Goal: Task Accomplishment & Management: Manage account settings

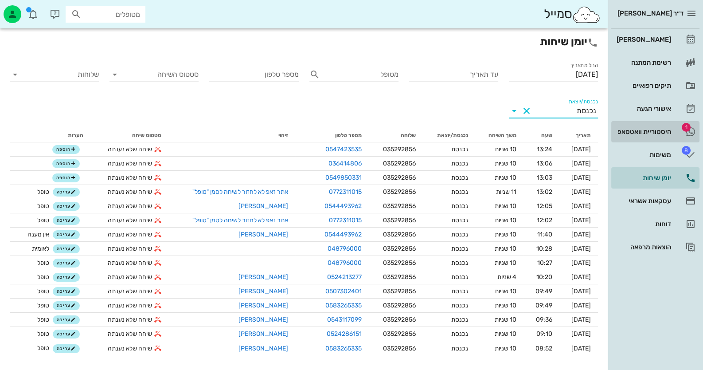
click at [661, 124] on link "1 היסטוריית וואטסאפ" at bounding box center [655, 131] width 88 height 21
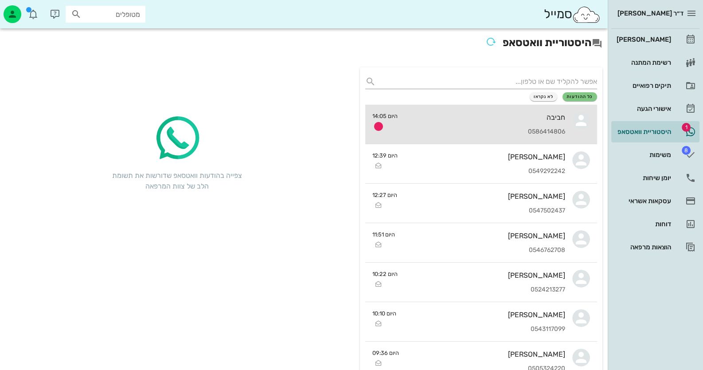
click at [518, 106] on div "חביבה 0586414806" at bounding box center [485, 124] width 161 height 39
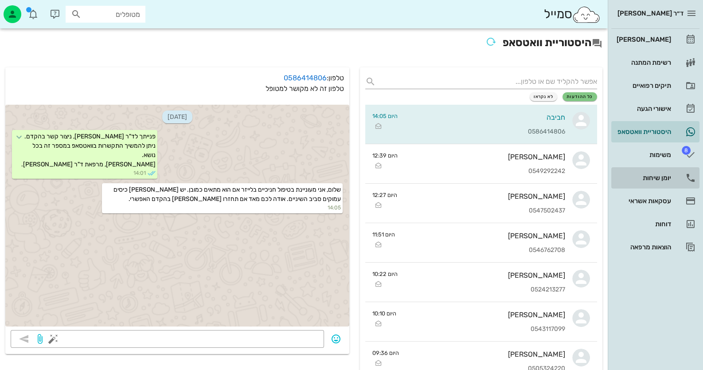
click at [660, 172] on div "יומן שיחות" at bounding box center [643, 178] width 56 height 14
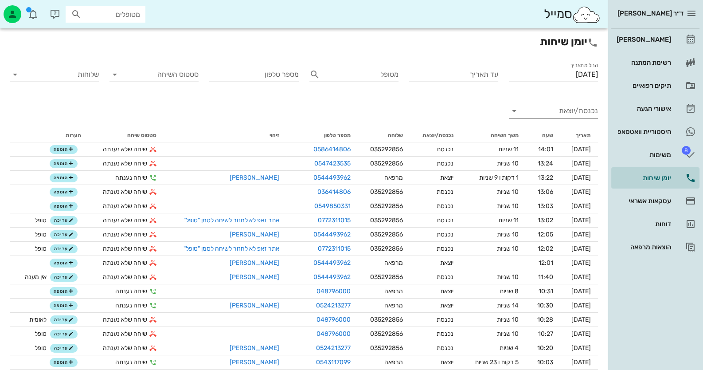
click at [567, 110] on input "נכנסת/יוצאת" at bounding box center [560, 111] width 75 height 14
click at [582, 122] on div "נכנסת" at bounding box center [575, 117] width 31 height 21
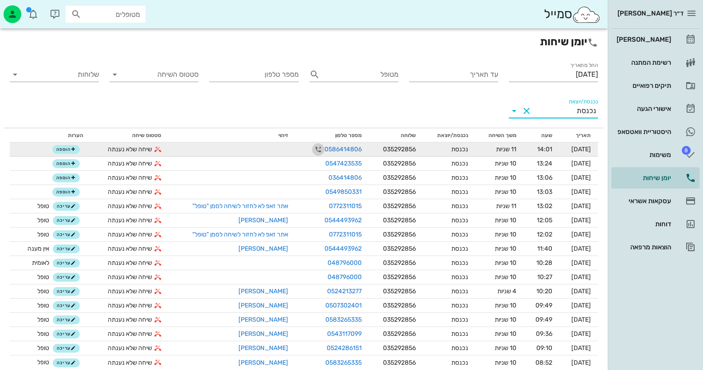
click at [313, 146] on icon "button" at bounding box center [318, 149] width 11 height 11
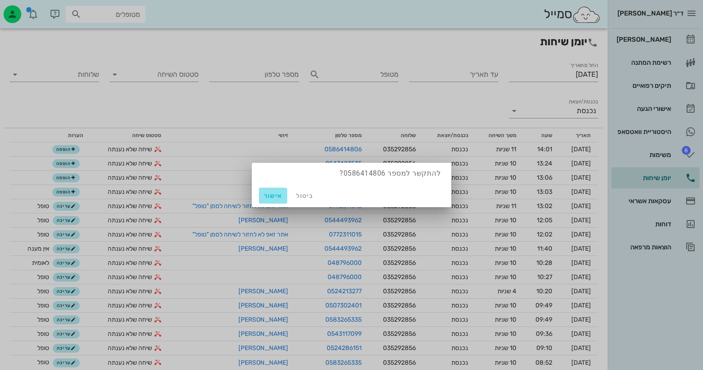
click at [273, 196] on span "אישור" at bounding box center [273, 196] width 21 height 8
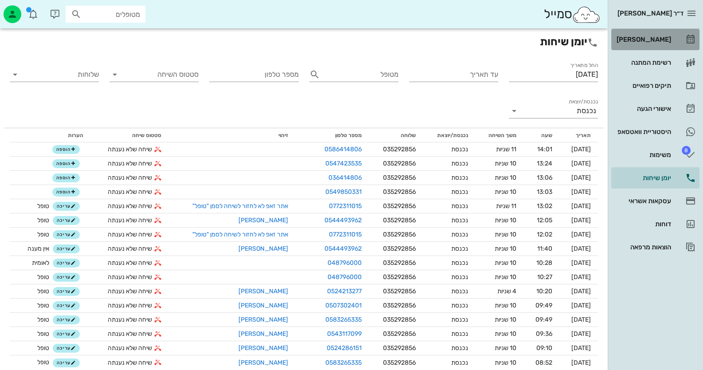
click at [661, 44] on div "[PERSON_NAME]" at bounding box center [643, 39] width 56 height 14
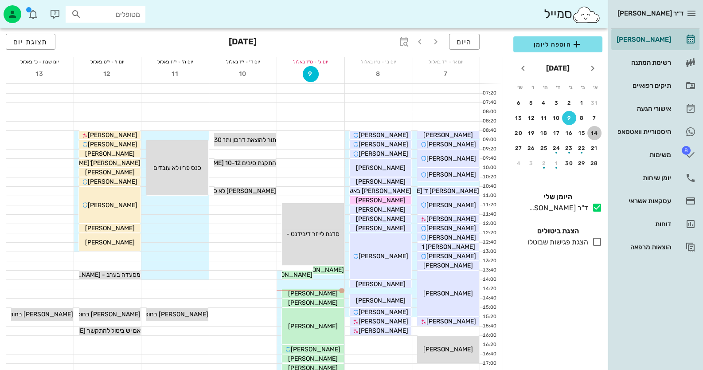
click at [599, 132] on div "14" at bounding box center [595, 133] width 14 height 6
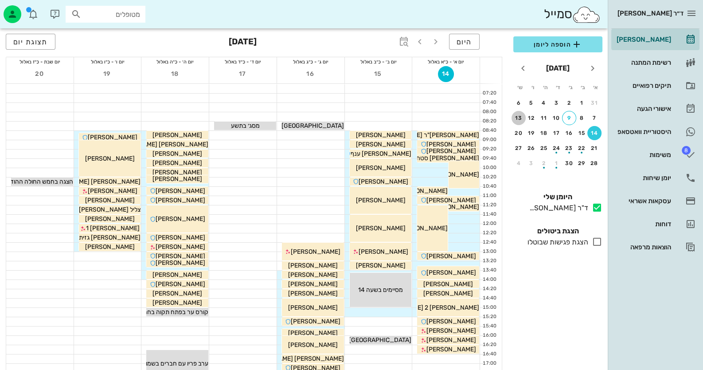
click at [525, 117] on div "13" at bounding box center [519, 118] width 14 height 6
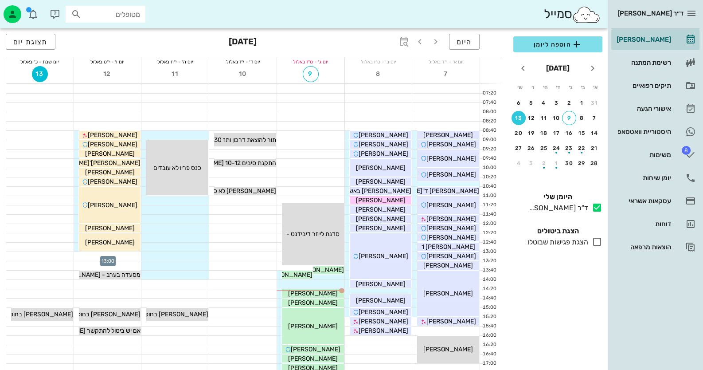
click at [125, 255] on div at bounding box center [107, 256] width 67 height 9
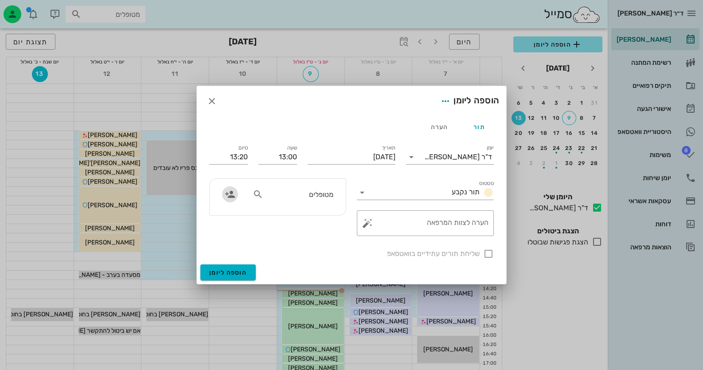
click at [233, 194] on icon "button" at bounding box center [230, 194] width 11 height 11
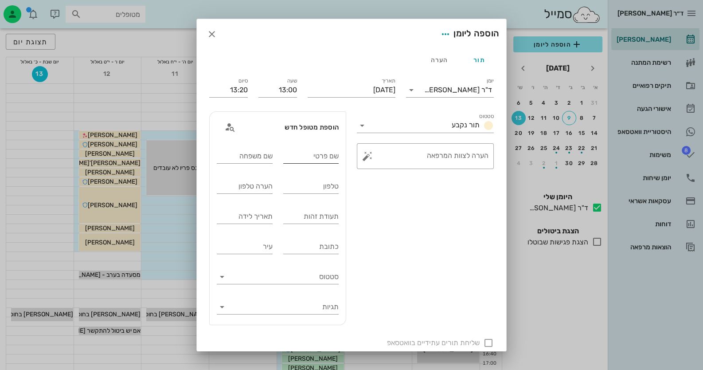
click at [325, 160] on input "שם פרטי" at bounding box center [311, 156] width 56 height 14
click at [337, 157] on input "שון" at bounding box center [311, 156] width 56 height 14
type input "[PERSON_NAME]"
click at [245, 157] on input "שם משפחה" at bounding box center [245, 156] width 56 height 14
type input "[PERSON_NAME]"
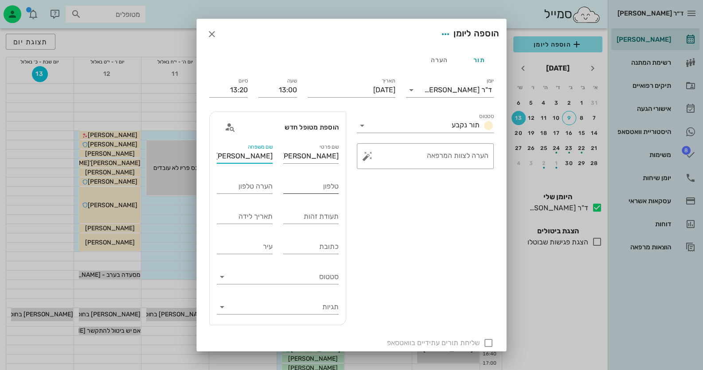
click at [328, 188] on input "טלפון" at bounding box center [311, 186] width 56 height 14
type input "0586414806"
click at [326, 211] on div "תעודת זהות" at bounding box center [311, 216] width 56 height 14
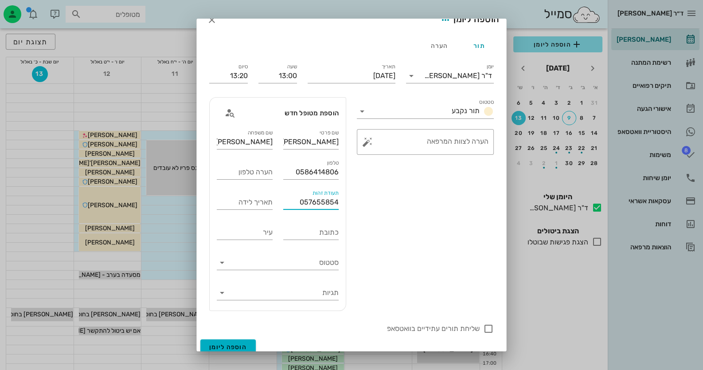
scroll to position [21, 0]
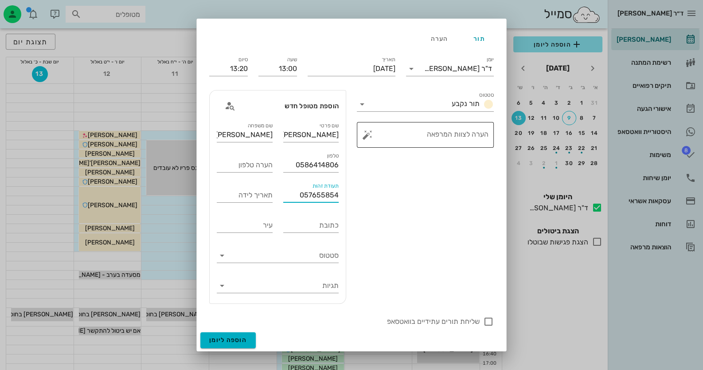
type input "057655854"
click at [368, 133] on button "button" at bounding box center [367, 134] width 11 height 11
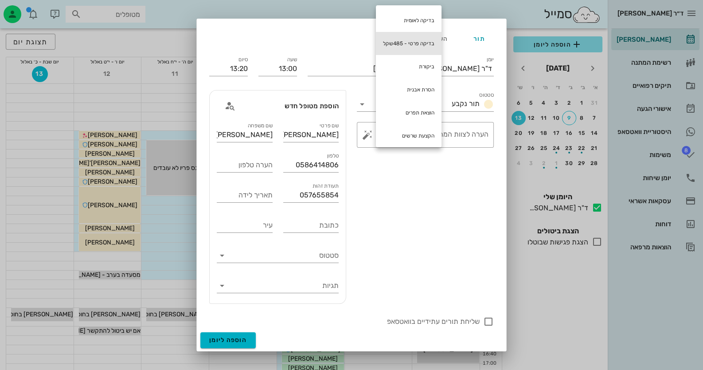
click at [408, 36] on div "בדיקה פרטי - 485שקל" at bounding box center [409, 43] width 66 height 23
type textarea "בדיקה פרטי - 485שקל"
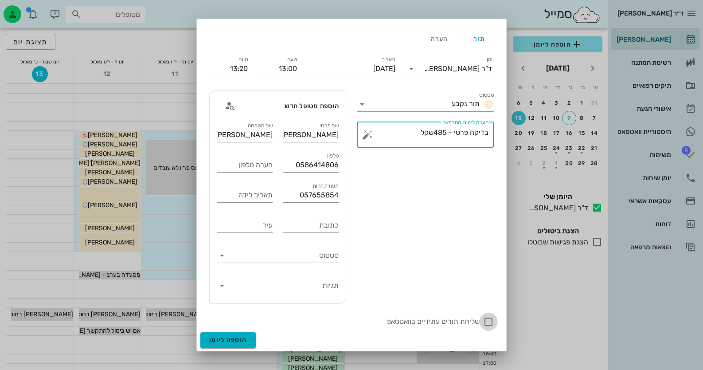
click at [486, 323] on div at bounding box center [488, 321] width 15 height 15
checkbox input "true"
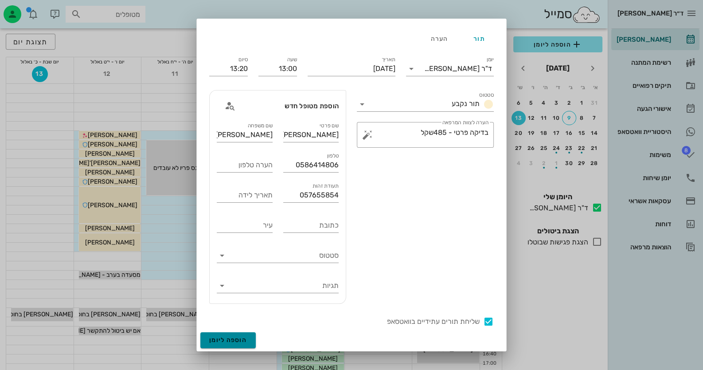
click at [230, 341] on span "הוספה ליומן" at bounding box center [228, 340] width 38 height 8
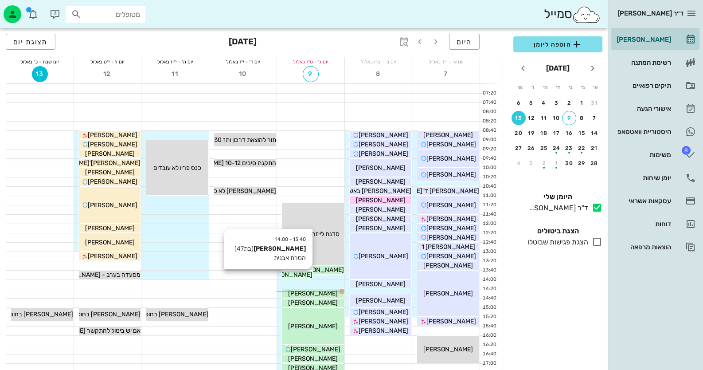
click at [305, 277] on span "[PERSON_NAME]" at bounding box center [288, 275] width 50 height 8
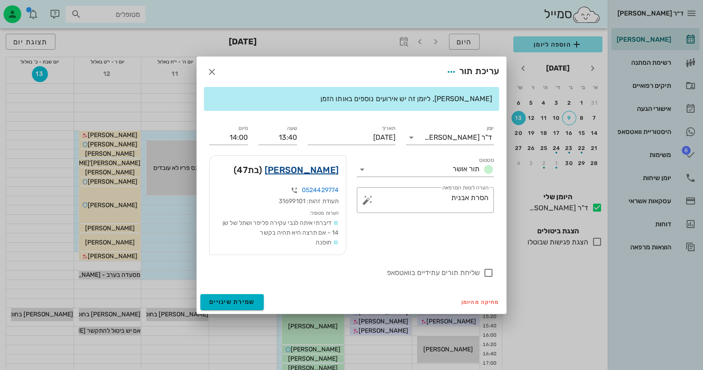
click at [319, 168] on link "שירה מולכו פרי" at bounding box center [302, 170] width 74 height 14
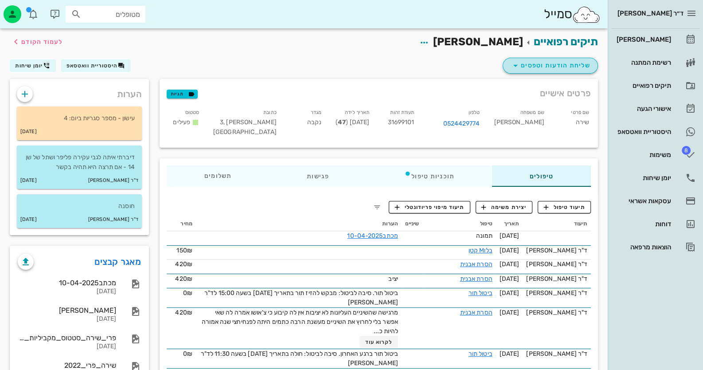
click at [548, 66] on span "שליחת הודעות וטפסים" at bounding box center [550, 65] width 80 height 11
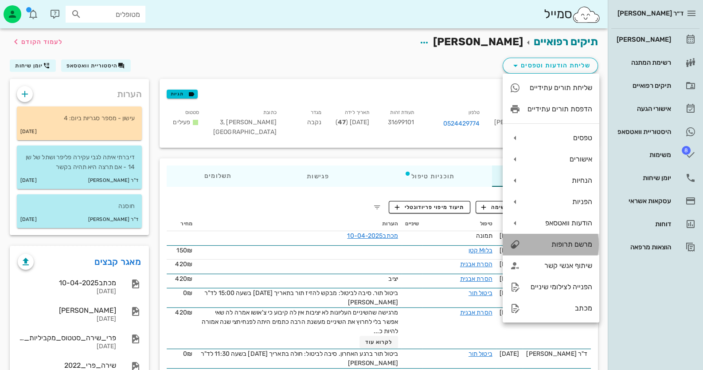
click at [557, 246] on div "מרשם תרופות" at bounding box center [560, 244] width 65 height 8
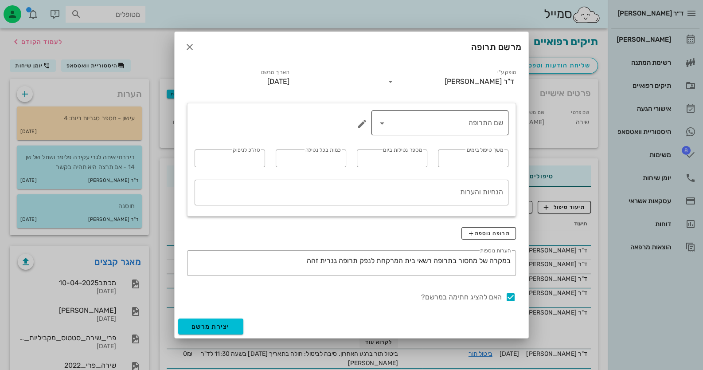
click at [459, 125] on input "שם התרופה" at bounding box center [446, 123] width 114 height 14
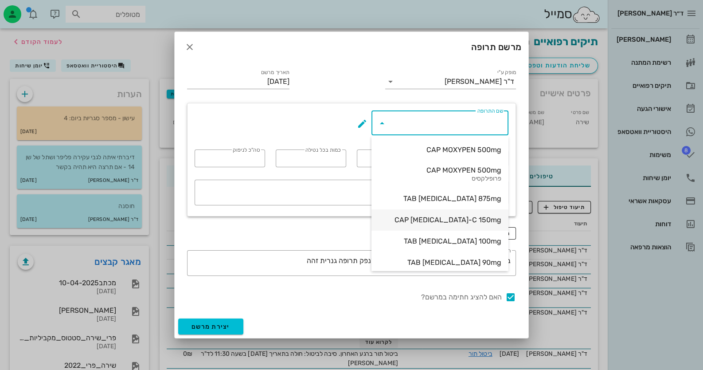
scroll to position [27, 0]
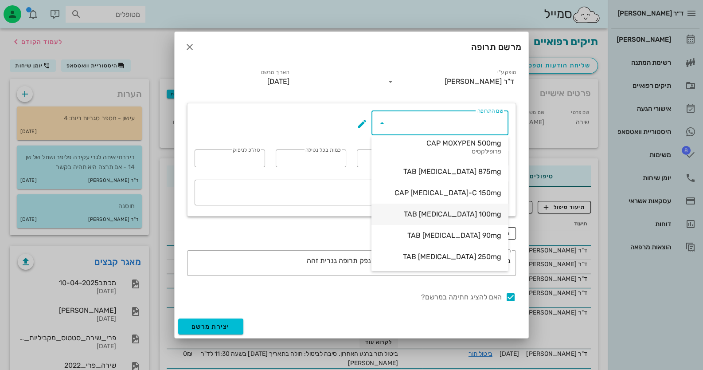
click at [473, 217] on div "TAB DOXYLIN 100mg" at bounding box center [440, 214] width 123 height 8
type input "TAB DOXYLIN 100mg"
type input "14"
type input "1"
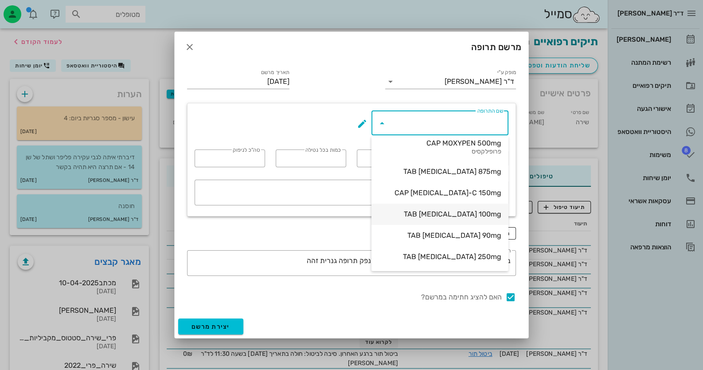
type input "14"
type textarea "כדור אחד ביום עם האוכל, לא לפני השינה"
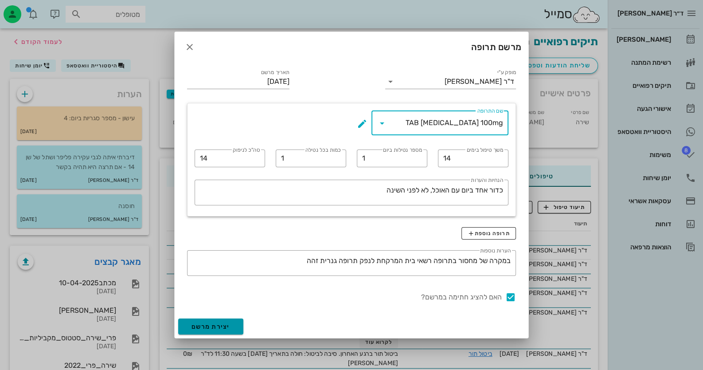
click at [221, 325] on span "יצירת מרשם" at bounding box center [211, 327] width 39 height 8
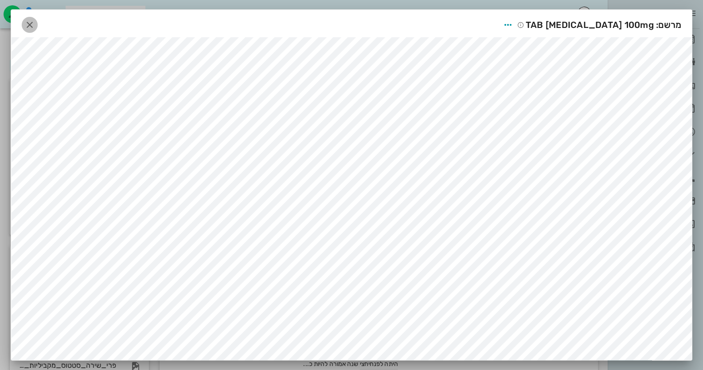
click at [31, 17] on button "button" at bounding box center [30, 25] width 16 height 16
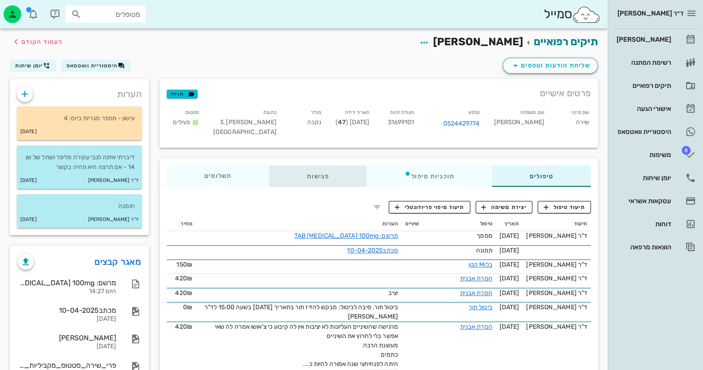
click at [310, 180] on div "פגישות" at bounding box center [318, 175] width 98 height 21
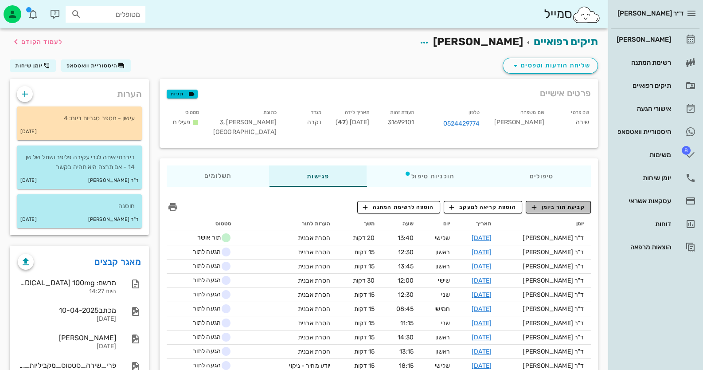
click at [561, 208] on span "קביעת תור ביומן" at bounding box center [558, 207] width 53 height 8
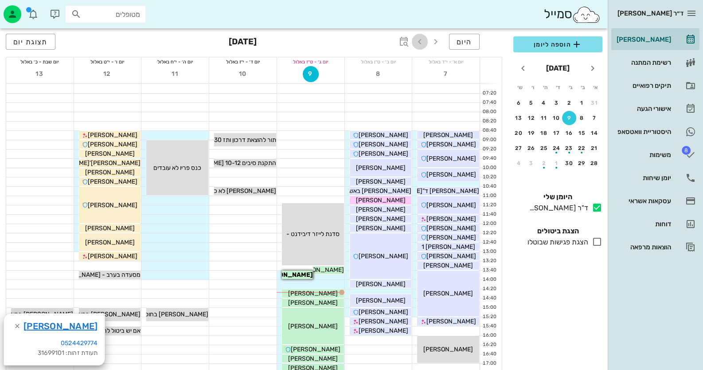
click at [412, 45] on span "button" at bounding box center [420, 41] width 16 height 11
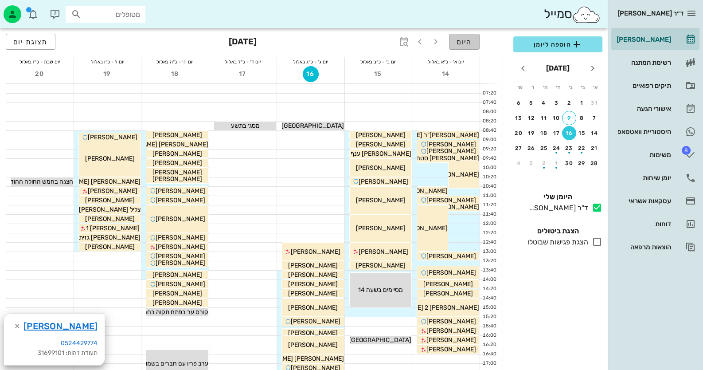
click at [461, 48] on button "היום" at bounding box center [464, 42] width 31 height 16
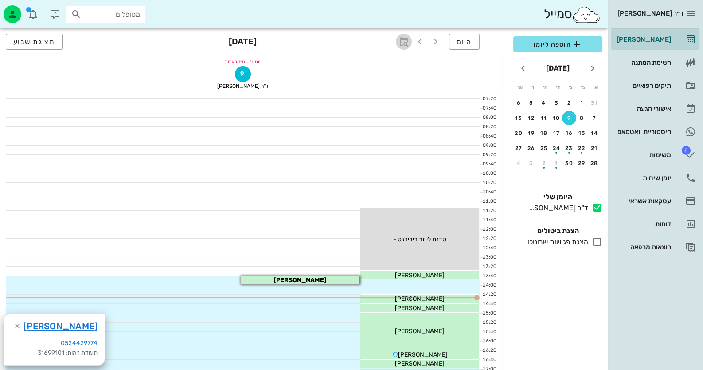
click at [400, 39] on icon "button" at bounding box center [404, 41] width 11 height 11
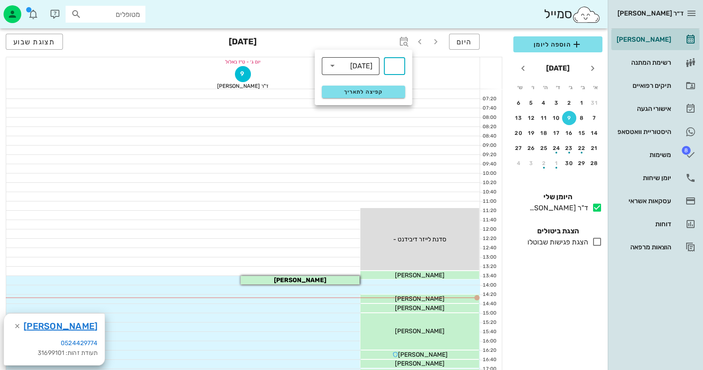
click at [356, 66] on div "[DATE]" at bounding box center [361, 66] width 22 height 8
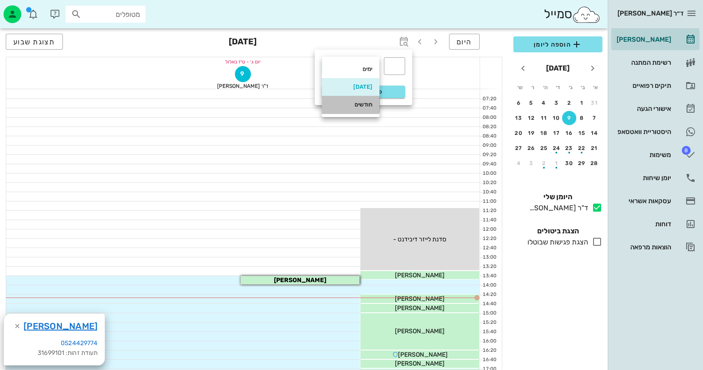
click at [363, 106] on div "חודשים" at bounding box center [350, 104] width 43 height 7
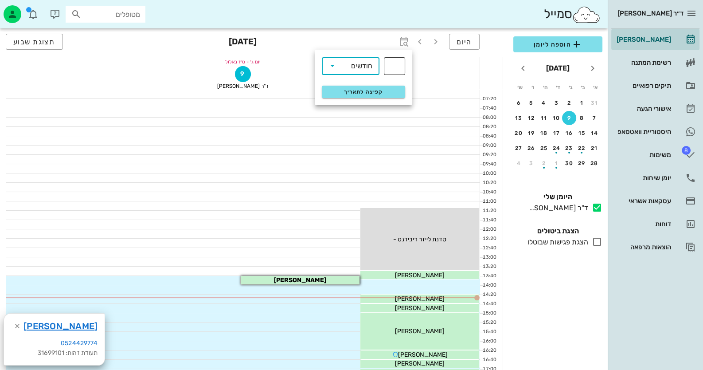
click at [388, 62] on div "​" at bounding box center [394, 66] width 21 height 18
type input "2"
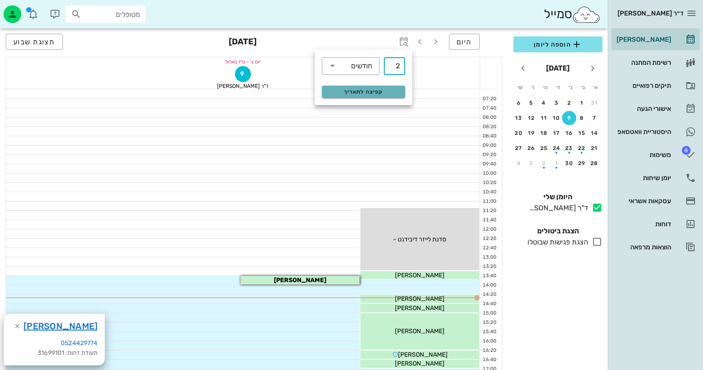
click at [384, 94] on span "קפיצה לתאריך" at bounding box center [363, 92] width 72 height 6
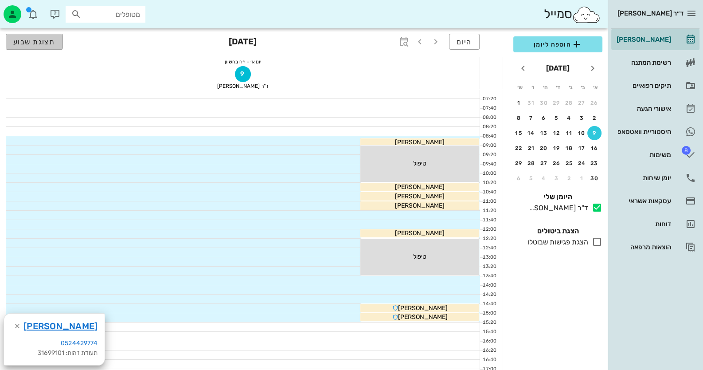
click at [33, 48] on button "תצוגת שבוע" at bounding box center [34, 42] width 57 height 16
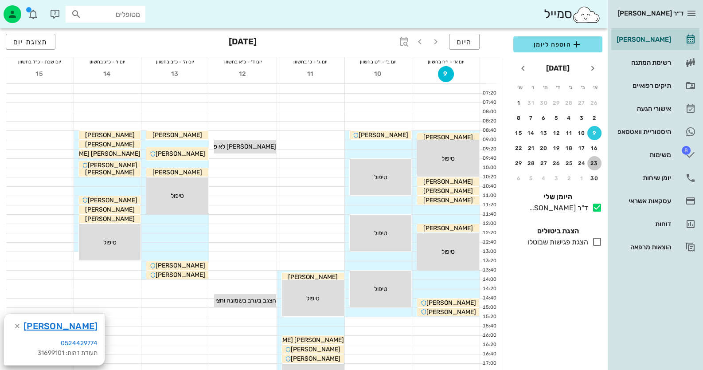
click at [594, 160] on div "23" at bounding box center [595, 163] width 14 height 6
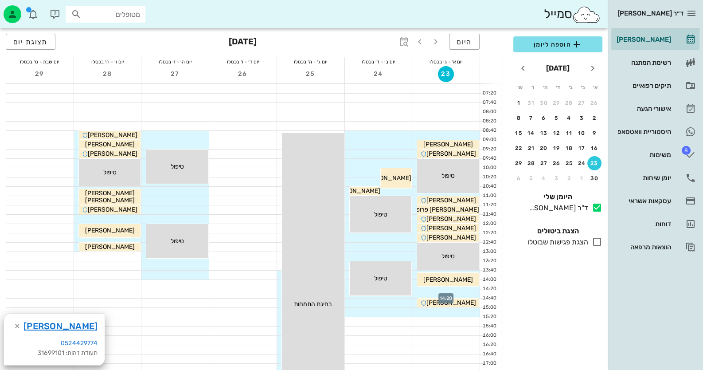
click at [471, 292] on div at bounding box center [445, 293] width 67 height 9
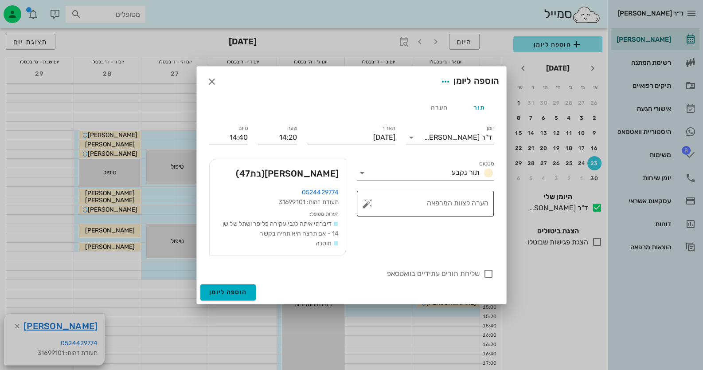
click at [363, 206] on button "button" at bounding box center [367, 203] width 11 height 11
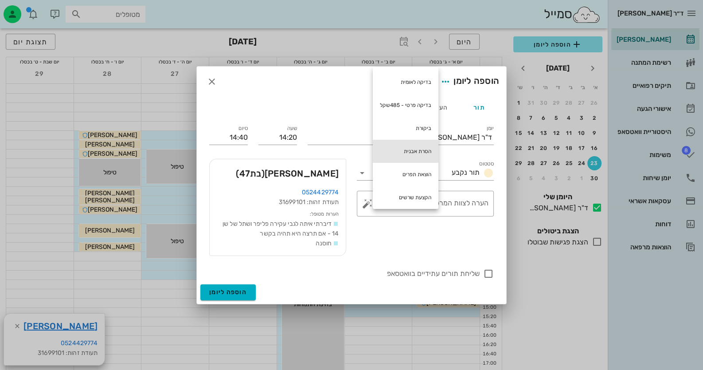
click at [411, 143] on div "הסרת אבנית" at bounding box center [406, 151] width 66 height 23
type textarea "הסרת אבנית"
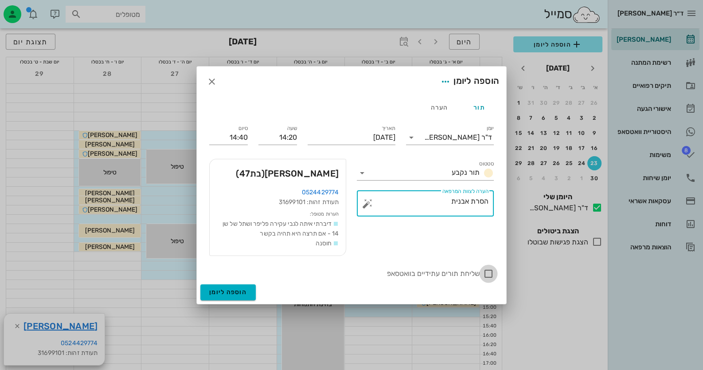
click at [486, 267] on div at bounding box center [488, 273] width 15 height 15
checkbox input "true"
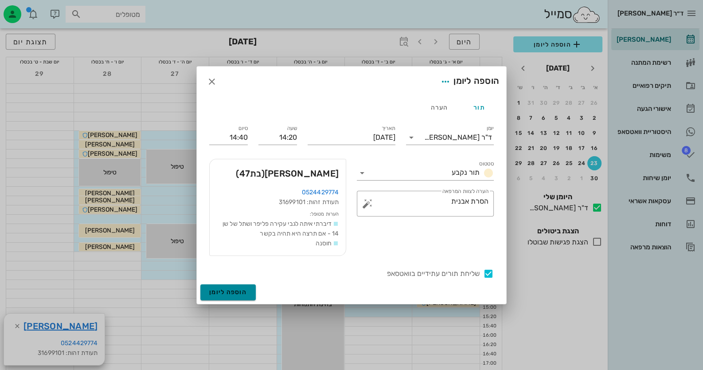
click at [219, 287] on button "הוספה ליומן" at bounding box center [227, 292] width 55 height 16
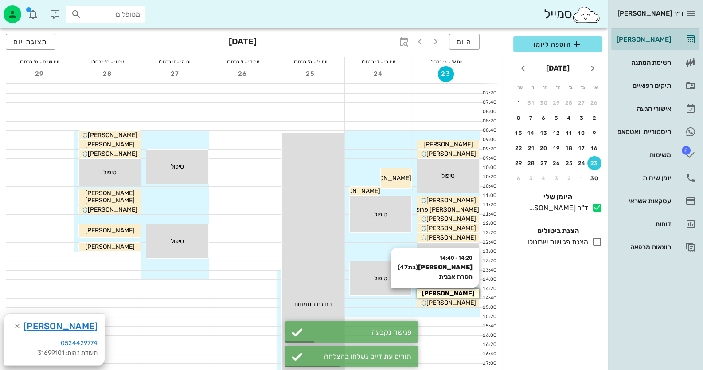
click at [462, 295] on span "[PERSON_NAME]" at bounding box center [448, 294] width 52 height 8
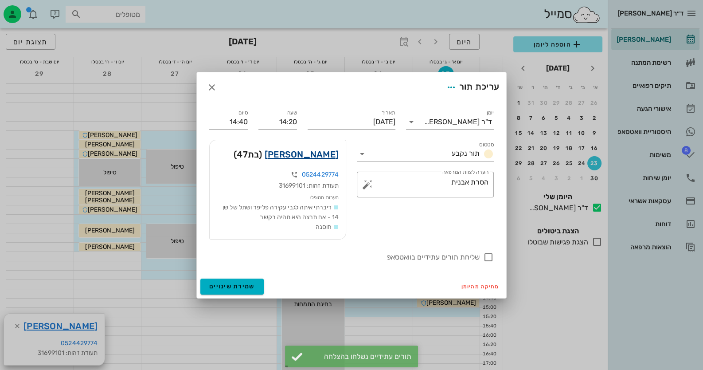
click at [302, 154] on link "שירה מולכו פרי" at bounding box center [302, 154] width 74 height 14
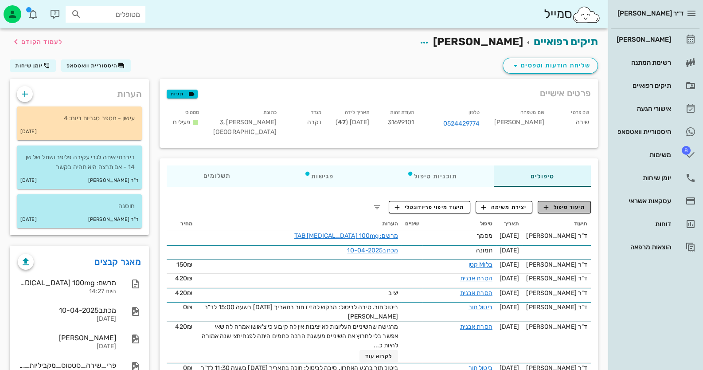
click at [571, 206] on span "תיעוד טיפול" at bounding box center [564, 207] width 41 height 8
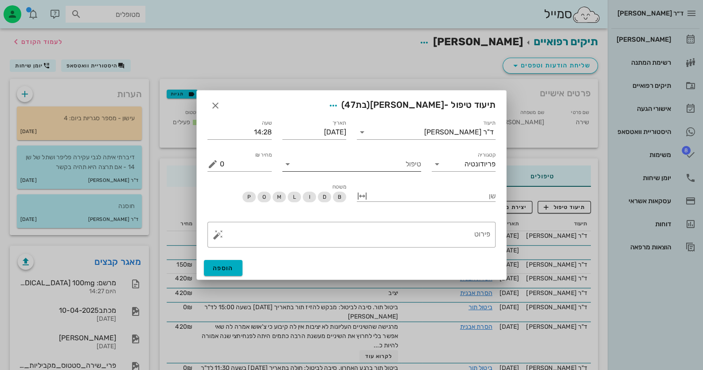
click at [414, 168] on input "טיפול" at bounding box center [358, 164] width 126 height 14
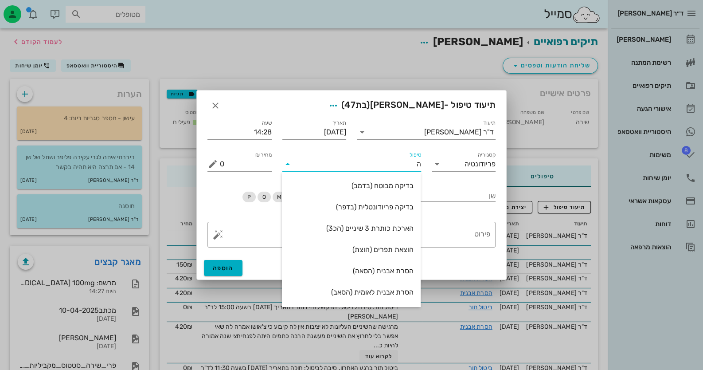
type input "הס"
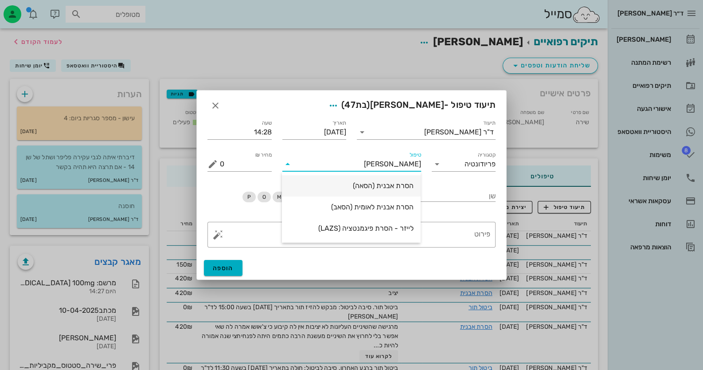
click at [406, 184] on div "הסרת אבנית (הסאה)" at bounding box center [351, 185] width 125 height 8
type input "435"
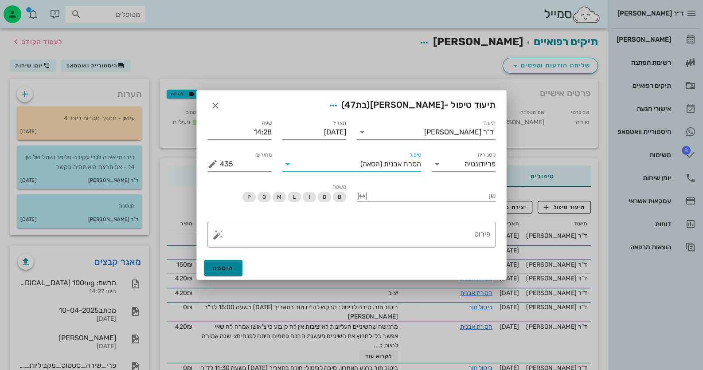
click at [221, 271] on span "הוספה" at bounding box center [223, 268] width 21 height 8
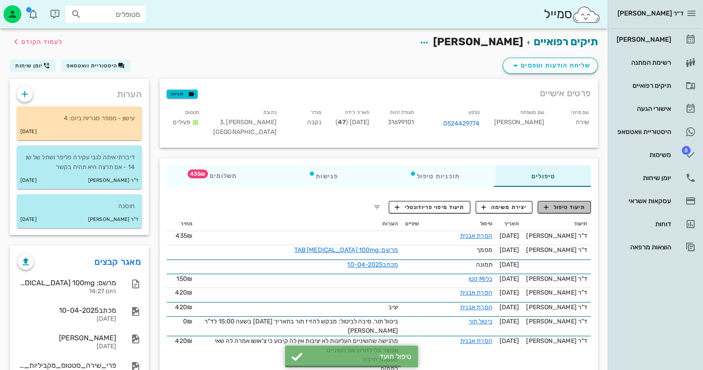
click at [578, 204] on span "תיעוד טיפול" at bounding box center [564, 207] width 41 height 8
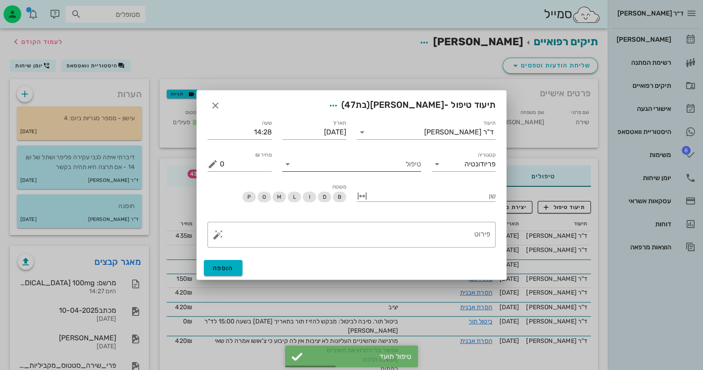
click at [361, 169] on input "טיפול" at bounding box center [358, 164] width 126 height 14
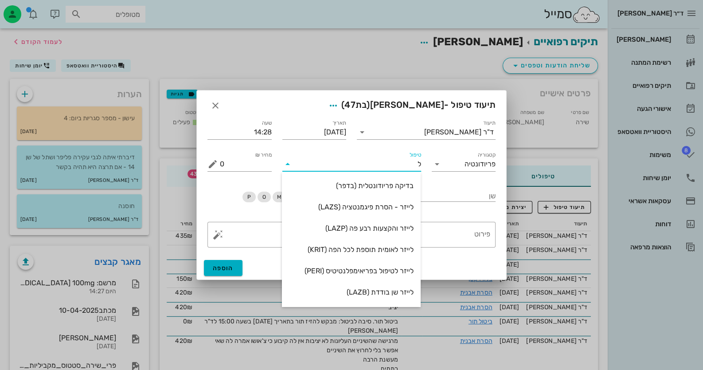
type input "לי"
click at [402, 291] on div "לייזר שן בודדת (LAZB)" at bounding box center [351, 292] width 125 height 8
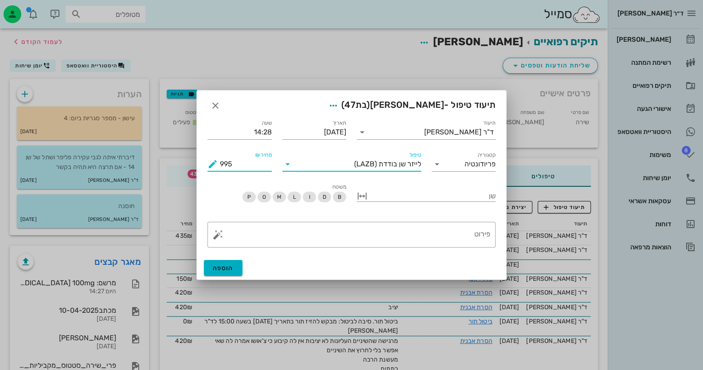
drag, startPoint x: 233, startPoint y: 165, endPoint x: 219, endPoint y: 162, distance: 13.5
click at [220, 164] on input "995" at bounding box center [246, 164] width 52 height 14
type input "1500"
click at [232, 266] on span "הוספה" at bounding box center [223, 268] width 21 height 8
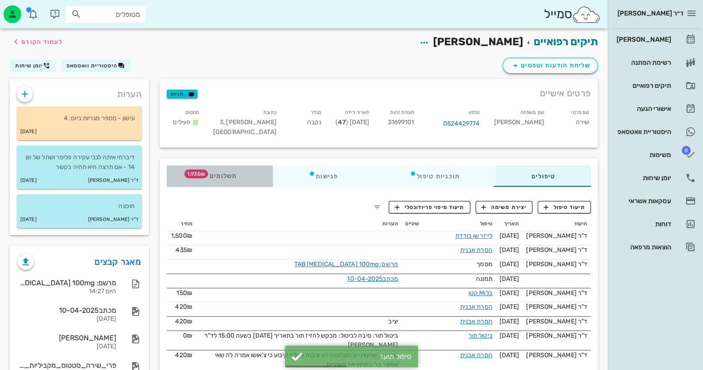
click at [224, 175] on span "תשלומים 1,935₪" at bounding box center [220, 176] width 35 height 6
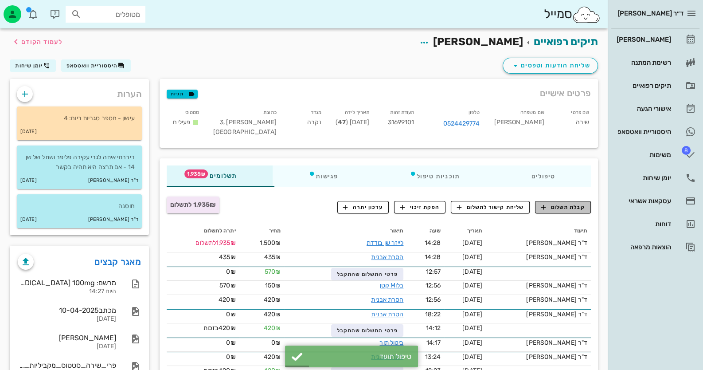
click at [577, 207] on span "קבלת תשלום" at bounding box center [563, 207] width 44 height 8
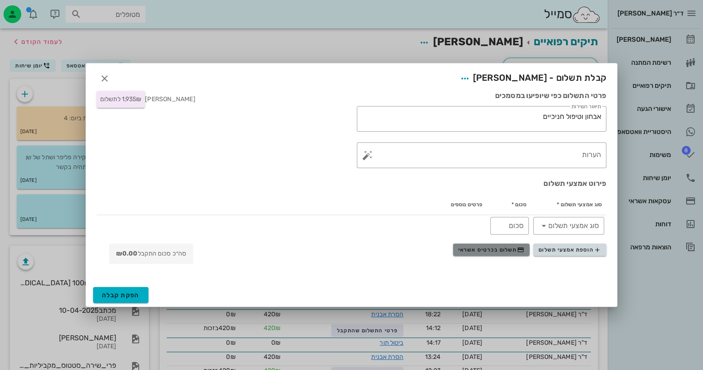
click at [501, 252] on span "תשלום בכרטיס אשראי" at bounding box center [492, 249] width 66 height 7
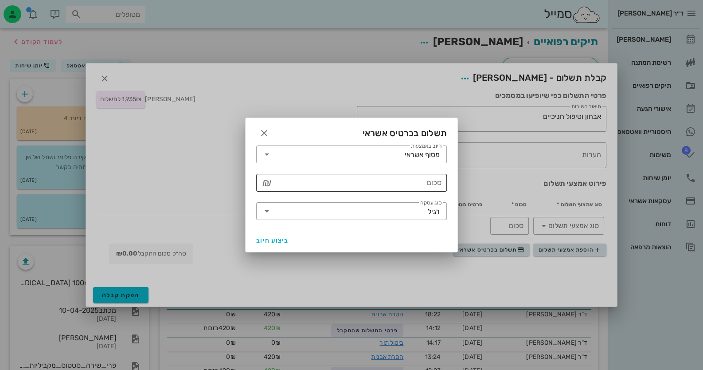
click at [396, 180] on input "סכום" at bounding box center [358, 183] width 168 height 14
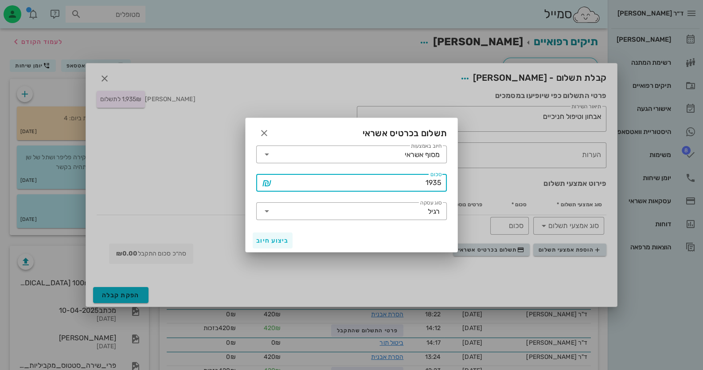
type input "1935"
click at [278, 238] on span "ביצוע חיוב" at bounding box center [272, 241] width 33 height 8
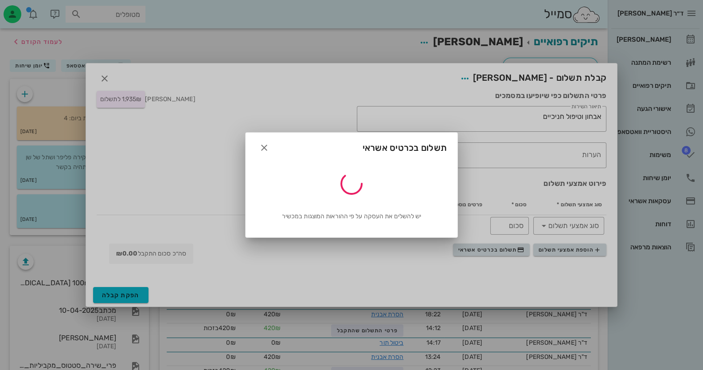
type input "1935"
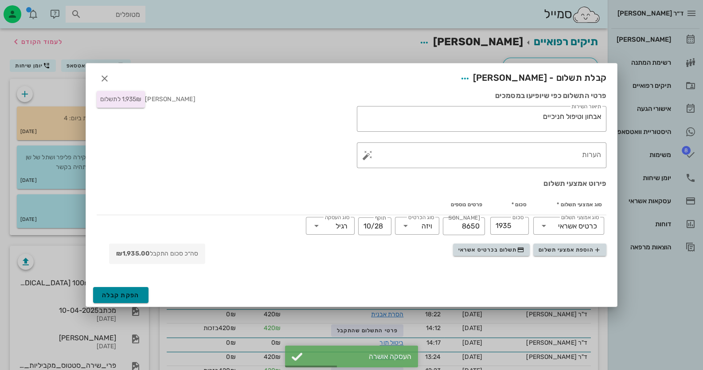
click at [118, 292] on span "הפקת קבלה" at bounding box center [121, 295] width 38 height 8
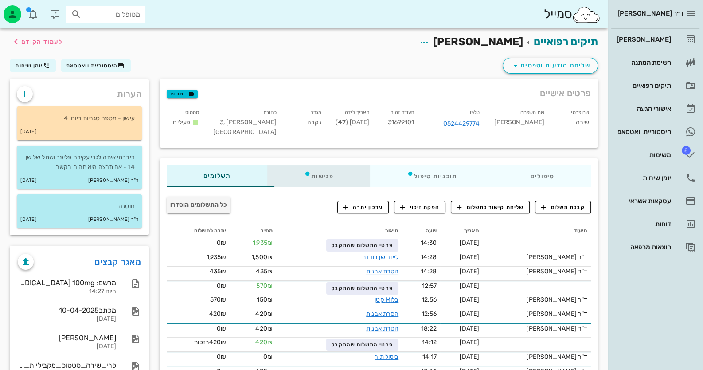
click at [274, 182] on div "פגישות" at bounding box center [318, 175] width 103 height 21
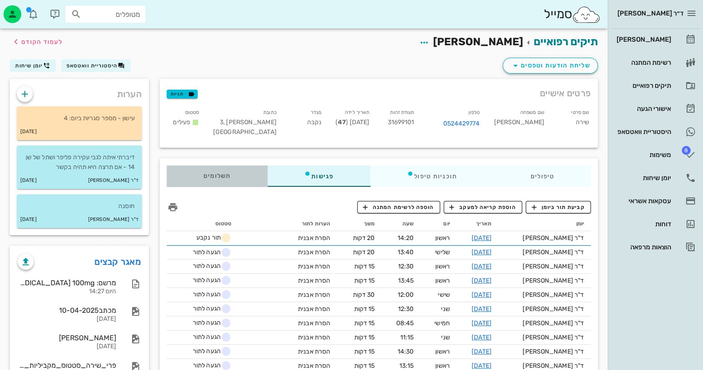
click at [195, 168] on div "תשלומים 0₪" at bounding box center [217, 175] width 101 height 21
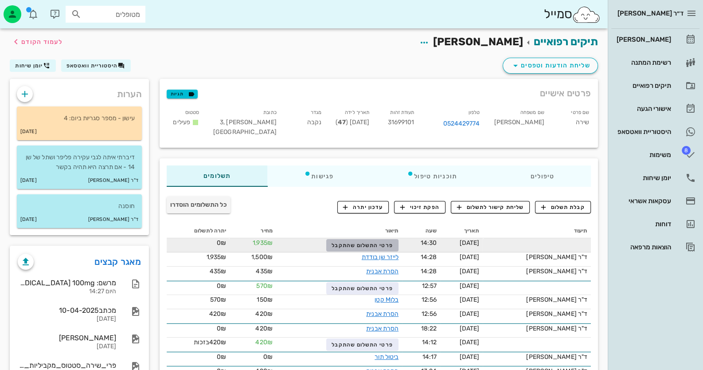
click at [393, 242] on span "פרטי התשלום שהתקבל" at bounding box center [362, 245] width 61 height 6
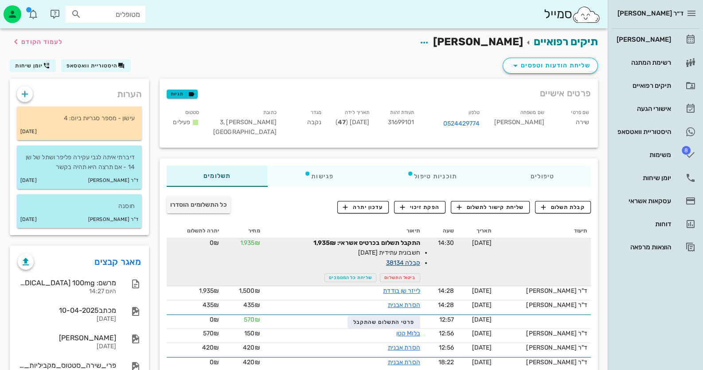
click at [412, 262] on link "קבלה 38134" at bounding box center [403, 263] width 34 height 8
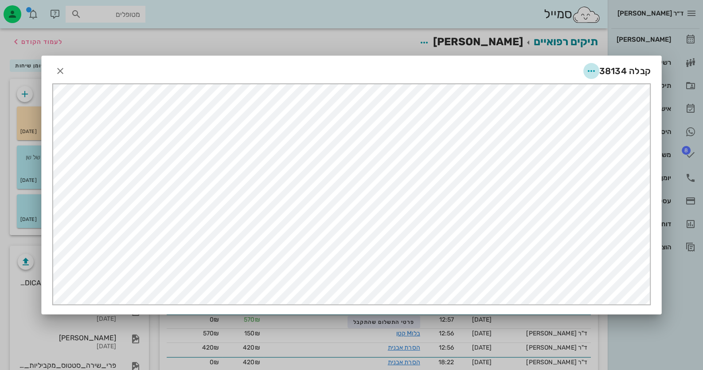
click at [596, 74] on icon "button" at bounding box center [591, 71] width 11 height 11
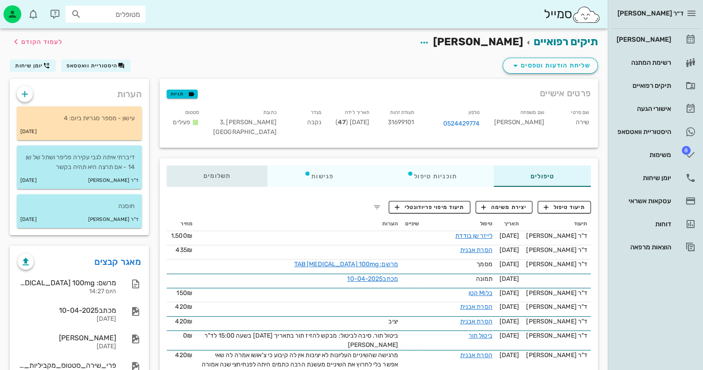
click at [208, 176] on span "תשלומים 0₪" at bounding box center [217, 176] width 27 height 6
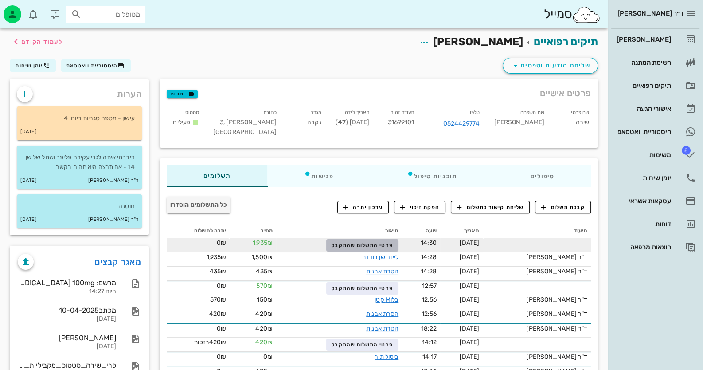
click at [362, 243] on span "פרטי התשלום שהתקבל" at bounding box center [362, 245] width 61 height 6
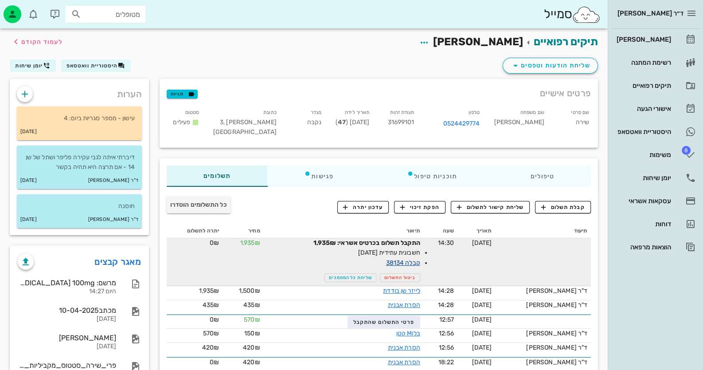
click at [416, 264] on link "קבלה 38134" at bounding box center [403, 263] width 34 height 8
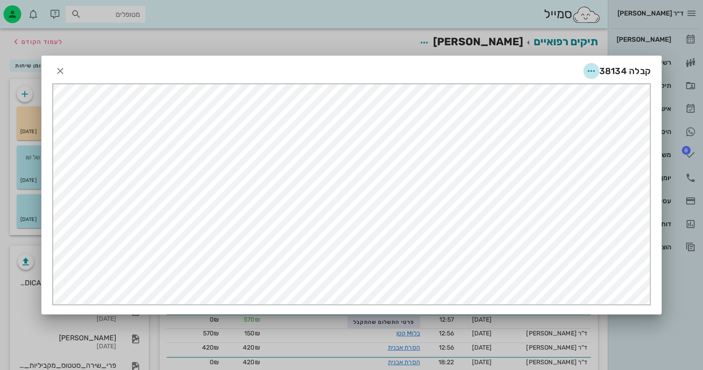
click at [592, 69] on icon "button" at bounding box center [591, 71] width 11 height 11
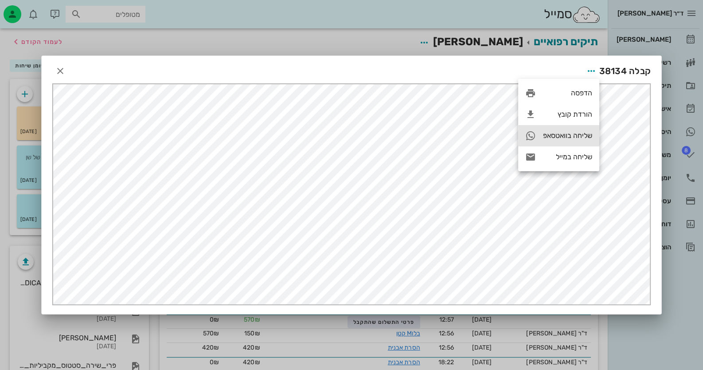
click at [568, 141] on div "שליחה בוואטסאפ" at bounding box center [558, 135] width 81 height 21
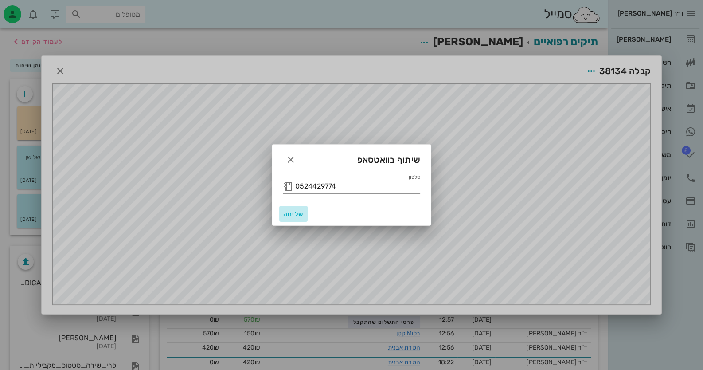
click at [288, 208] on button "שליחה" at bounding box center [293, 214] width 28 height 16
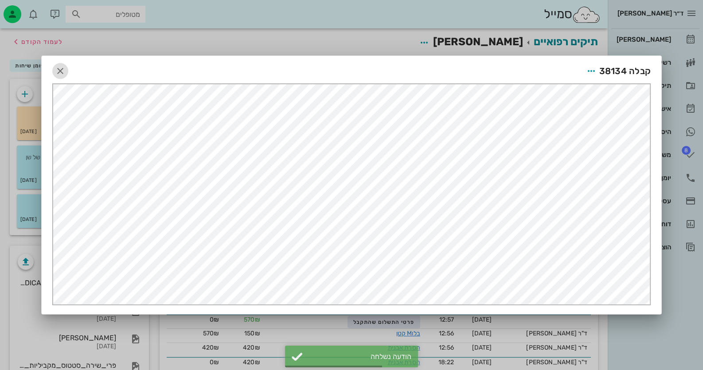
click at [59, 64] on button "button" at bounding box center [60, 71] width 16 height 16
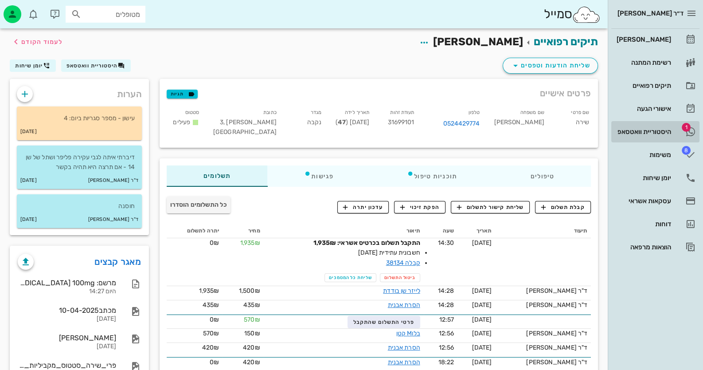
click at [660, 125] on div "היסטוריית וואטסאפ" at bounding box center [643, 132] width 56 height 14
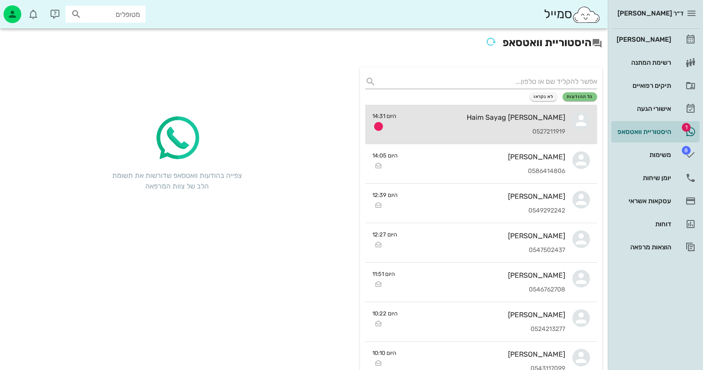
click at [549, 124] on div "[PERSON_NAME] 0527211919" at bounding box center [485, 124] width 162 height 39
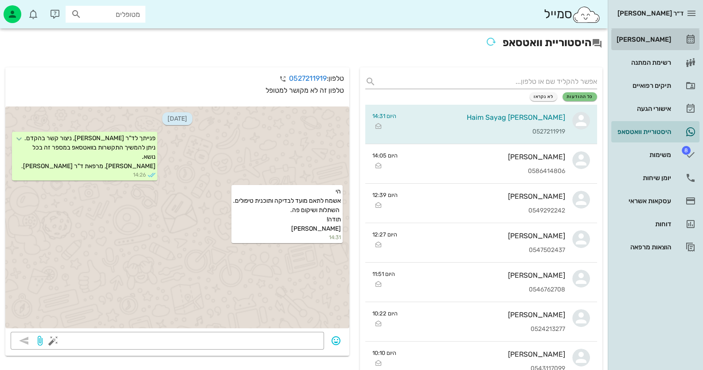
click at [681, 34] on link "[PERSON_NAME]" at bounding box center [655, 39] width 88 height 21
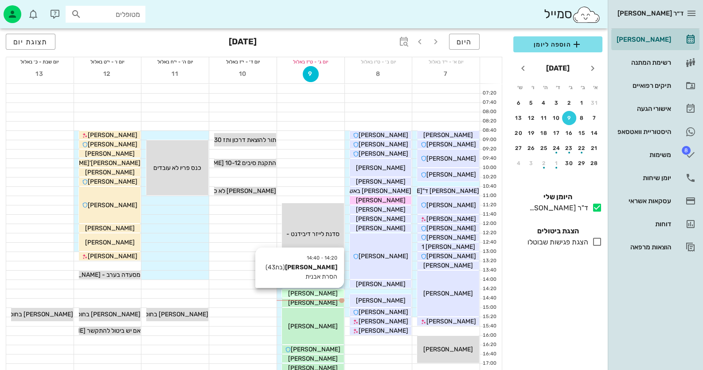
click at [316, 293] on span "[PERSON_NAME]" at bounding box center [313, 294] width 50 height 8
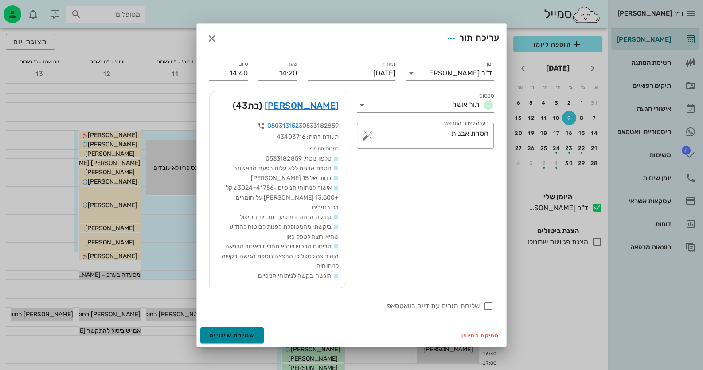
click at [235, 331] on span "שמירת שינויים" at bounding box center [232, 335] width 46 height 8
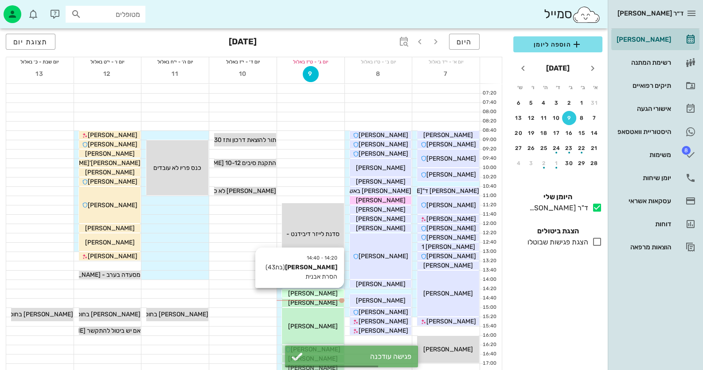
click at [321, 290] on span "[PERSON_NAME]" at bounding box center [313, 294] width 50 height 8
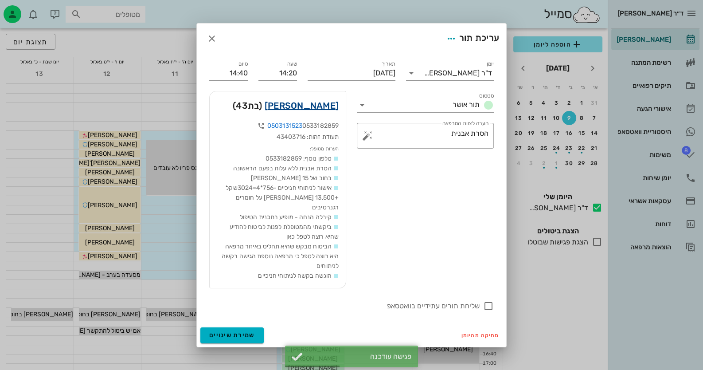
click at [319, 107] on link "[PERSON_NAME]" at bounding box center [302, 105] width 74 height 14
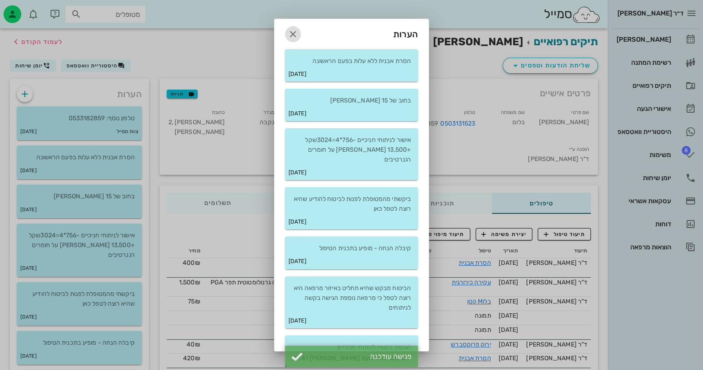
drag, startPoint x: 298, startPoint y: 32, endPoint x: 302, endPoint y: 38, distance: 6.7
click at [298, 33] on icon "button" at bounding box center [293, 34] width 11 height 11
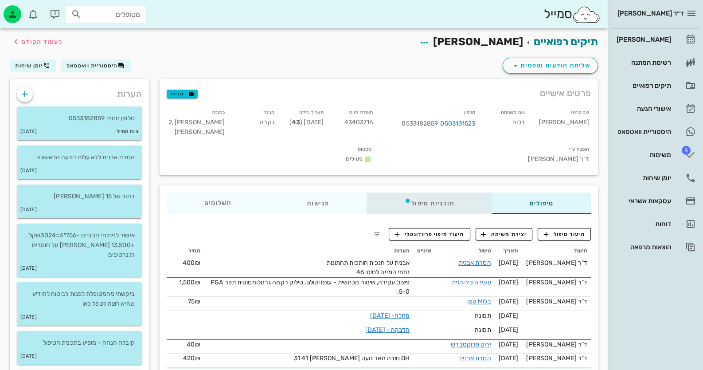
click at [412, 192] on div "תוכניות טיפול" at bounding box center [429, 202] width 125 height 21
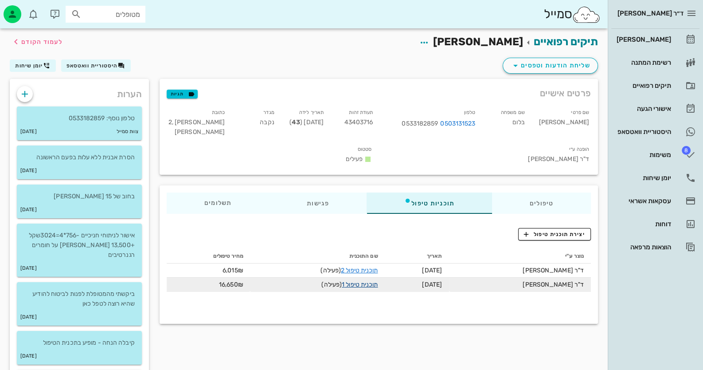
click at [368, 281] on link "תוכנית טיפול 1" at bounding box center [360, 285] width 36 height 8
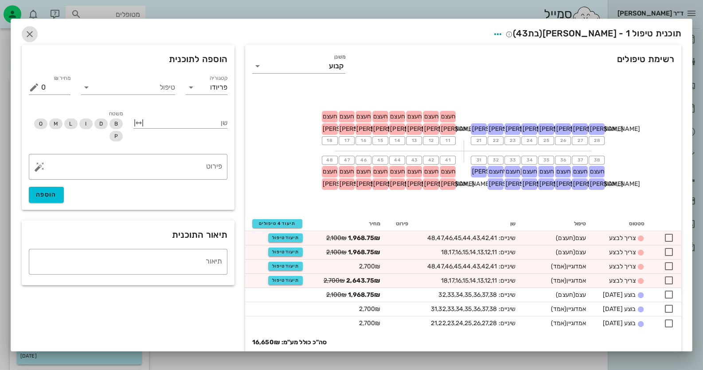
click at [32, 35] on icon "button" at bounding box center [29, 34] width 11 height 11
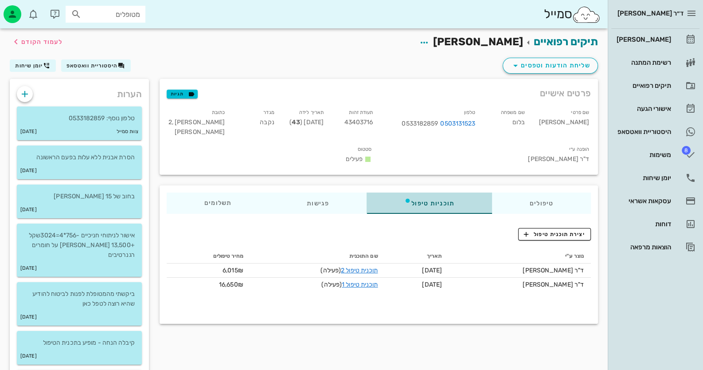
click at [392, 192] on div "תוכניות טיפול" at bounding box center [429, 202] width 125 height 21
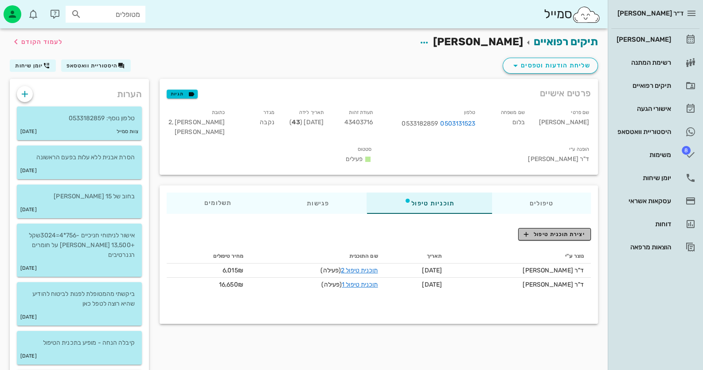
click at [539, 228] on button "יצירת תוכנית טיפול" at bounding box center [554, 234] width 73 height 12
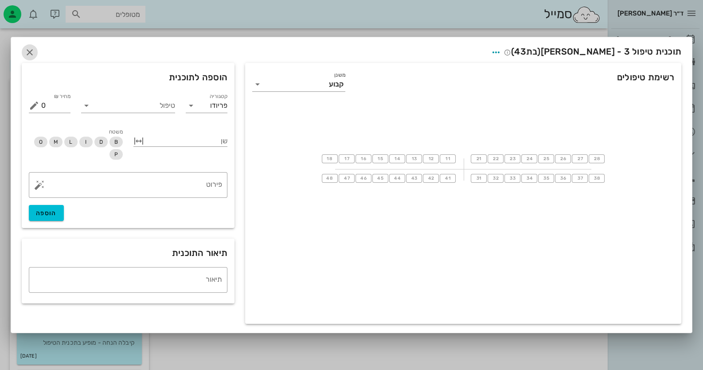
click at [26, 48] on icon "button" at bounding box center [29, 52] width 11 height 11
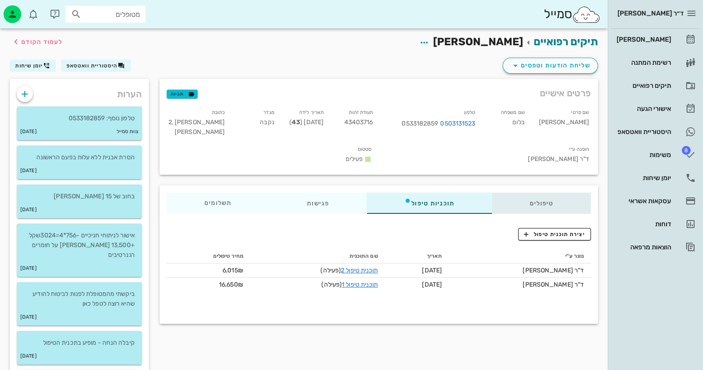
click at [552, 192] on div "טיפולים" at bounding box center [541, 202] width 99 height 21
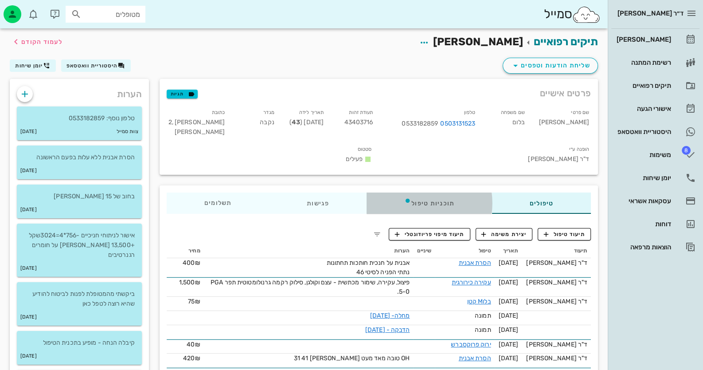
click at [401, 192] on div "תוכניות טיפול" at bounding box center [429, 202] width 125 height 21
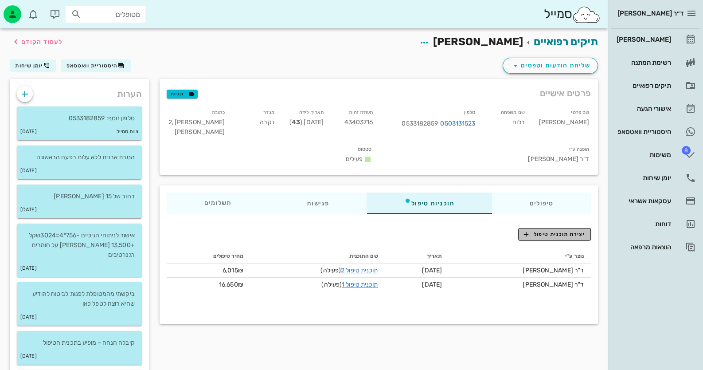
click at [555, 230] on span "יצירת תוכנית טיפול" at bounding box center [554, 234] width 61 height 8
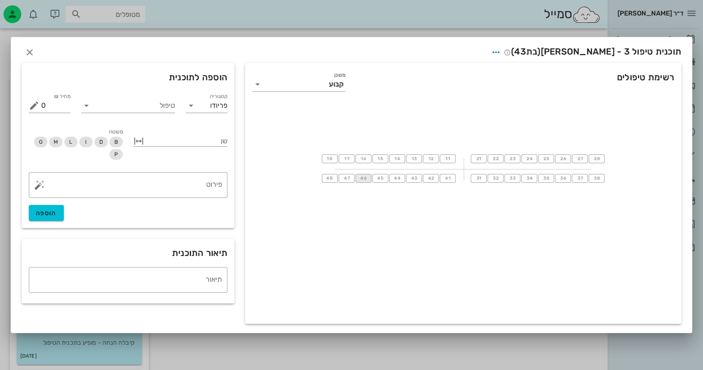
click at [363, 179] on span "46" at bounding box center [363, 178] width 7 height 5
click at [133, 101] on input "טיפול" at bounding box center [135, 105] width 82 height 14
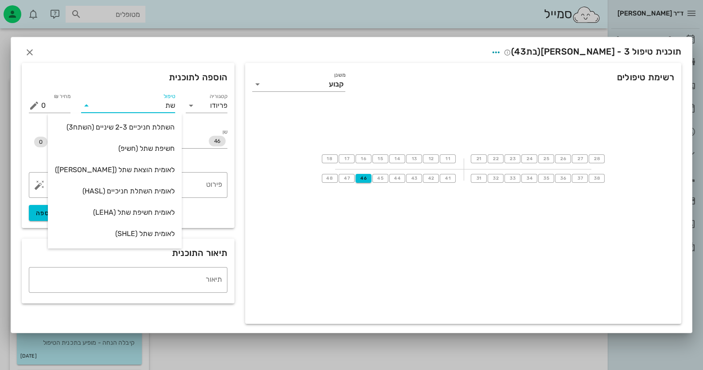
type input "שתל"
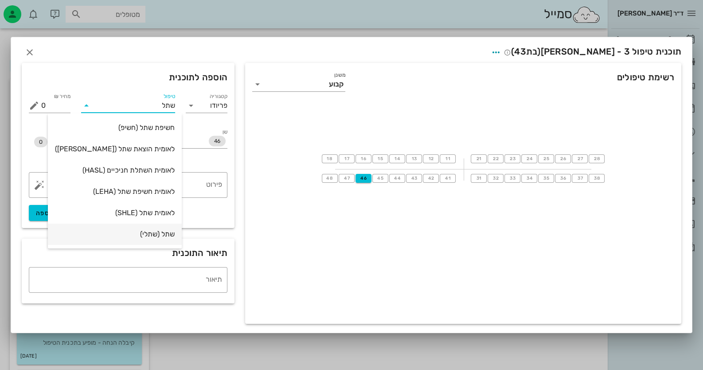
click at [135, 227] on div "שתל (שתלי)" at bounding box center [115, 233] width 120 height 19
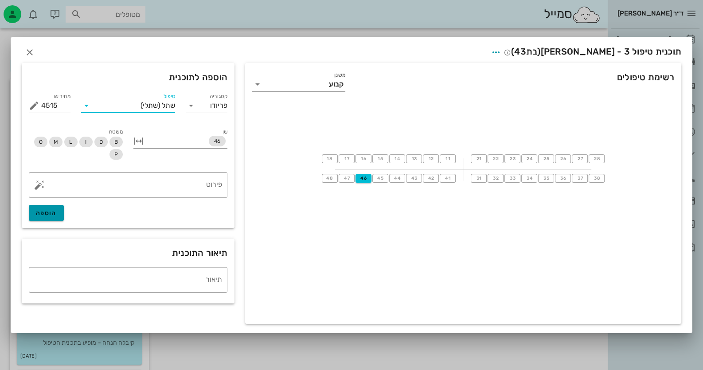
click at [44, 207] on button "הוספה" at bounding box center [46, 213] width 35 height 16
type input "0"
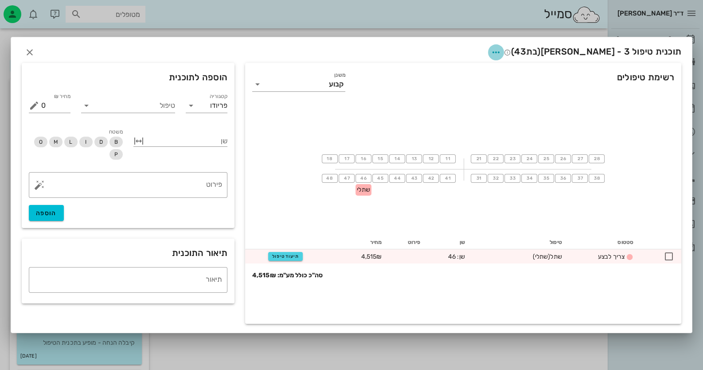
click at [502, 51] on icon "button" at bounding box center [496, 52] width 11 height 11
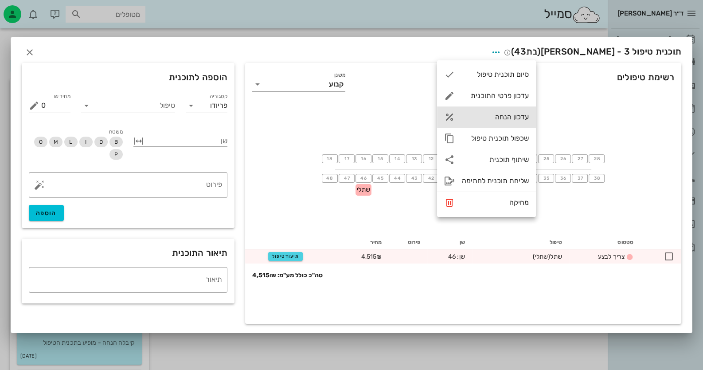
click at [507, 122] on div "עדכון הנחה" at bounding box center [486, 116] width 99 height 21
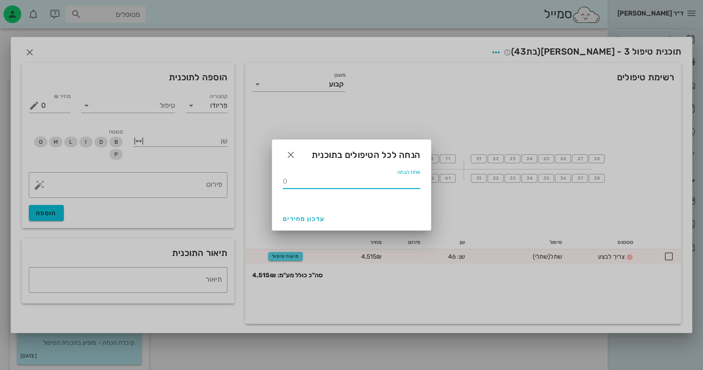
click at [355, 183] on input "אחוז הנחה" at bounding box center [351, 181] width 137 height 14
type input "15"
click at [298, 216] on span "עדכון מחירים" at bounding box center [304, 219] width 42 height 8
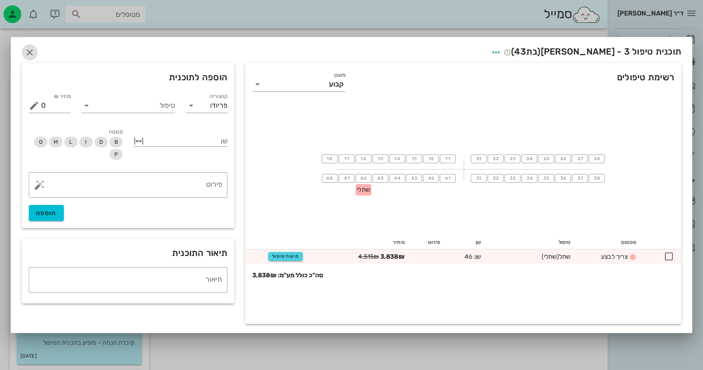
click at [31, 48] on icon "button" at bounding box center [29, 52] width 11 height 11
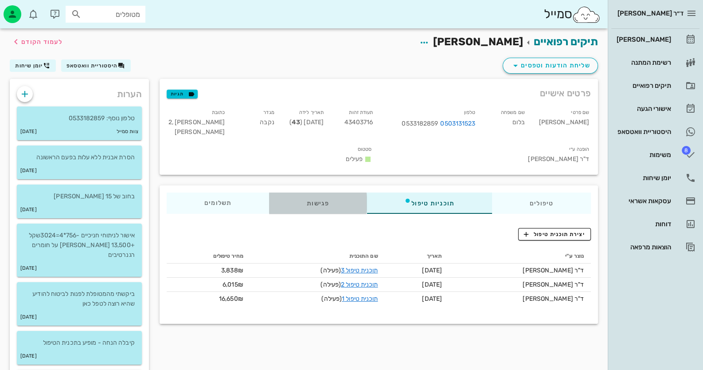
click at [327, 192] on div "פגישות" at bounding box center [318, 202] width 98 height 21
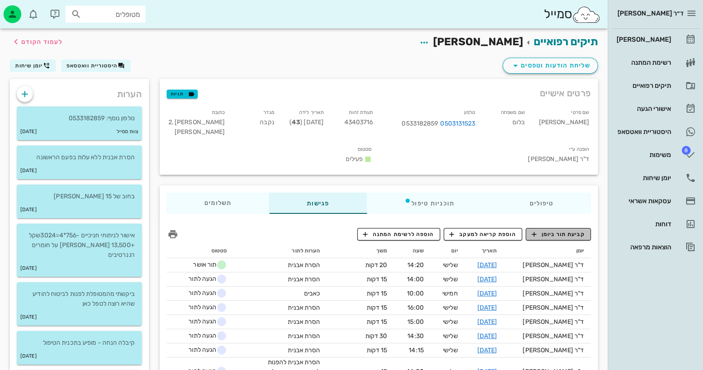
click at [558, 230] on span "קביעת תור ביומן" at bounding box center [558, 234] width 53 height 8
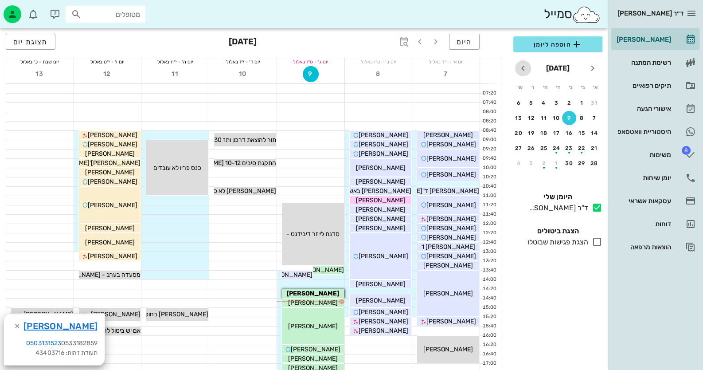
click at [525, 70] on icon "חודש הבא" at bounding box center [523, 68] width 11 height 11
click at [600, 147] on div "19" at bounding box center [595, 148] width 14 height 6
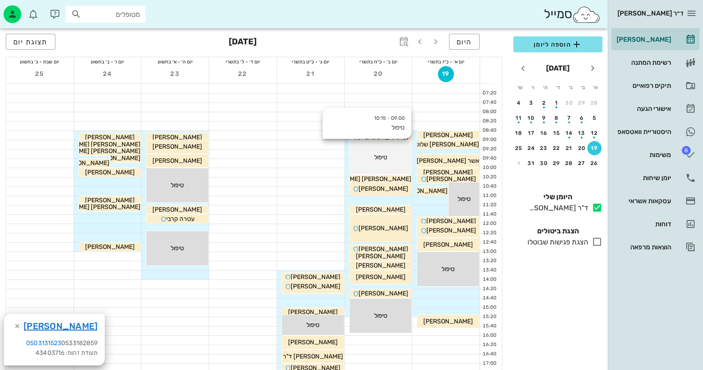
click at [399, 156] on div "טיפול" at bounding box center [381, 157] width 62 height 9
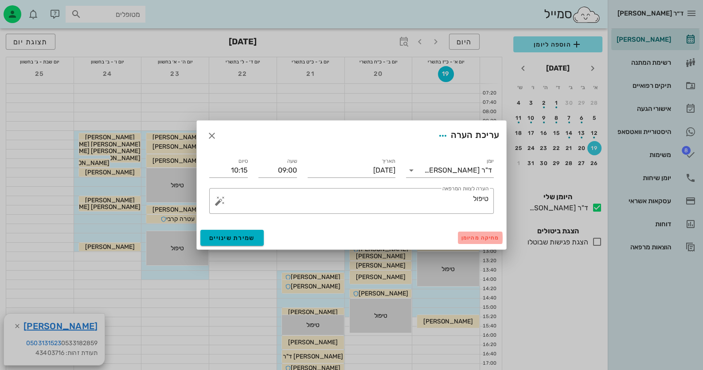
click at [486, 240] on span "מחיקה מהיומן" at bounding box center [481, 238] width 38 height 6
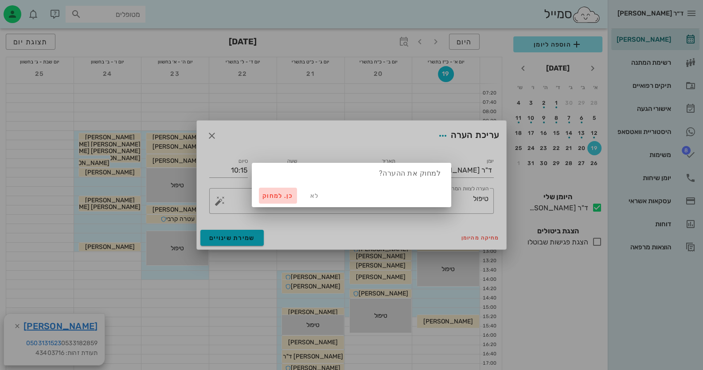
click at [272, 191] on button "כן. למחוק" at bounding box center [278, 196] width 38 height 16
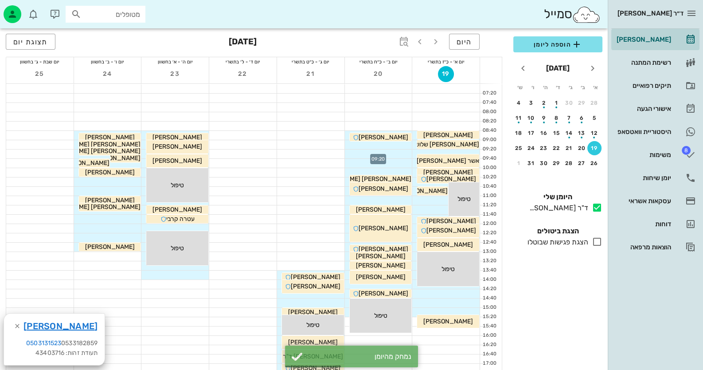
click at [395, 152] on div at bounding box center [378, 153] width 67 height 9
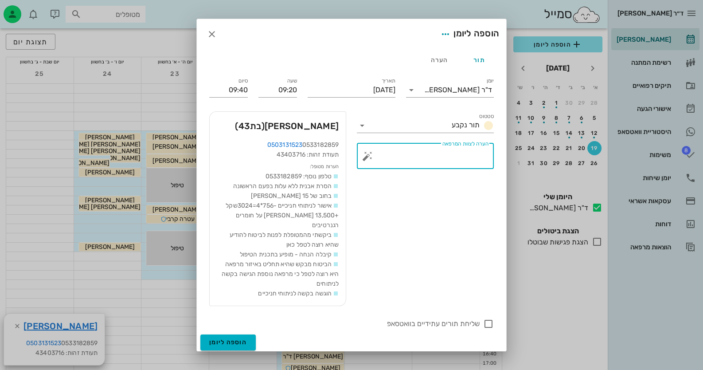
click at [425, 165] on textarea "הערה לצוות המרפאה" at bounding box center [428, 158] width 119 height 21
click at [367, 161] on button "button" at bounding box center [367, 156] width 11 height 11
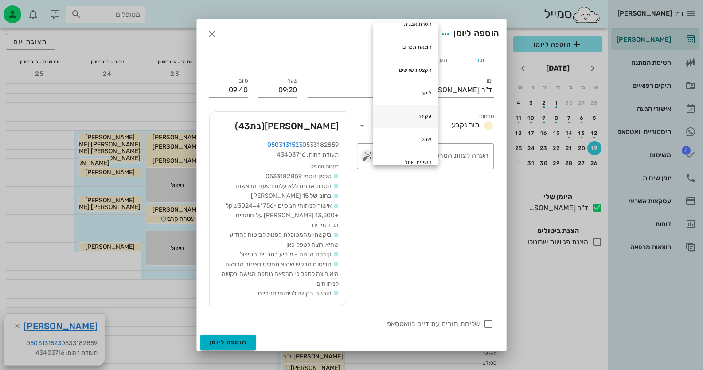
scroll to position [133, 0]
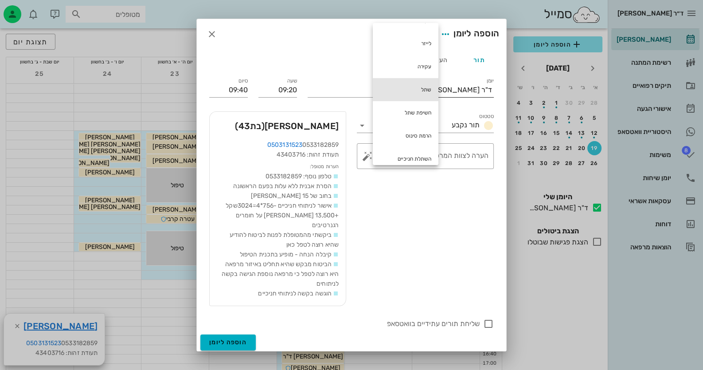
click at [418, 88] on div "שתל" at bounding box center [406, 89] width 66 height 23
type textarea "שתל"
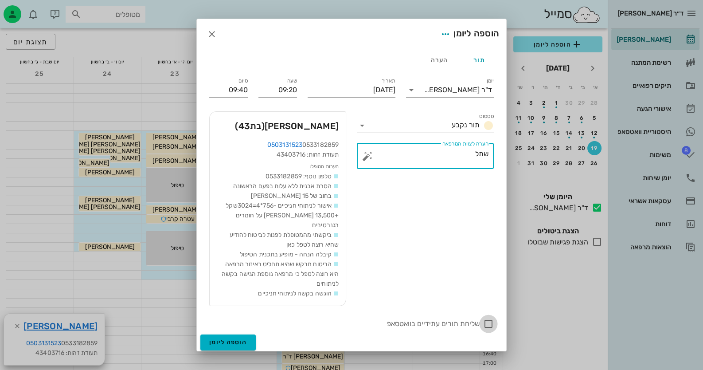
click at [490, 319] on div at bounding box center [488, 323] width 15 height 15
checkbox input "true"
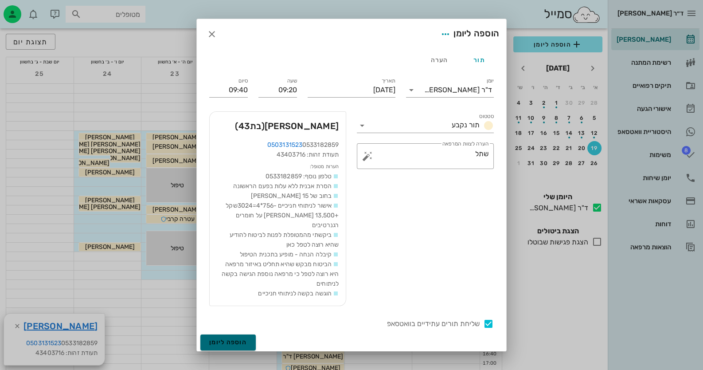
click at [234, 338] on span "הוספה ליומן" at bounding box center [228, 342] width 38 height 8
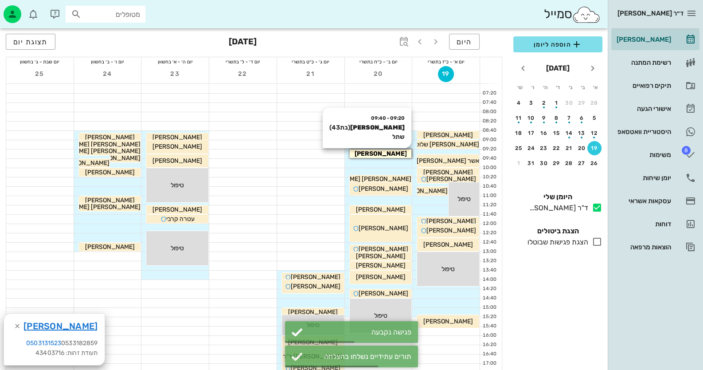
click at [399, 149] on div "09:20 - 09:40 [PERSON_NAME] (בת 43 ) שתל [PERSON_NAME]" at bounding box center [380, 153] width 63 height 9
click at [399, 151] on div "[PERSON_NAME]" at bounding box center [381, 153] width 62 height 9
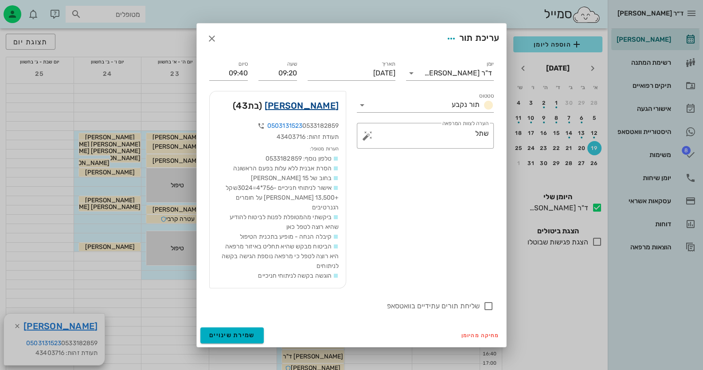
click at [325, 110] on link "[PERSON_NAME]" at bounding box center [302, 105] width 74 height 14
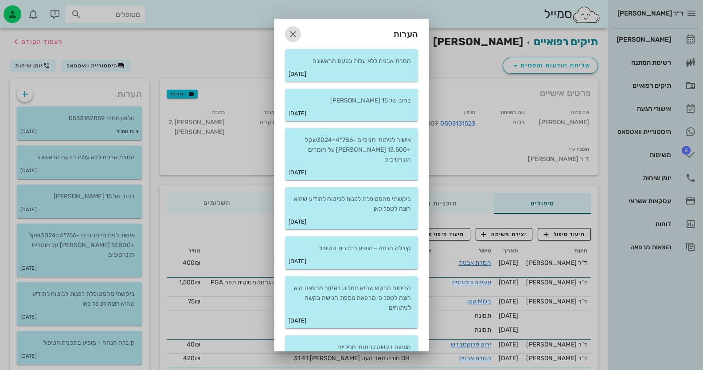
click at [298, 31] on icon "button" at bounding box center [293, 34] width 11 height 11
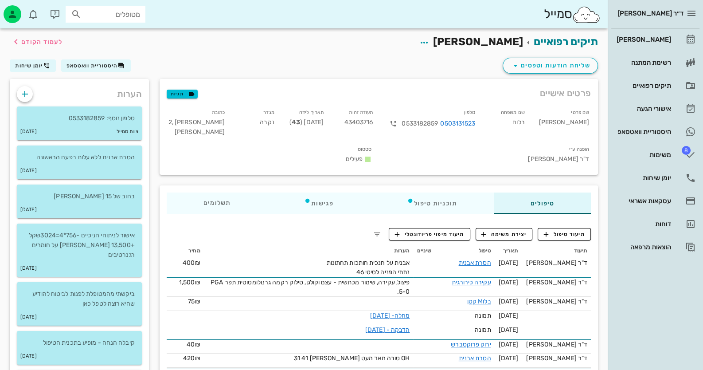
drag, startPoint x: 480, startPoint y: 122, endPoint x: 442, endPoint y: 123, distance: 37.7
click at [442, 123] on div "0503131523 0533182859" at bounding box center [431, 124] width 88 height 12
click at [430, 43] on icon "button" at bounding box center [424, 42] width 11 height 11
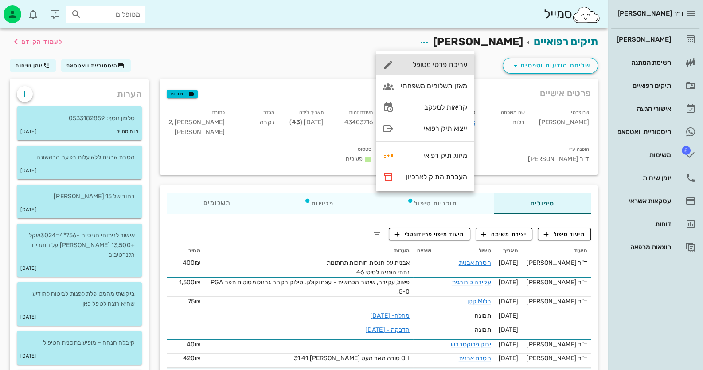
click at [457, 66] on div "עריכת פרטי מטופל" at bounding box center [434, 64] width 67 height 8
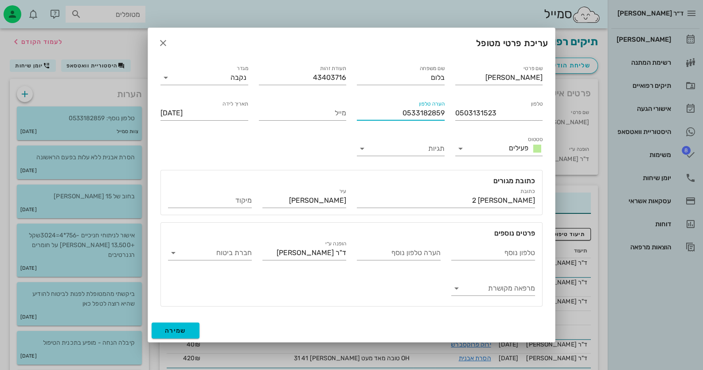
drag, startPoint x: 444, startPoint y: 112, endPoint x: 392, endPoint y: 114, distance: 51.5
click at [392, 114] on input "0533182859" at bounding box center [401, 113] width 88 height 14
click at [313, 109] on input "מייל" at bounding box center [303, 113] width 88 height 14
paste input "0533182859"
type input "0533182859"
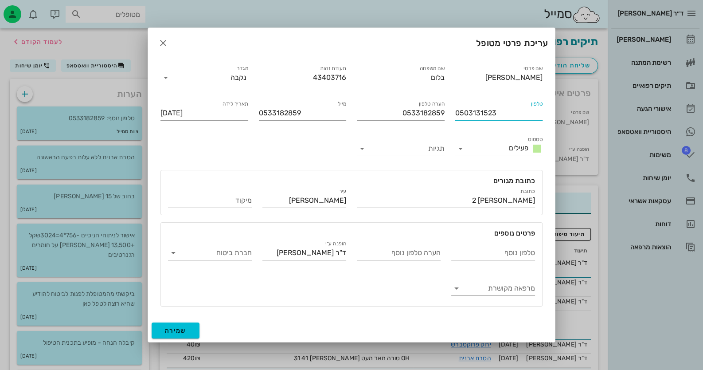
drag, startPoint x: 455, startPoint y: 113, endPoint x: 502, endPoint y: 113, distance: 47.4
click at [502, 113] on input "0503131523" at bounding box center [499, 113] width 88 height 14
drag, startPoint x: 405, startPoint y: 112, endPoint x: 448, endPoint y: 113, distance: 43.0
click at [448, 113] on div "הערה טלפון 0533182859" at bounding box center [401, 111] width 98 height 35
paste input "03131523"
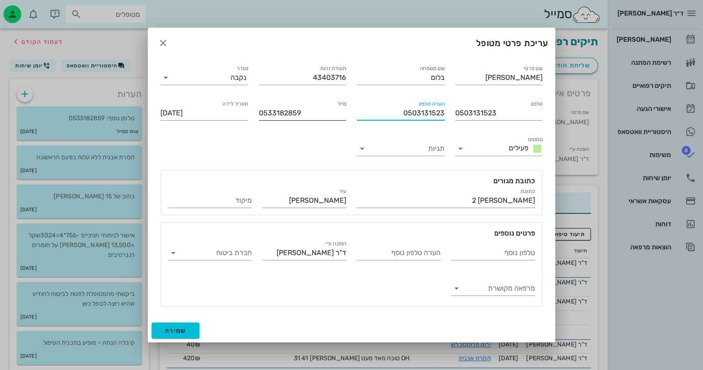
type input "0503131523"
drag, startPoint x: 303, startPoint y: 111, endPoint x: 248, endPoint y: 113, distance: 55.0
click at [248, 113] on div "שם פרטי [PERSON_NAME] שם משפחה בלום תעודת זהות 43403716 מגדר נקבה טלפון 0503131…" at bounding box center [351, 185] width 393 height 254
drag, startPoint x: 494, startPoint y: 112, endPoint x: 453, endPoint y: 113, distance: 41.3
click at [453, 113] on div "טלפון 0503131523" at bounding box center [499, 111] width 98 height 35
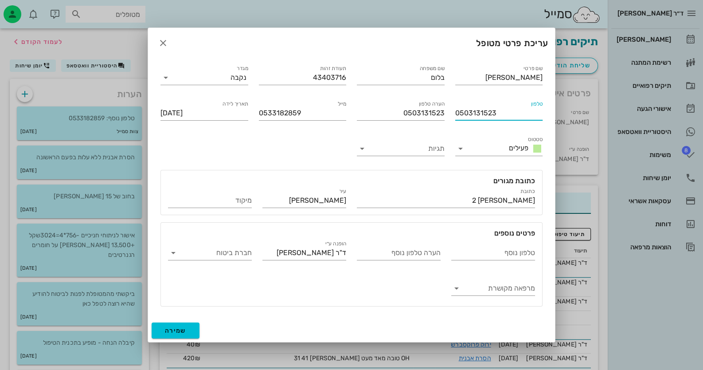
paste input "33182859"
type input "0533182859"
drag, startPoint x: 289, startPoint y: 110, endPoint x: 235, endPoint y: 110, distance: 53.7
click at [235, 110] on div "שם פרטי [PERSON_NAME] שם משפחה בלום תעודת זהות 43403716 מגדר נקבה טלפון 0533182…" at bounding box center [351, 185] width 393 height 254
drag, startPoint x: 300, startPoint y: 111, endPoint x: 243, endPoint y: 119, distance: 58.2
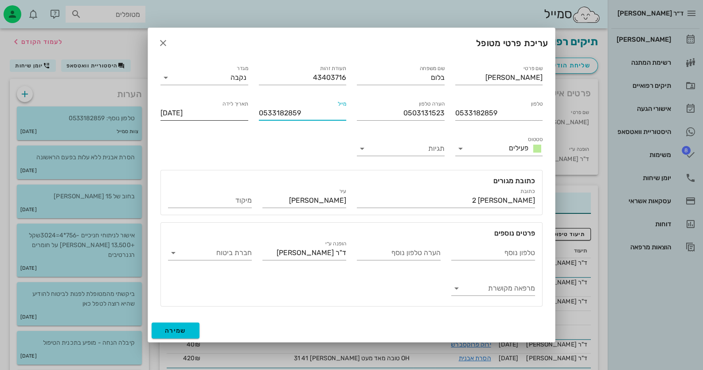
click at [243, 119] on div "שם פרטי [PERSON_NAME] שם משפחה בלום תעודת זהות 43403716 מגדר נקבה טלפון 0533182…" at bounding box center [351, 185] width 393 height 254
click at [186, 326] on button "שמירה" at bounding box center [176, 330] width 48 height 16
type input "[DATE]"
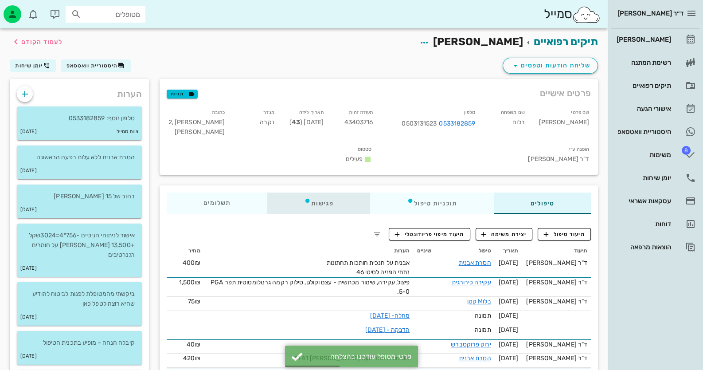
click at [318, 192] on div "פגישות" at bounding box center [318, 202] width 103 height 21
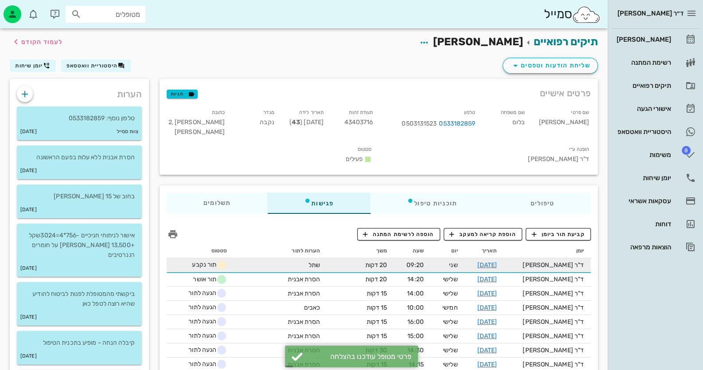
click at [502, 258] on td "[DATE]" at bounding box center [484, 265] width 39 height 14
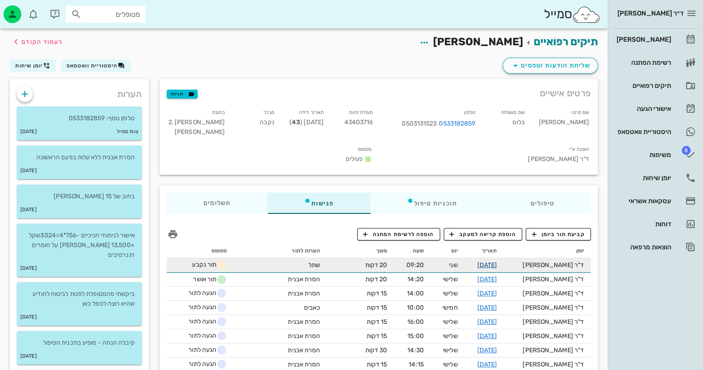
click at [497, 261] on link "[DATE]" at bounding box center [487, 265] width 20 height 8
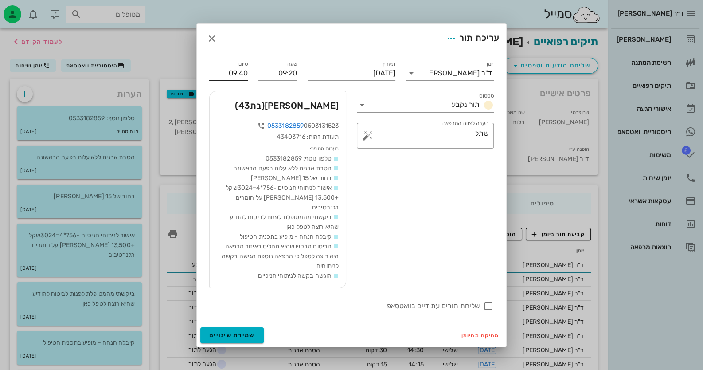
click at [224, 74] on input "09:40" at bounding box center [228, 73] width 39 height 14
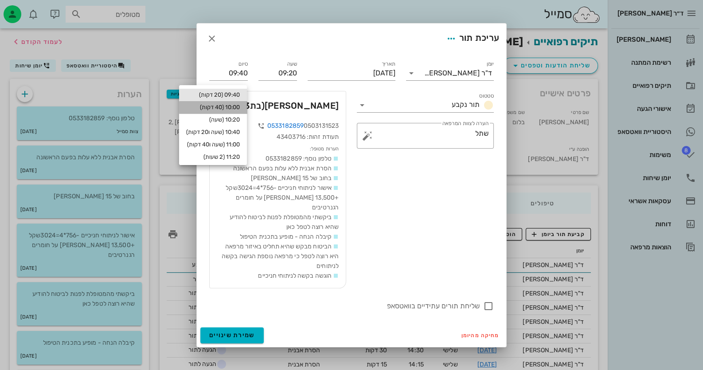
click at [231, 110] on div "10:00 (40 דקות)" at bounding box center [213, 107] width 54 height 7
type input "10:00"
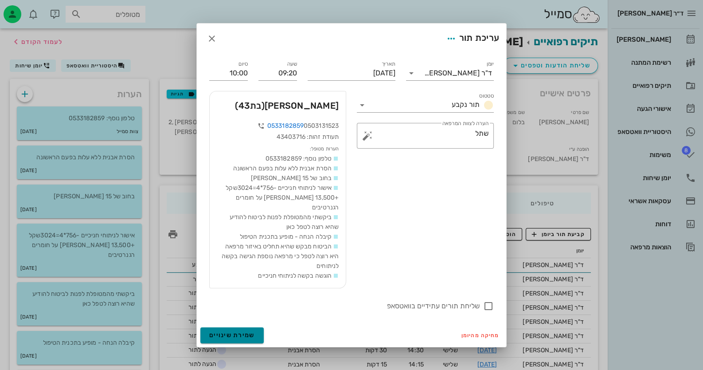
click at [230, 335] on button "שמירת שינויים" at bounding box center [231, 335] width 63 height 16
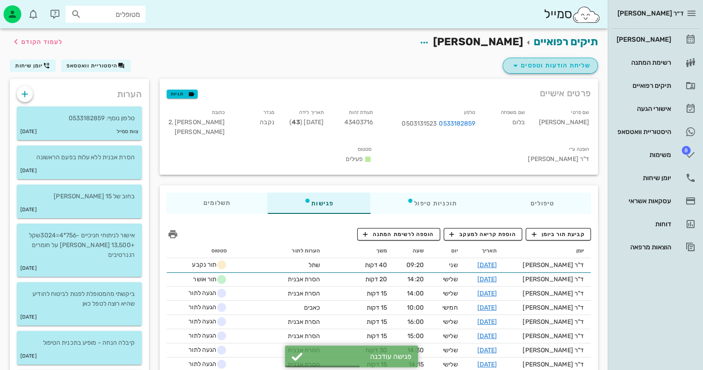
click at [519, 64] on icon "button" at bounding box center [515, 65] width 11 height 11
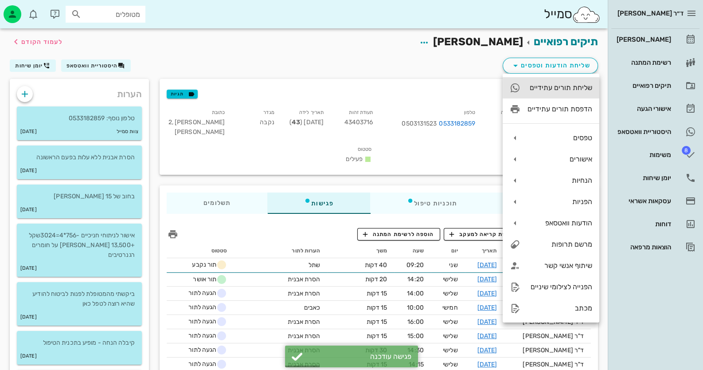
click at [555, 92] on div "שליחת תורים עתידיים" at bounding box center [551, 87] width 97 height 21
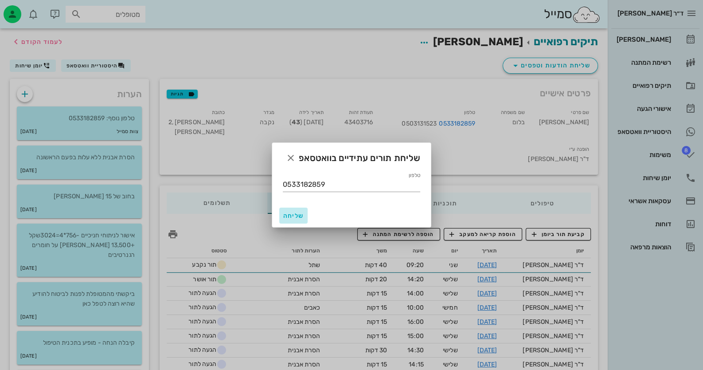
click at [297, 214] on span "שליחה" at bounding box center [293, 216] width 21 height 8
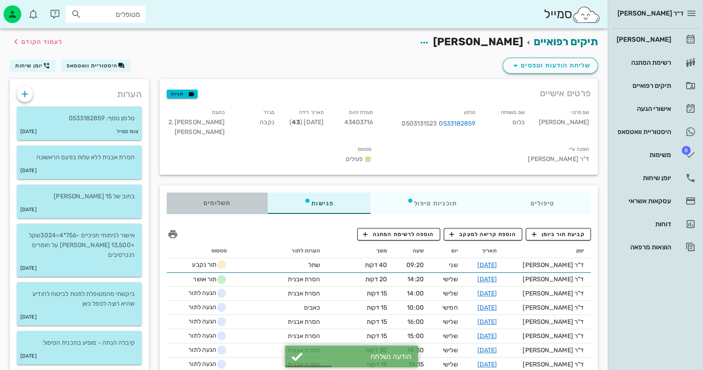
click at [210, 192] on div "תשלומים 0₪" at bounding box center [217, 202] width 101 height 21
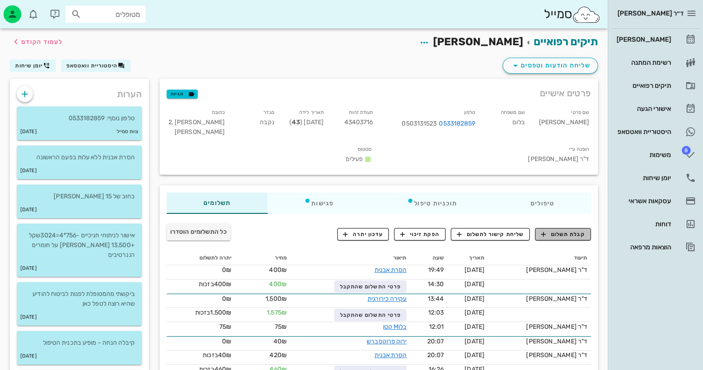
click at [578, 230] on span "קבלת תשלום" at bounding box center [563, 234] width 44 height 8
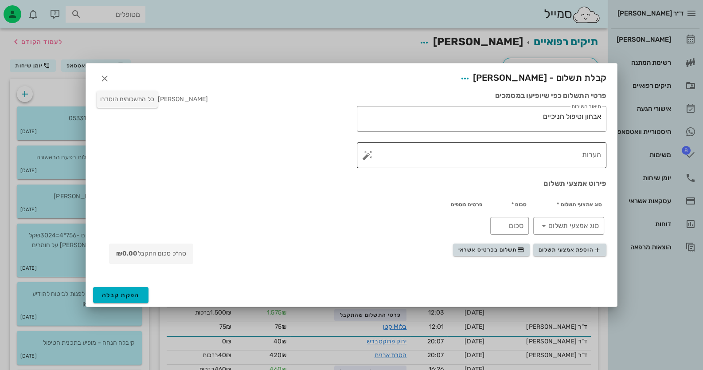
drag, startPoint x: 514, startPoint y: 151, endPoint x: 513, endPoint y: 157, distance: 6.7
click at [513, 157] on textarea "הערות" at bounding box center [485, 157] width 232 height 21
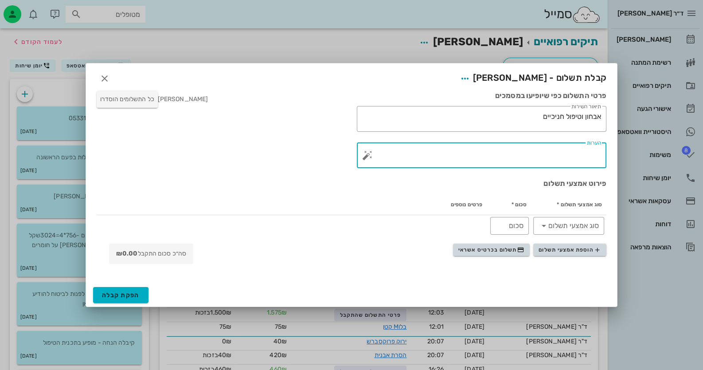
click at [364, 157] on button "button" at bounding box center [367, 155] width 11 height 11
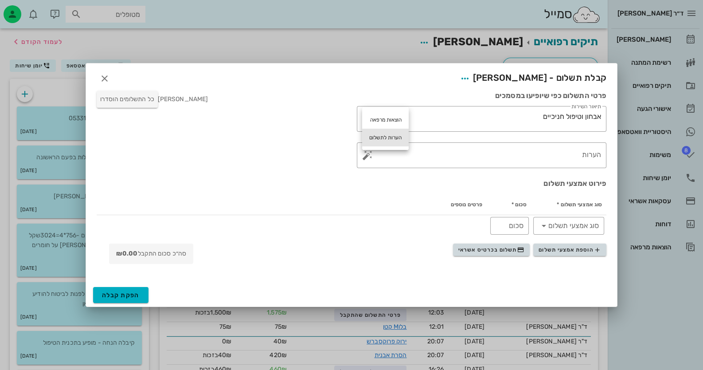
click at [388, 140] on div "הערות לתשלום" at bounding box center [385, 138] width 47 height 18
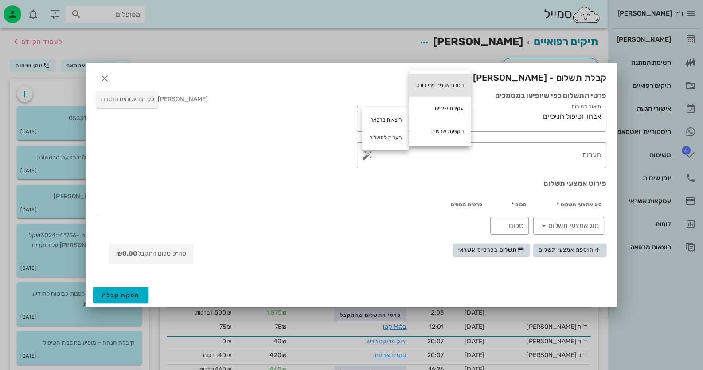
click at [438, 81] on div "הסרת אבנית פריודונט" at bounding box center [440, 85] width 62 height 23
type textarea "הסרת אבנית פריודונט"
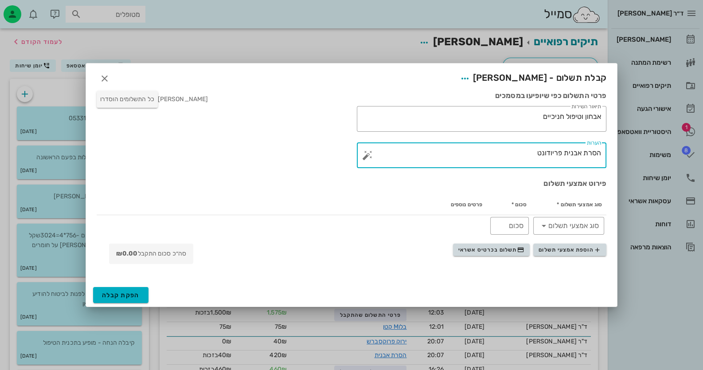
drag, startPoint x: 557, startPoint y: 158, endPoint x: 623, endPoint y: 165, distance: 66.4
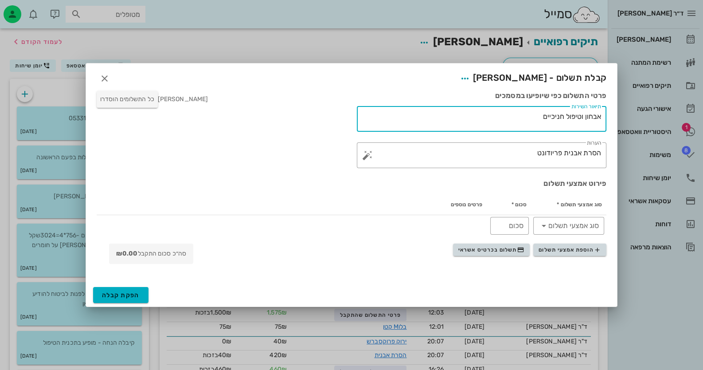
drag, startPoint x: 537, startPoint y: 120, endPoint x: 643, endPoint y: 104, distance: 108.0
paste textarea "סרת אבנית פריודונט"
type textarea "הסרת אבנית פריודונט"
click at [500, 249] on span "תשלום בכרטיס אשראי" at bounding box center [492, 249] width 66 height 7
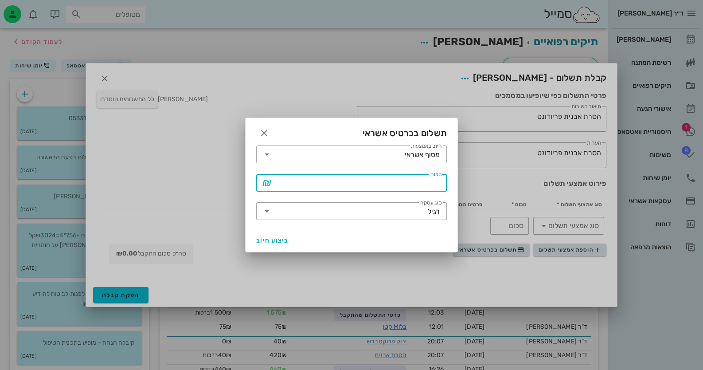
click at [430, 183] on input "סכום" at bounding box center [358, 183] width 168 height 14
type input "400"
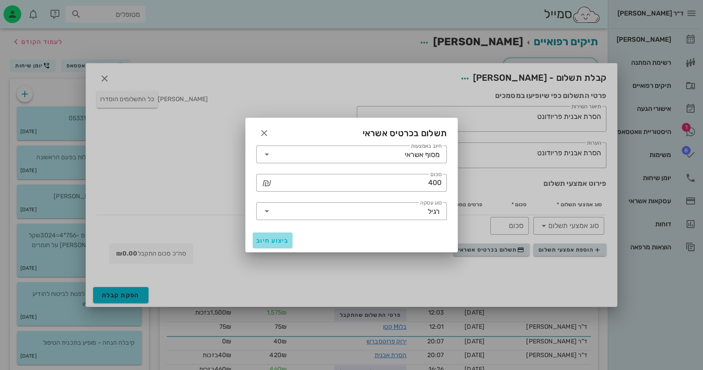
click at [281, 237] on span "ביצוע חיוב" at bounding box center [272, 241] width 33 height 8
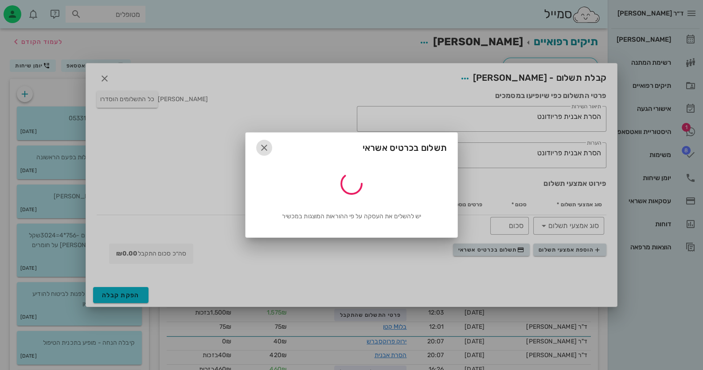
click at [264, 148] on icon "button" at bounding box center [264, 147] width 11 height 11
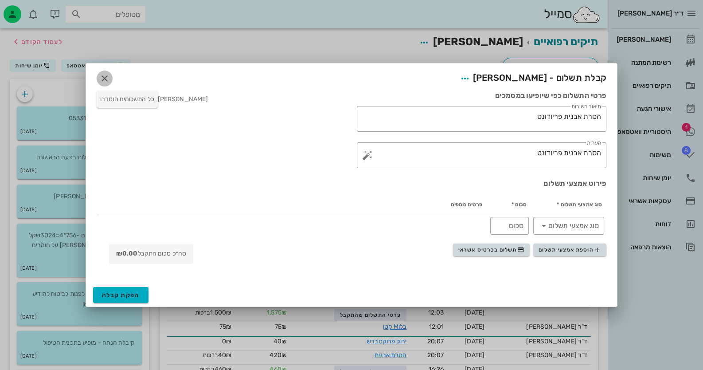
click at [106, 75] on icon "button" at bounding box center [104, 78] width 11 height 11
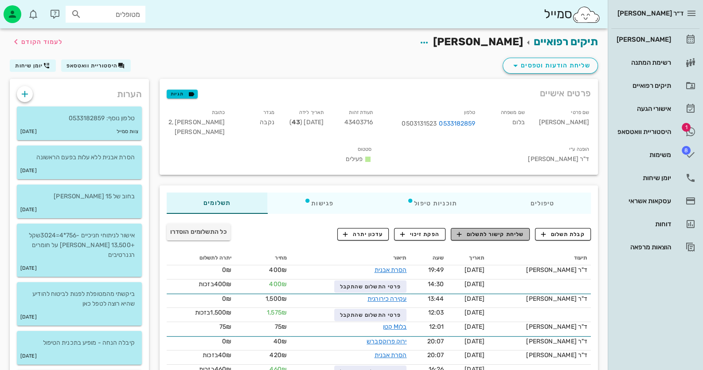
click at [484, 230] on span "שליחת קישור לתשלום" at bounding box center [490, 234] width 67 height 8
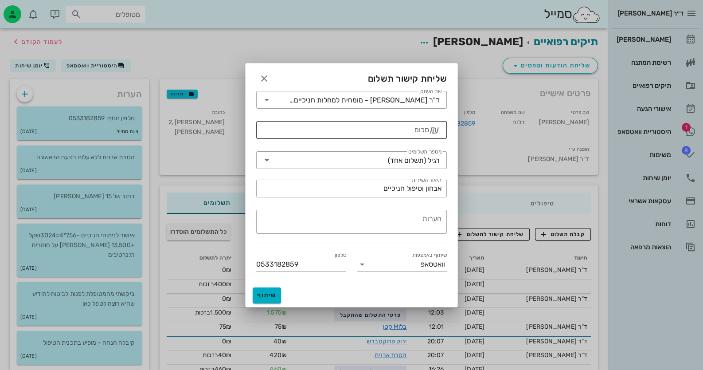
click at [419, 124] on div "סכום" at bounding box center [346, 130] width 168 height 18
type input "400"
click at [277, 293] on button "שיתוף" at bounding box center [267, 295] width 28 height 16
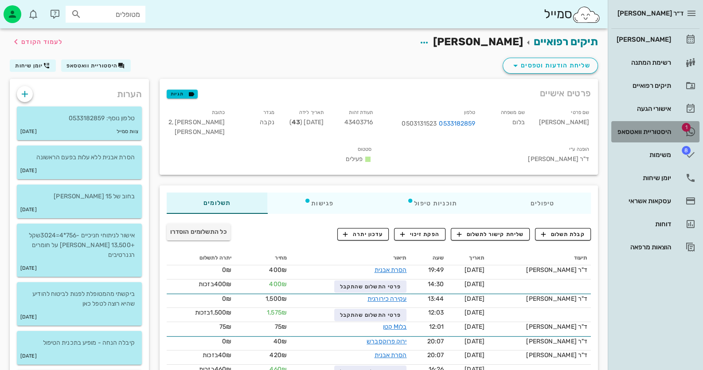
click at [671, 129] on div "היסטוריית וואטסאפ" at bounding box center [643, 131] width 56 height 7
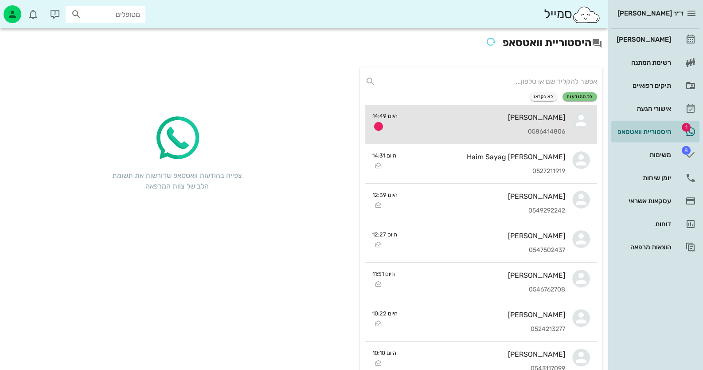
click at [553, 130] on div "0586414806" at bounding box center [485, 132] width 161 height 8
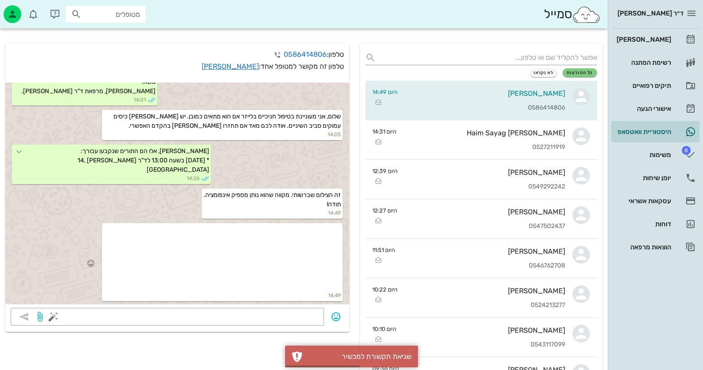
scroll to position [44, 0]
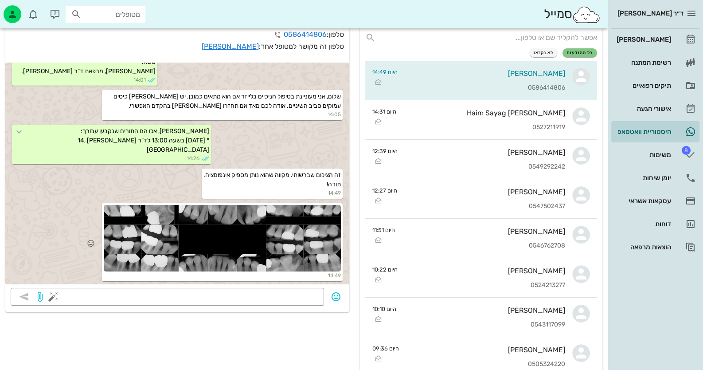
click at [116, 235] on div at bounding box center [222, 238] width 237 height 67
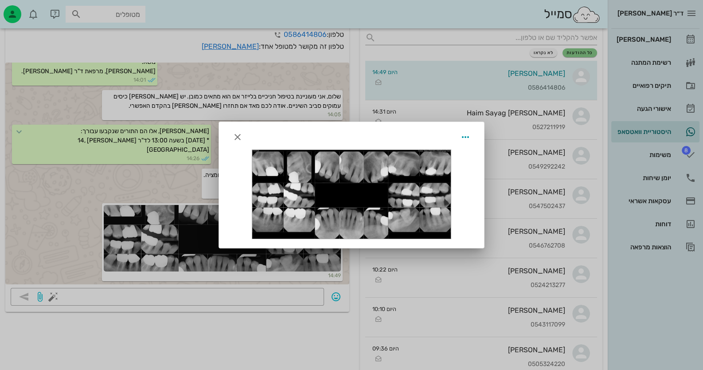
click at [95, 215] on div at bounding box center [351, 185] width 703 height 370
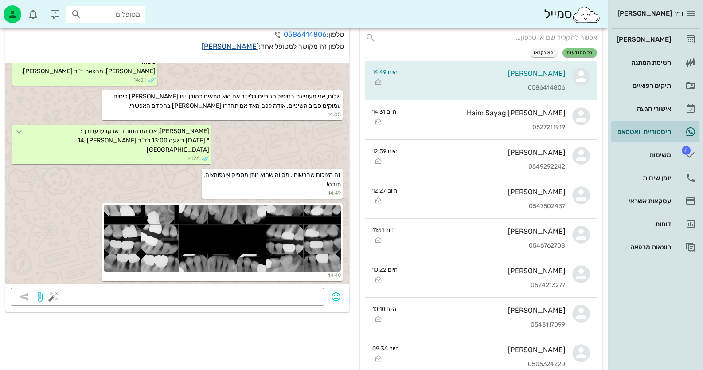
click at [240, 42] on link "[PERSON_NAME]" at bounding box center [230, 46] width 57 height 8
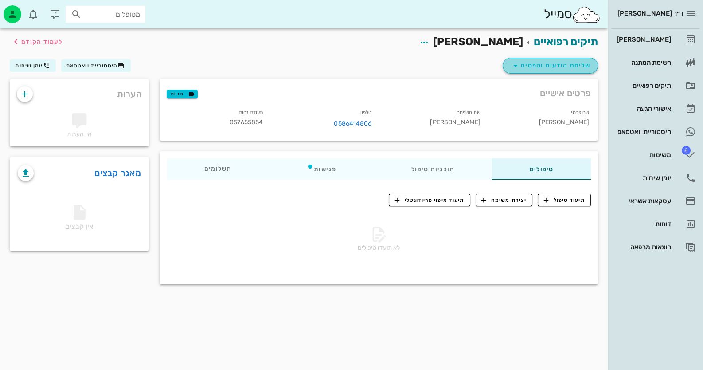
click at [592, 69] on button "שליחת הודעות וטפסים" at bounding box center [550, 66] width 95 height 16
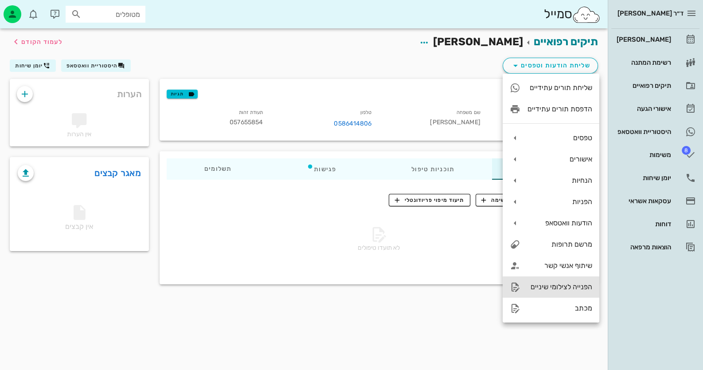
click at [564, 288] on div "הפנייה לצילומי שיניים" at bounding box center [560, 286] width 65 height 8
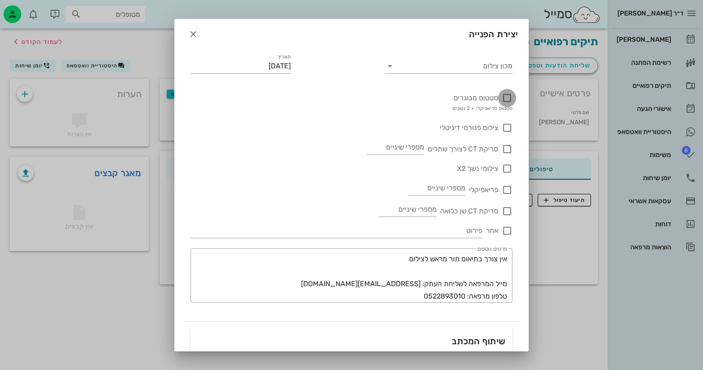
click at [505, 96] on div at bounding box center [507, 97] width 15 height 15
checkbox input "true"
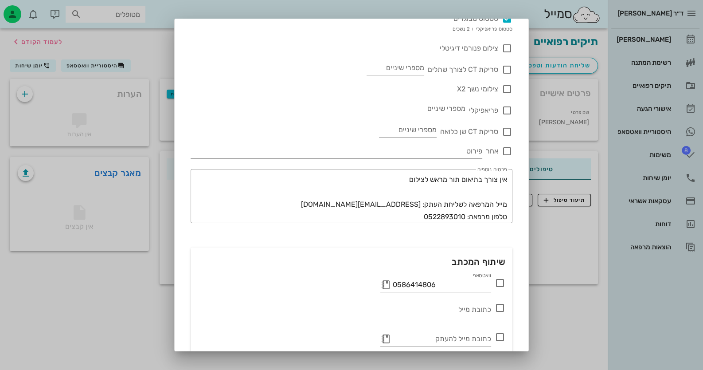
scroll to position [118, 0]
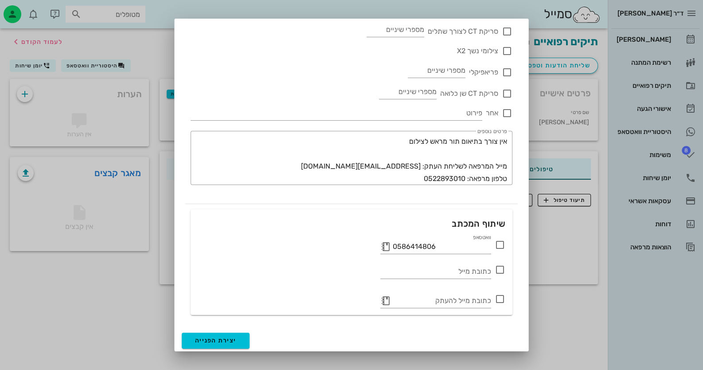
click at [503, 247] on icon at bounding box center [500, 244] width 11 height 11
click at [232, 342] on span "יצירת הפנייה" at bounding box center [215, 341] width 41 height 8
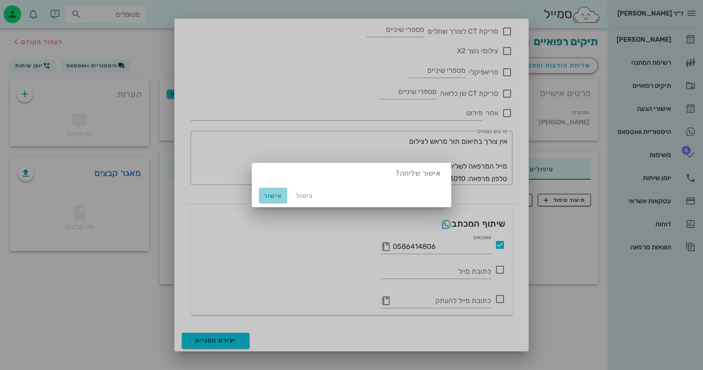
click at [266, 193] on span "אישור" at bounding box center [273, 196] width 21 height 8
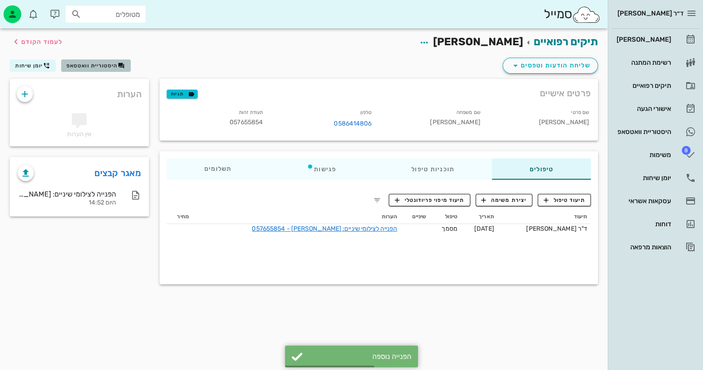
click at [102, 66] on span "היסטוריית וואטסאפ" at bounding box center [92, 66] width 51 height 6
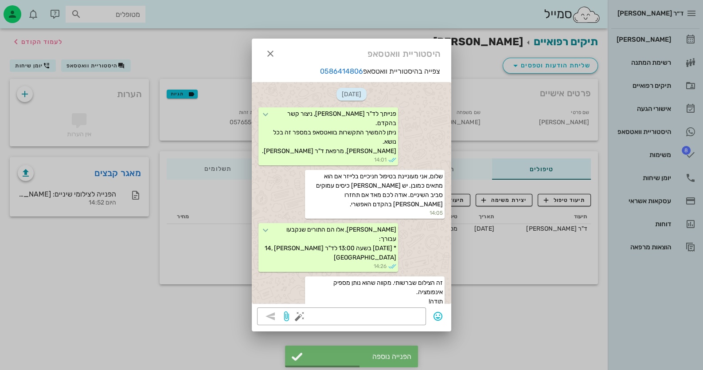
scroll to position [146, 0]
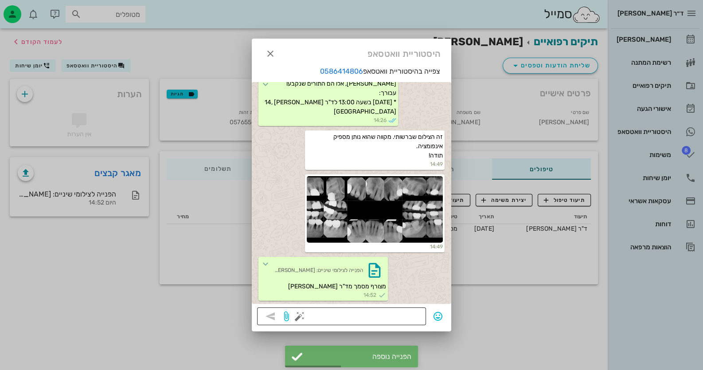
click at [409, 318] on textarea at bounding box center [361, 317] width 119 height 14
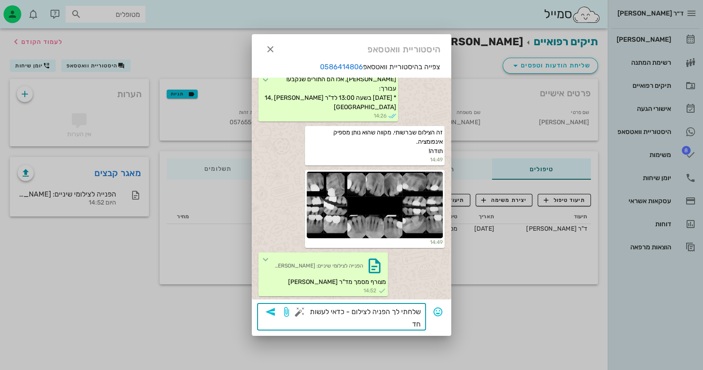
type textarea "שלחתי לך הפניה לצילום - כדאי לעשות חדש"
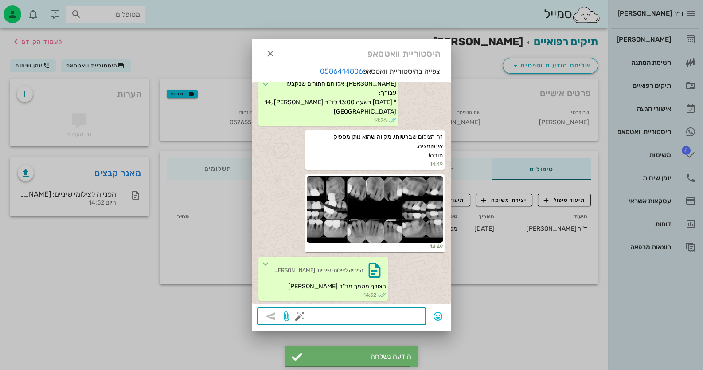
scroll to position [171, 0]
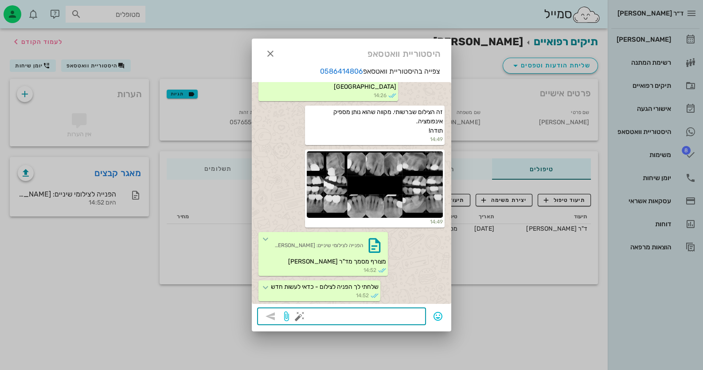
click at [73, 270] on div at bounding box center [351, 185] width 703 height 370
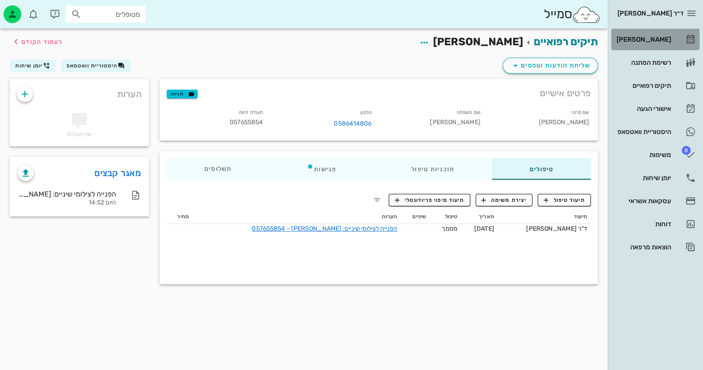
click at [668, 45] on div "[PERSON_NAME]" at bounding box center [643, 39] width 56 height 14
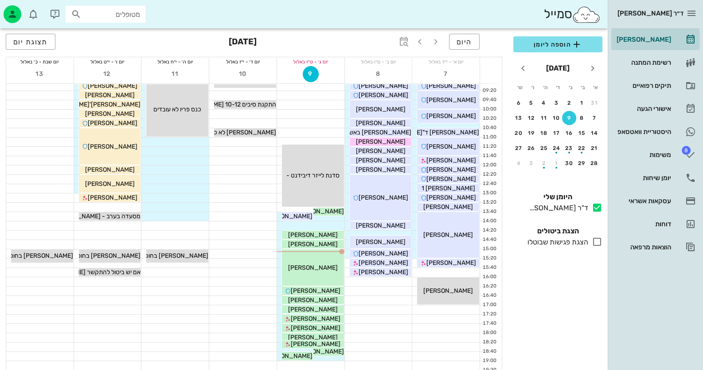
scroll to position [44, 0]
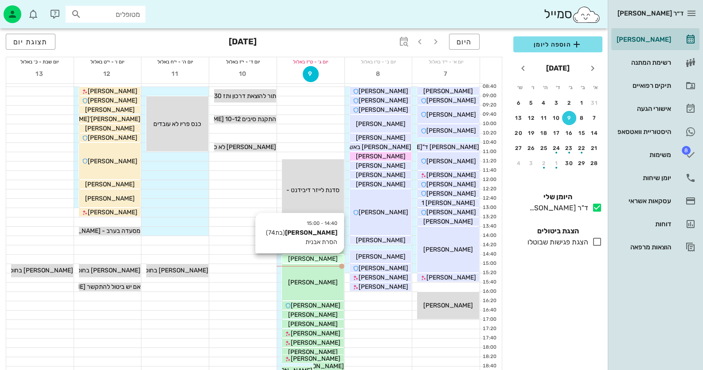
click at [312, 258] on span "[PERSON_NAME]" at bounding box center [313, 259] width 50 height 8
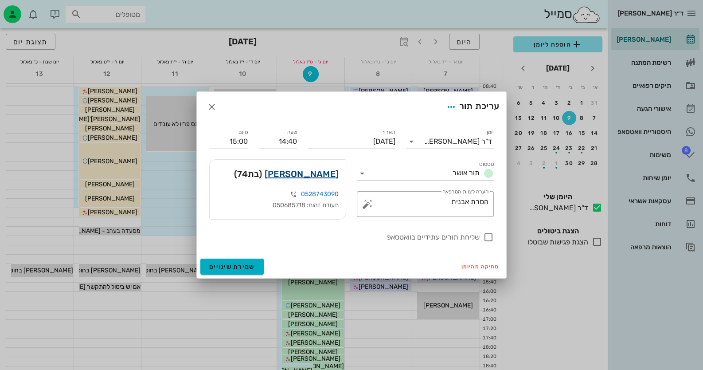
click at [337, 174] on link "[PERSON_NAME]" at bounding box center [302, 174] width 74 height 14
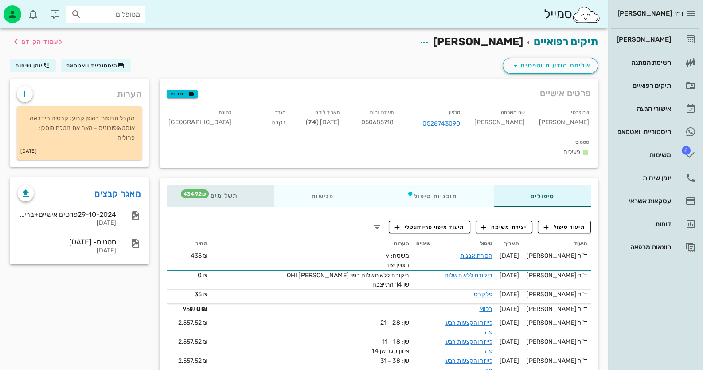
click at [220, 185] on div "תשלומים 434.92₪" at bounding box center [221, 195] width 108 height 21
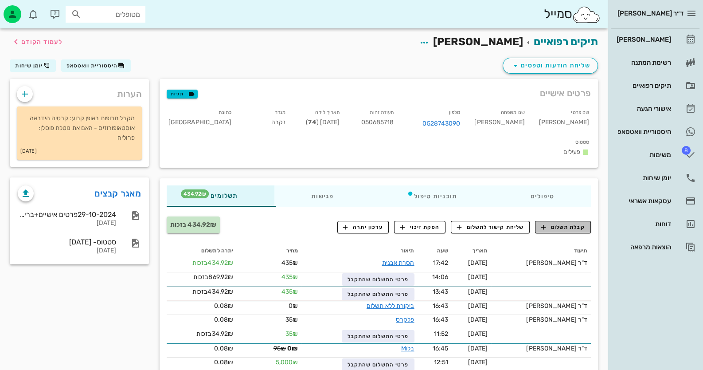
click at [571, 221] on button "קבלת תשלום" at bounding box center [563, 227] width 56 height 12
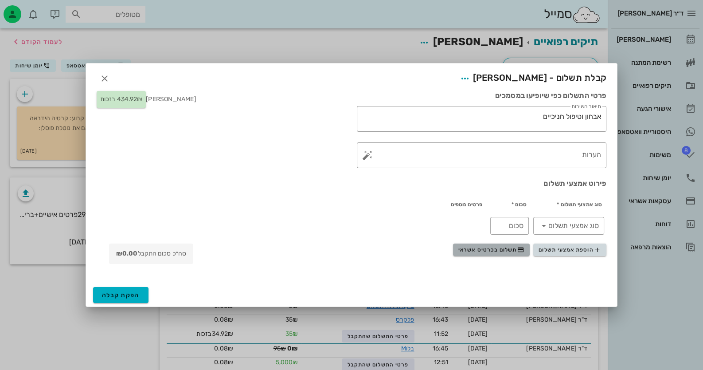
click at [489, 246] on button "תשלום בכרטיס אשראי" at bounding box center [491, 249] width 77 height 12
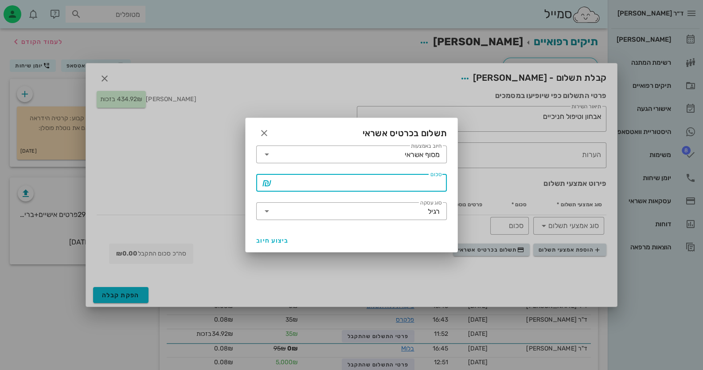
click at [387, 179] on input "סכום" at bounding box center [358, 183] width 168 height 14
type input "435"
click at [310, 209] on input "סוג עסקה" at bounding box center [351, 211] width 154 height 14
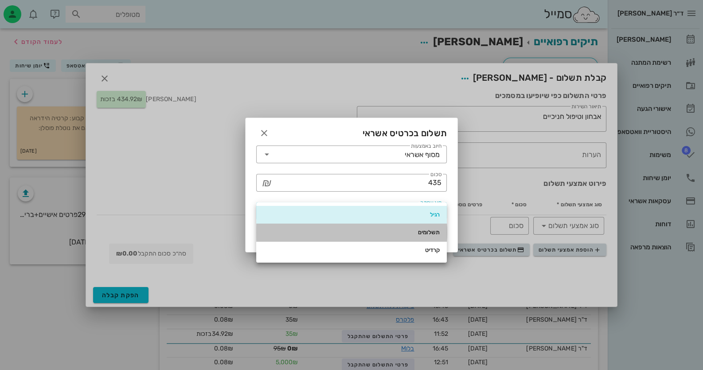
click at [378, 237] on div "תשלומים" at bounding box center [351, 232] width 176 height 14
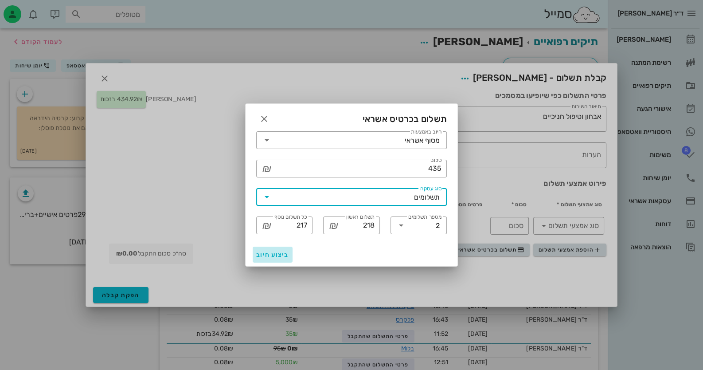
click at [257, 258] on span "ביצוע חיוב" at bounding box center [272, 255] width 33 height 8
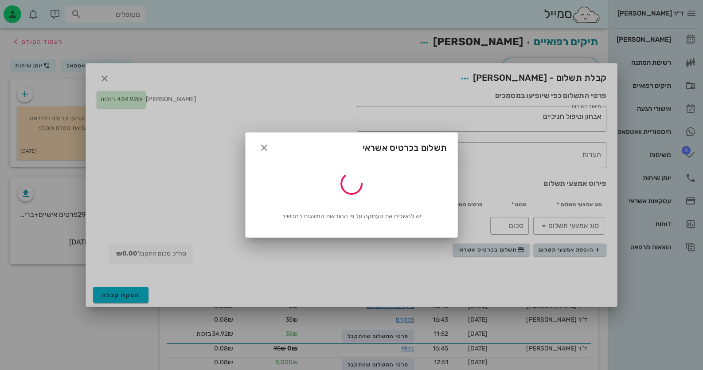
type input "435"
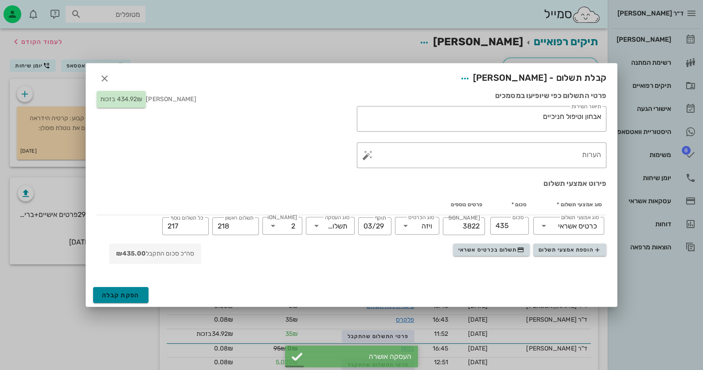
click at [118, 295] on span "הפקת קבלה" at bounding box center [121, 295] width 38 height 8
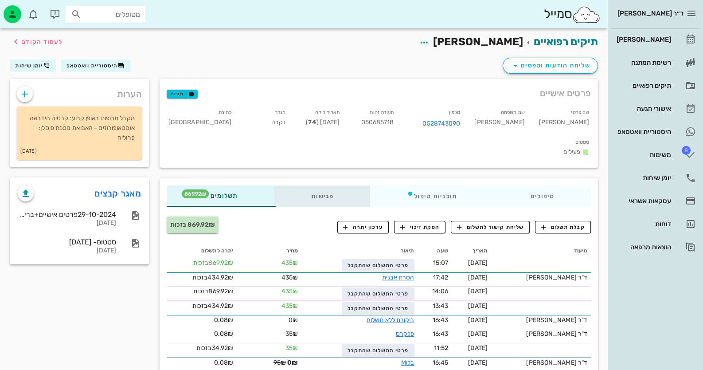
click at [323, 185] on div "פגישות" at bounding box center [322, 195] width 96 height 21
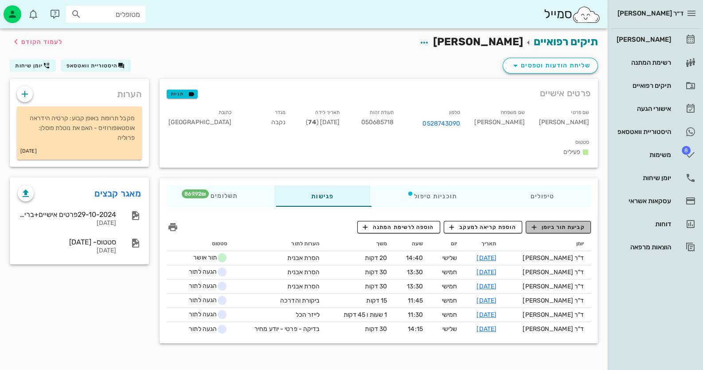
click at [562, 223] on span "קביעת תור ביומן" at bounding box center [558, 227] width 53 height 8
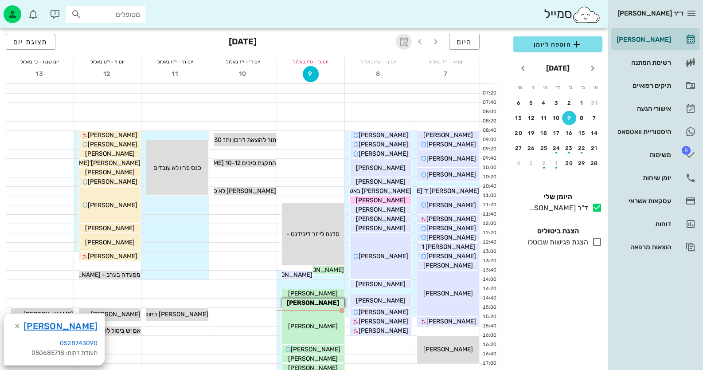
click at [411, 46] on span "button" at bounding box center [404, 41] width 16 height 11
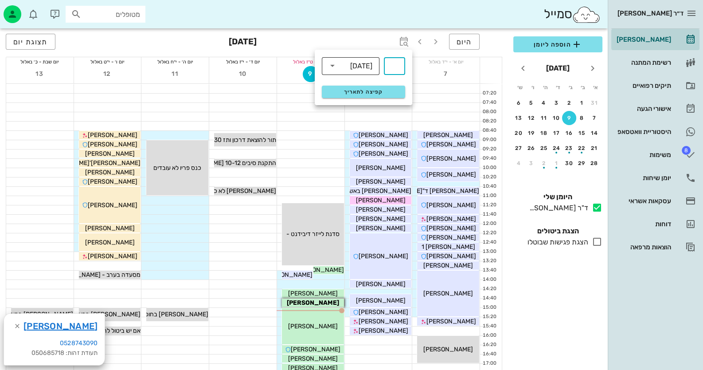
click at [366, 74] on div "[DATE]" at bounding box center [357, 66] width 35 height 18
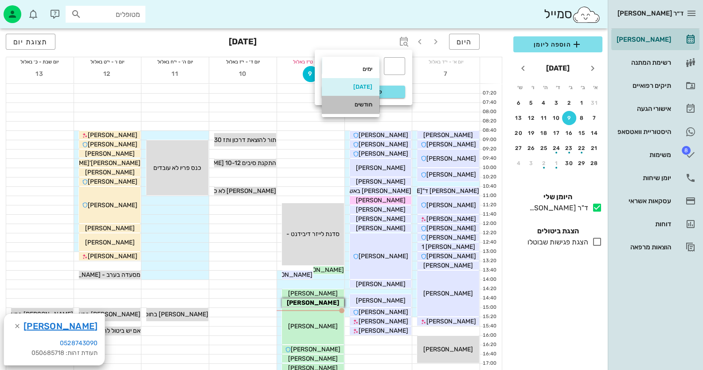
click at [361, 105] on div "חודשים" at bounding box center [350, 104] width 43 height 7
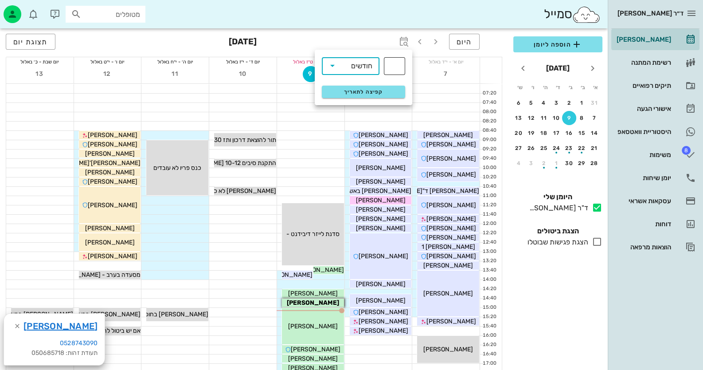
click at [402, 67] on div "​" at bounding box center [394, 66] width 21 height 18
type input "4"
click at [372, 93] on span "קפיצה לתאריך" at bounding box center [363, 92] width 72 height 6
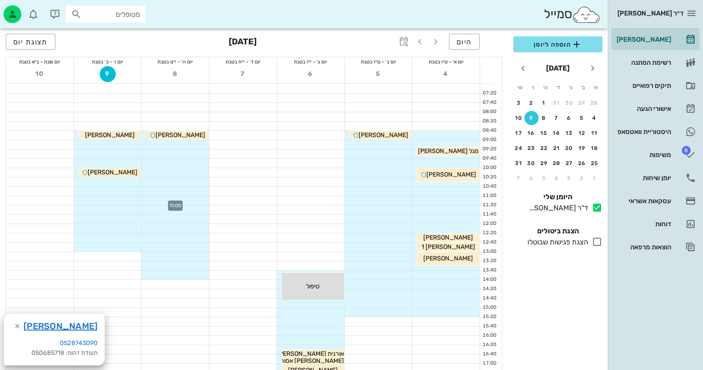
click at [191, 201] on div at bounding box center [174, 200] width 67 height 9
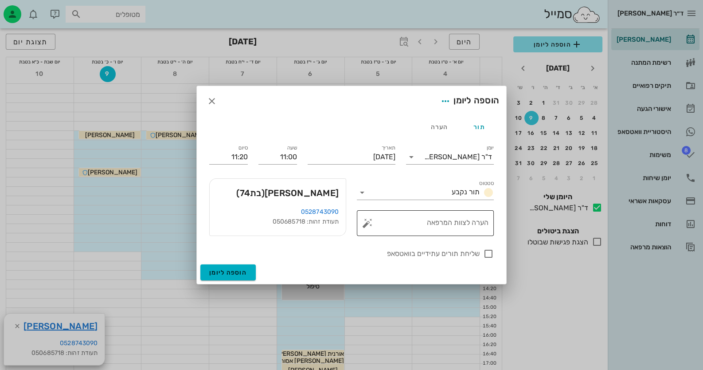
click at [371, 220] on button "button" at bounding box center [367, 223] width 11 height 11
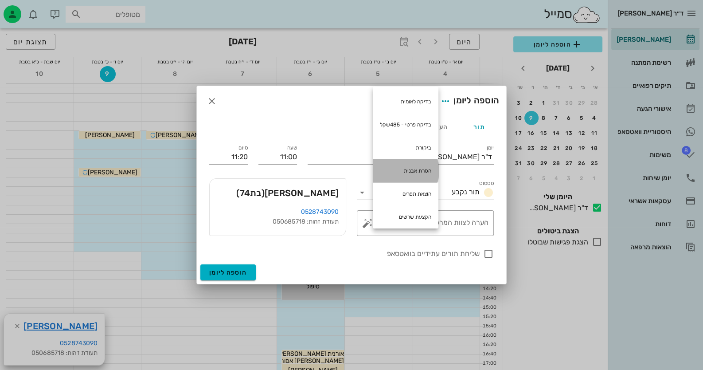
click at [411, 165] on div "הסרת אבנית" at bounding box center [406, 170] width 66 height 23
type textarea "הסרת אבנית"
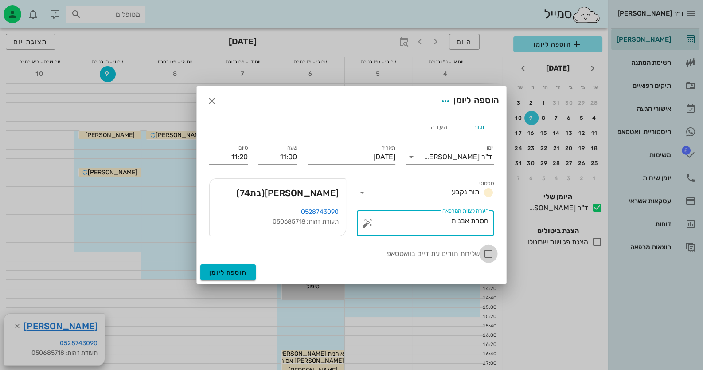
click at [489, 258] on div at bounding box center [488, 253] width 15 height 15
checkbox input "true"
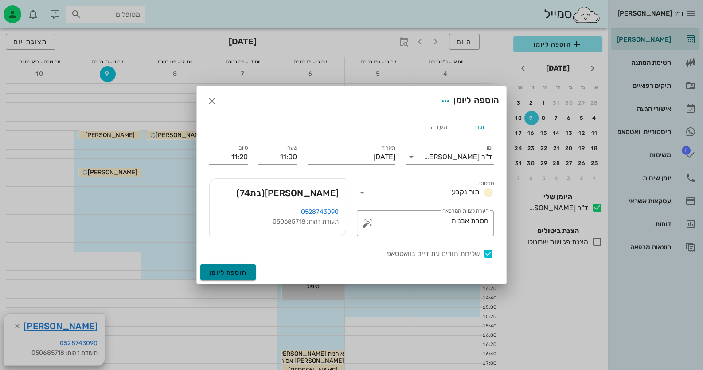
click at [206, 271] on button "הוספה ליומן" at bounding box center [227, 272] width 55 height 16
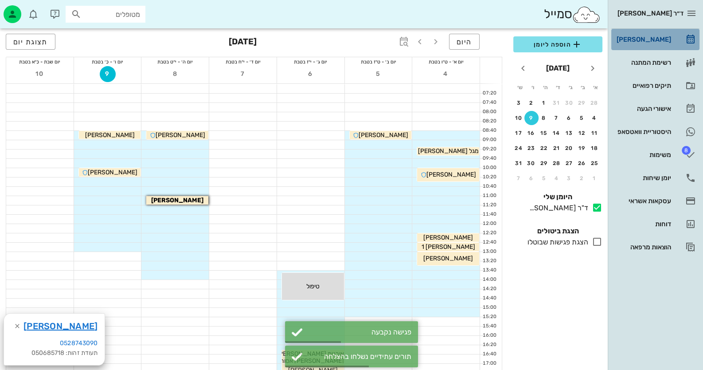
click at [683, 37] on link "[PERSON_NAME]" at bounding box center [655, 39] width 88 height 21
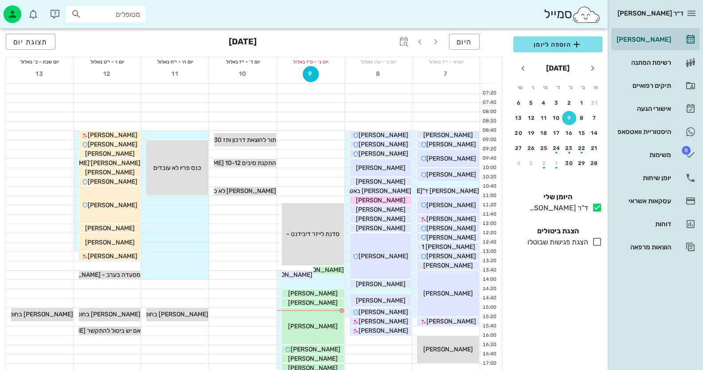
click at [126, 6] on div "מטופלים" at bounding box center [106, 14] width 80 height 17
type input "[PERSON_NAME]"
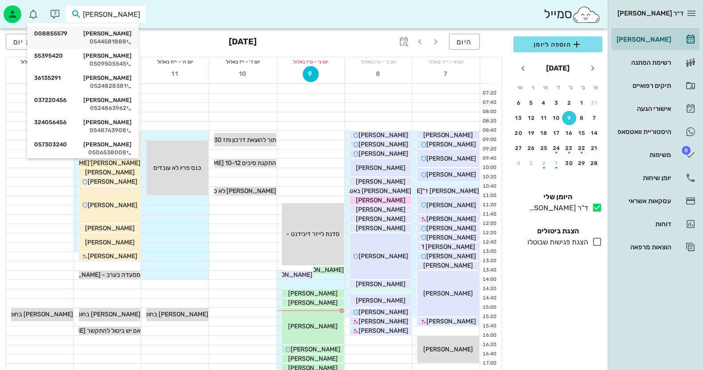
click at [126, 39] on div "0544581888" at bounding box center [83, 41] width 98 height 7
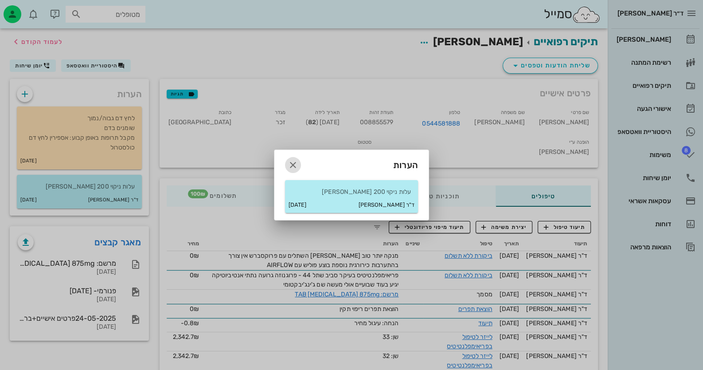
click at [288, 171] on button "button" at bounding box center [293, 165] width 16 height 16
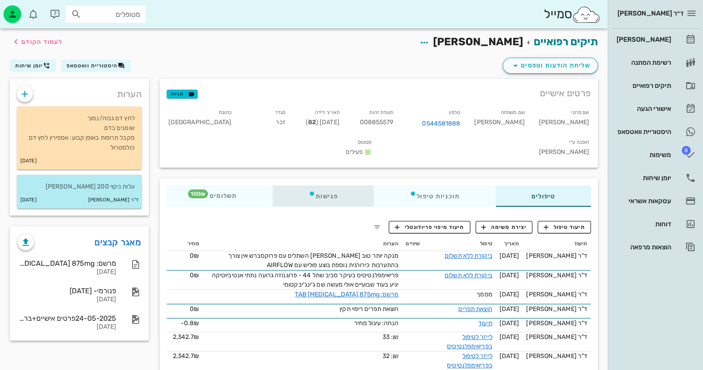
click at [309, 185] on div "פגישות" at bounding box center [323, 195] width 101 height 21
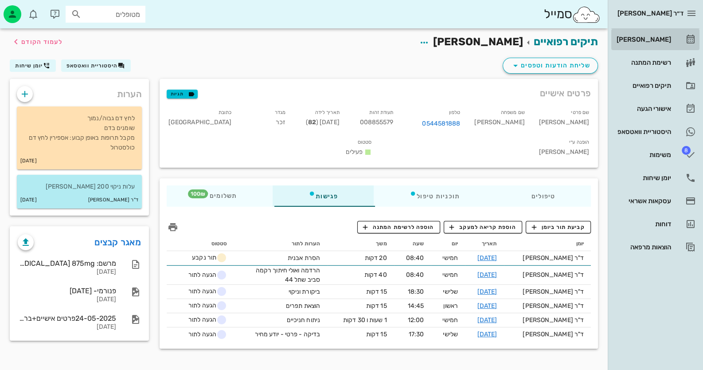
click at [679, 35] on link "[PERSON_NAME]" at bounding box center [655, 39] width 88 height 21
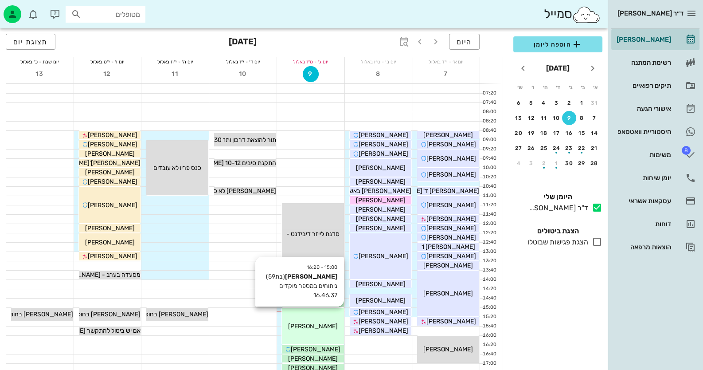
click at [325, 329] on span "[PERSON_NAME]" at bounding box center [313, 326] width 50 height 8
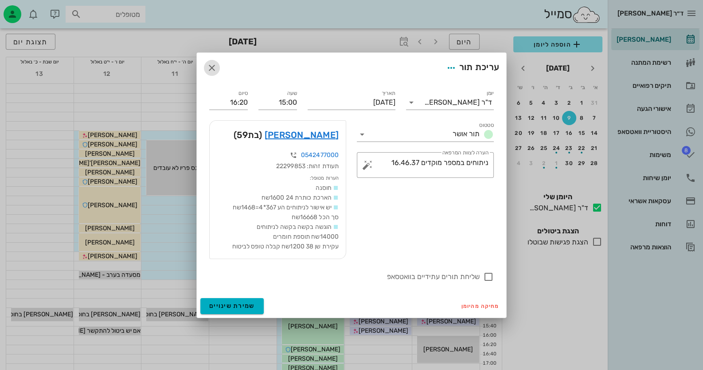
click at [213, 63] on icon "button" at bounding box center [212, 68] width 11 height 11
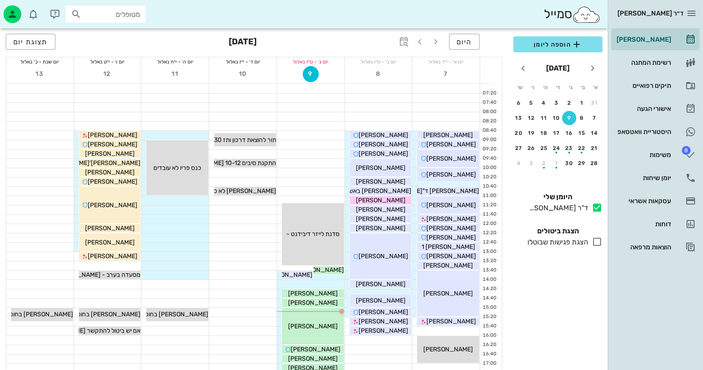
click at [107, 7] on div "מטופלים" at bounding box center [106, 14] width 80 height 17
type input "[PERSON_NAME]"
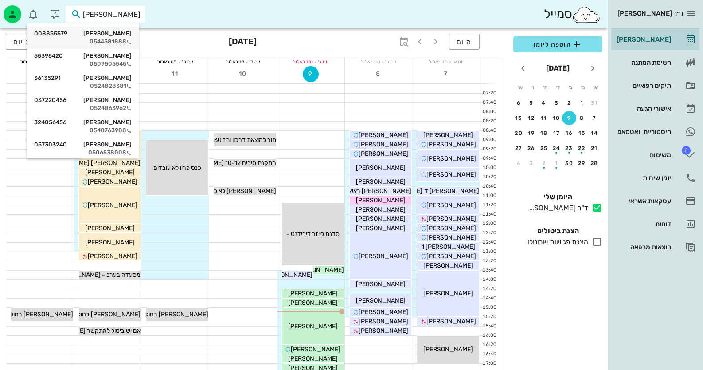
click at [99, 36] on div "[PERSON_NAME] 008855579" at bounding box center [83, 33] width 98 height 7
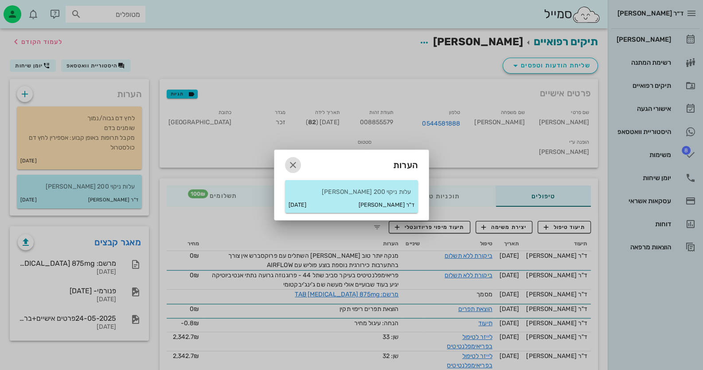
click at [297, 161] on icon "button" at bounding box center [293, 165] width 11 height 11
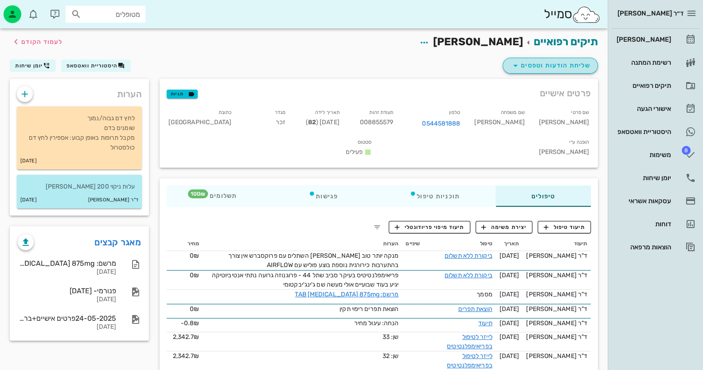
click at [569, 69] on span "שליחת הודעות וטפסים" at bounding box center [550, 65] width 80 height 11
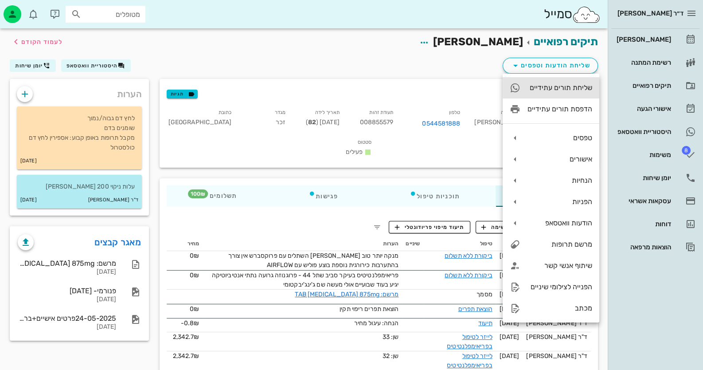
click at [568, 90] on div "שליחת תורים עתידיים" at bounding box center [560, 87] width 65 height 8
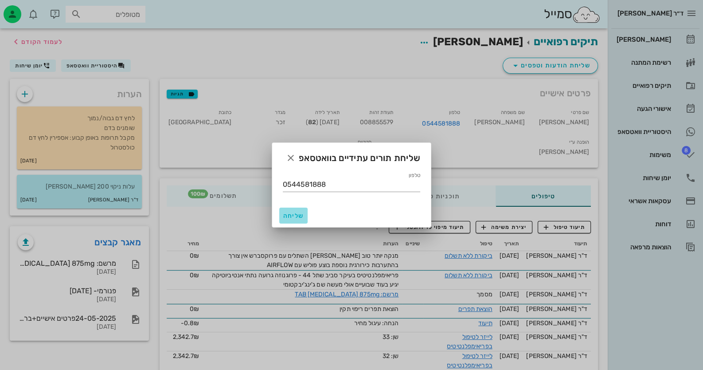
click at [290, 213] on span "שליחה" at bounding box center [293, 216] width 21 height 8
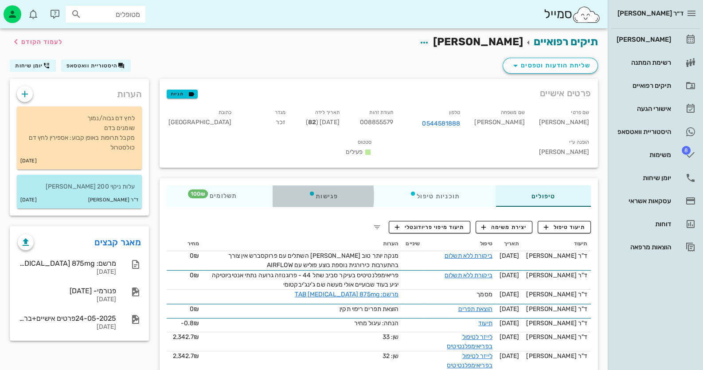
click at [325, 185] on div "פגישות" at bounding box center [323, 195] width 101 height 21
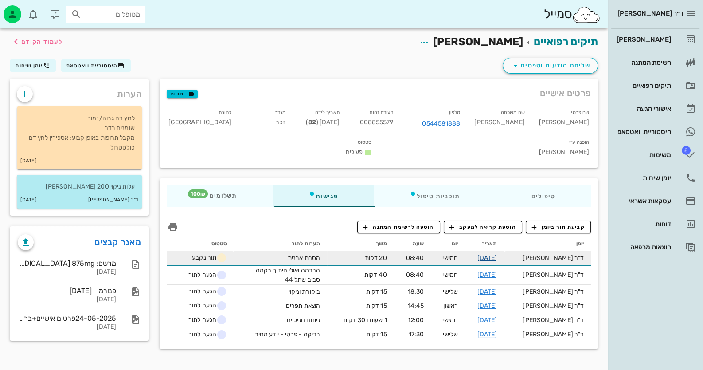
click at [498, 254] on link "[DATE]" at bounding box center [488, 258] width 20 height 8
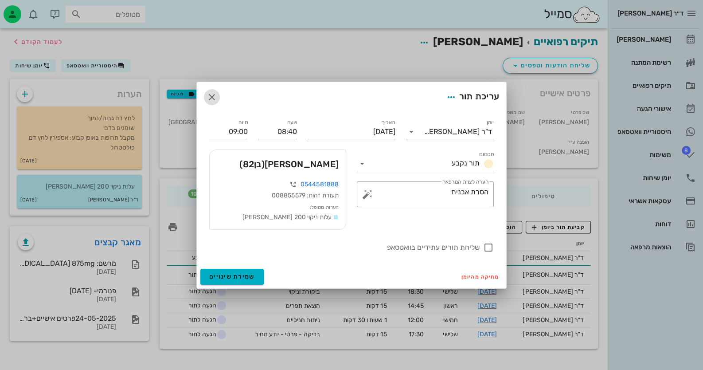
click at [208, 94] on icon "button" at bounding box center [212, 97] width 11 height 11
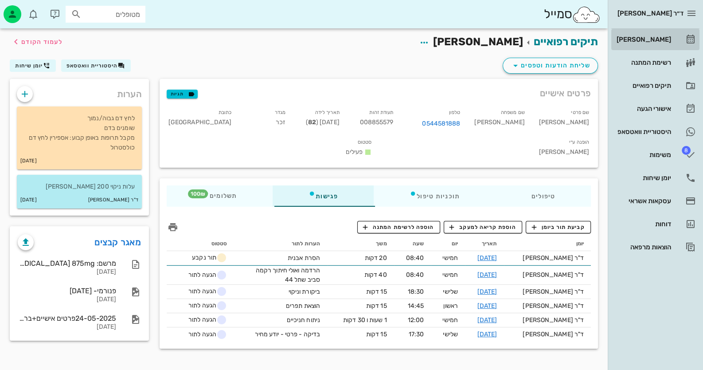
click at [672, 39] on link "[PERSON_NAME]" at bounding box center [655, 39] width 88 height 21
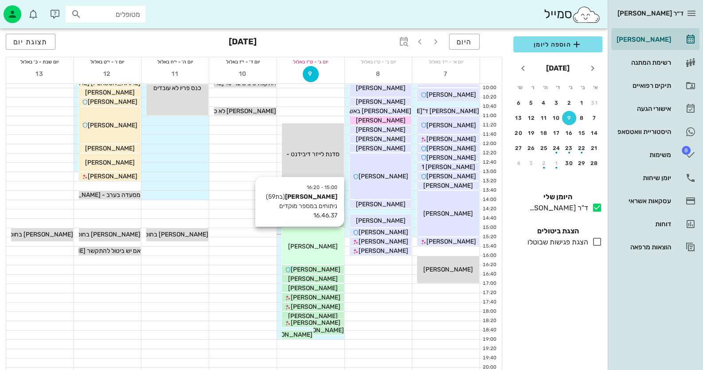
scroll to position [88, 0]
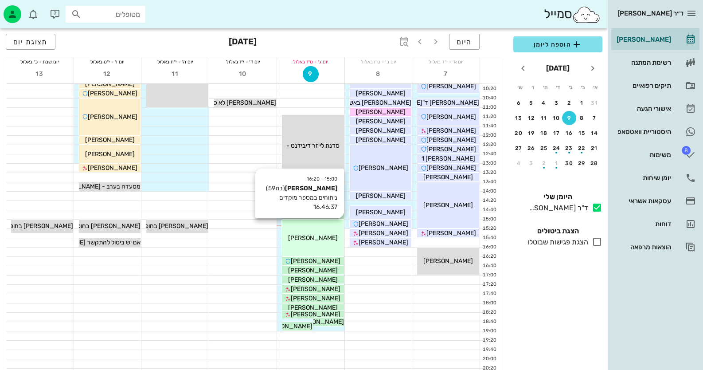
click at [302, 239] on span "[PERSON_NAME]" at bounding box center [313, 238] width 50 height 8
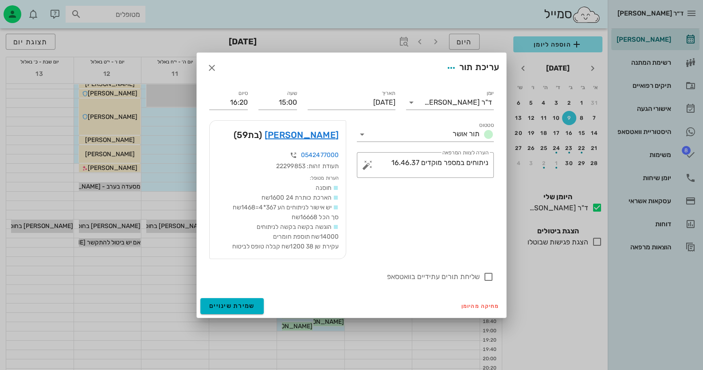
click at [671, 176] on div at bounding box center [351, 185] width 703 height 370
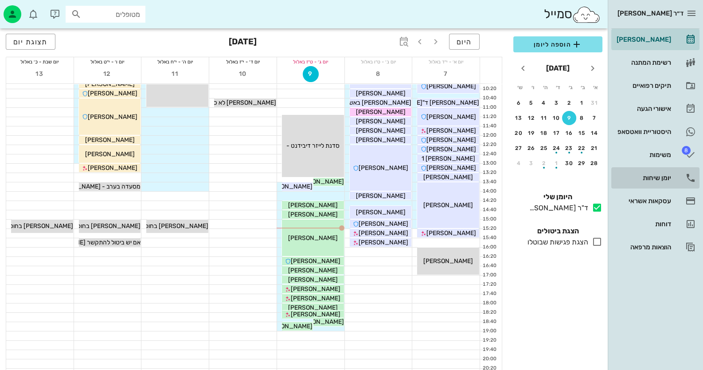
click at [655, 177] on div "יומן שיחות" at bounding box center [643, 177] width 56 height 7
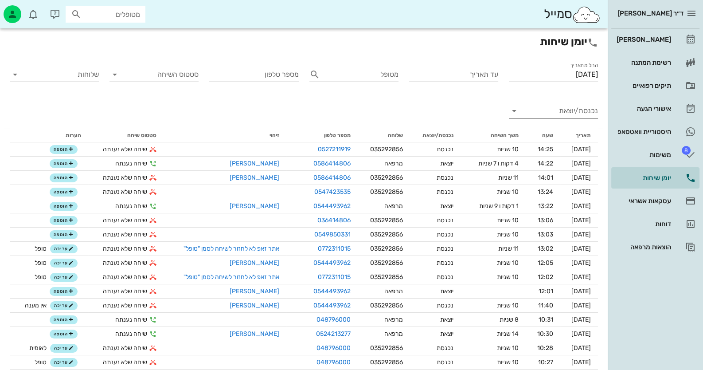
click at [574, 106] on input "נכנסת/יוצאת" at bounding box center [560, 111] width 75 height 14
click at [573, 113] on div "נכנסת" at bounding box center [570, 117] width 20 height 21
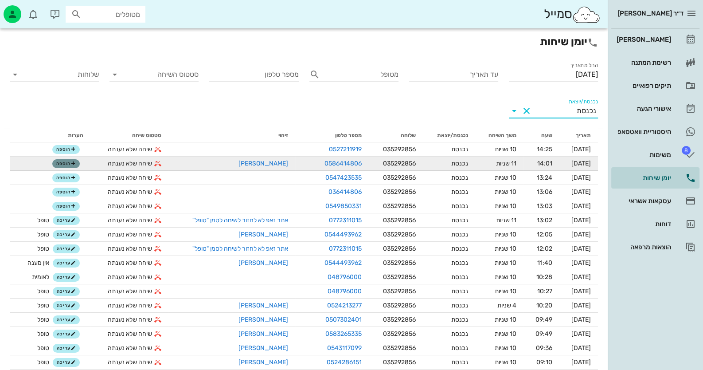
click at [57, 161] on span "הוספה" at bounding box center [66, 163] width 20 height 5
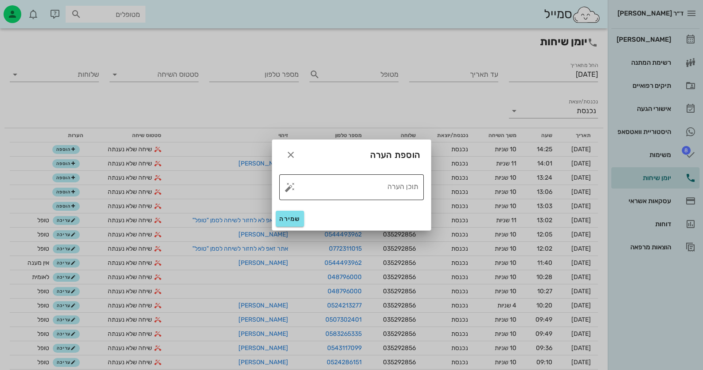
click at [288, 189] on button "button" at bounding box center [290, 187] width 11 height 11
click at [335, 180] on div "טופל" at bounding box center [328, 177] width 66 height 23
type textarea "טופל"
click at [301, 214] on button "שמירה" at bounding box center [290, 219] width 28 height 16
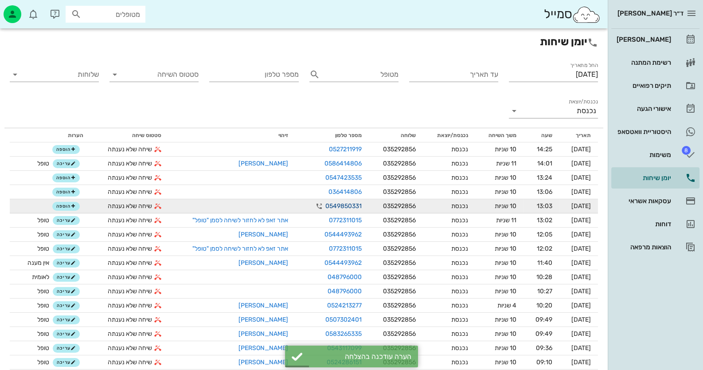
click at [337, 206] on link "0549850331" at bounding box center [343, 205] width 36 height 9
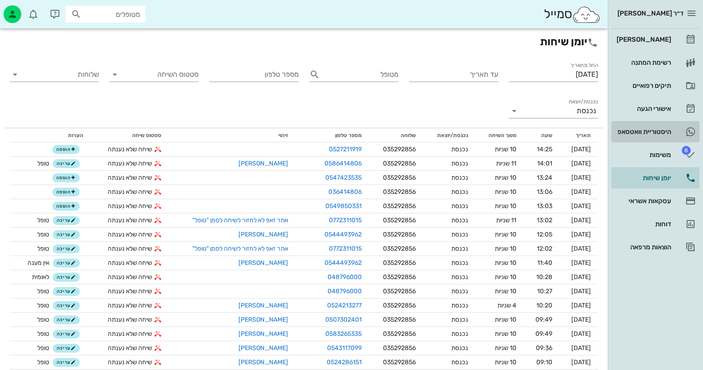
click at [657, 125] on div "היסטוריית וואטסאפ" at bounding box center [643, 132] width 56 height 14
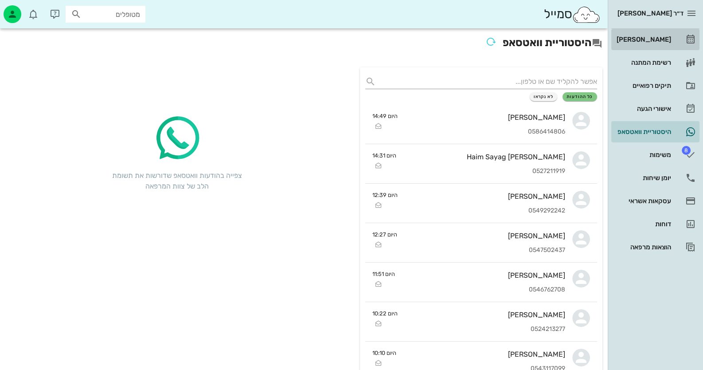
click at [676, 42] on link "[PERSON_NAME]" at bounding box center [655, 39] width 88 height 21
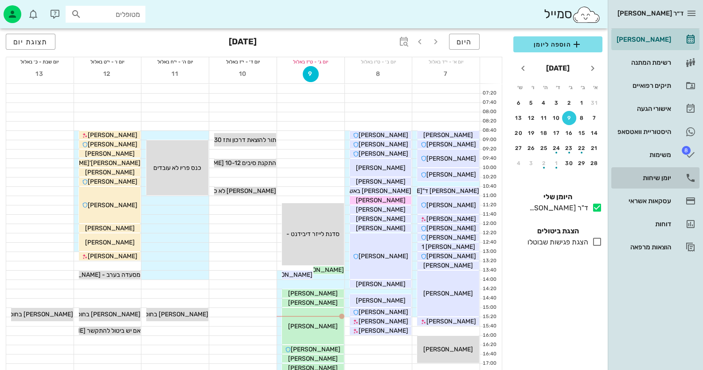
click at [672, 182] on link "יומן שיחות" at bounding box center [655, 177] width 88 height 21
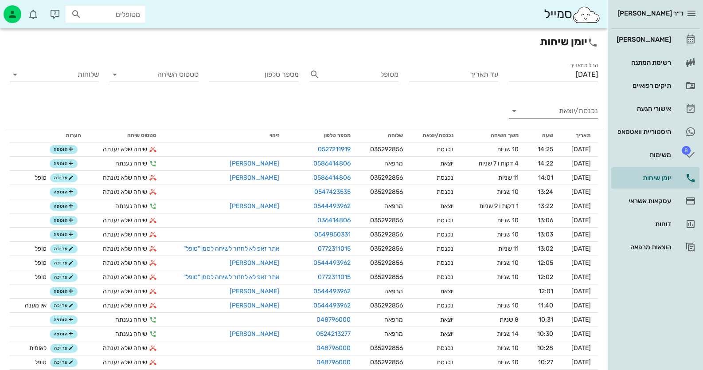
click at [563, 118] on div "נכנסת/יוצאת" at bounding box center [553, 111] width 89 height 14
click at [563, 118] on div "נכנסת" at bounding box center [570, 117] width 20 height 21
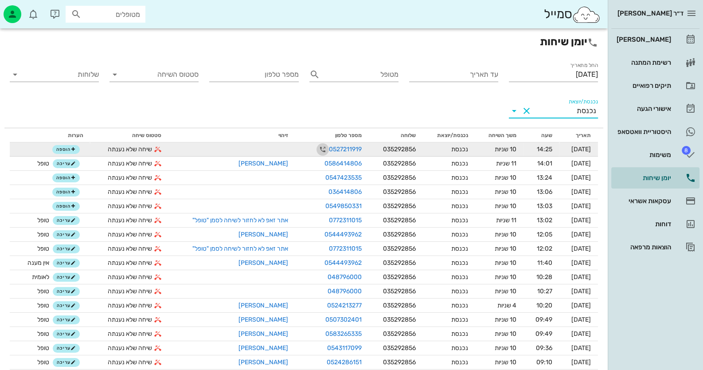
click at [317, 151] on icon "button" at bounding box center [322, 149] width 11 height 11
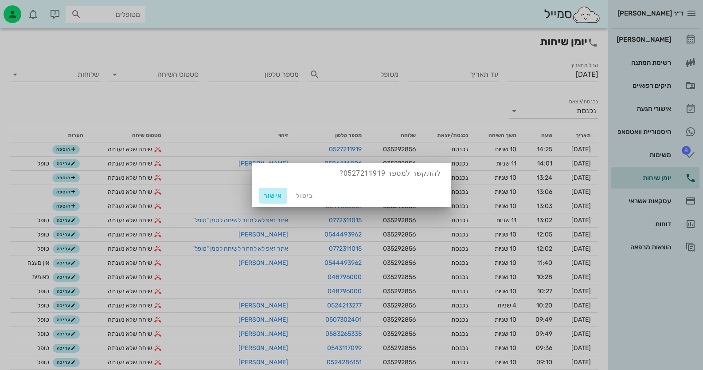
click at [281, 192] on span "אישור" at bounding box center [273, 196] width 21 height 8
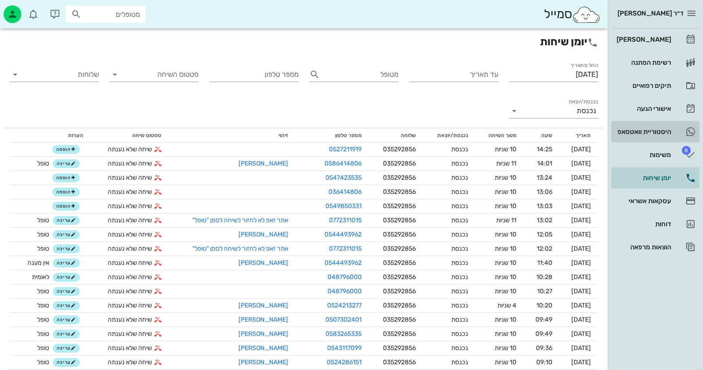
click at [646, 132] on div "היסטוריית וואטסאפ" at bounding box center [643, 131] width 56 height 7
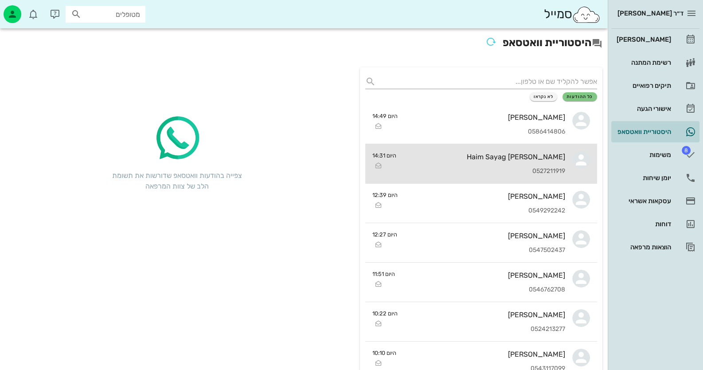
click at [506, 159] on div "[PERSON_NAME] Haim Sayag" at bounding box center [485, 157] width 162 height 8
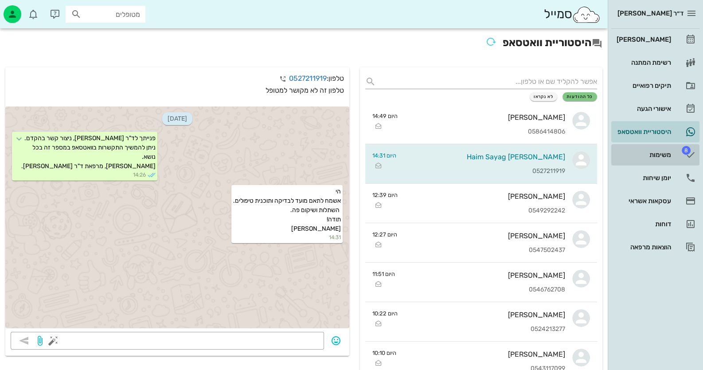
click at [690, 149] on icon at bounding box center [691, 154] width 11 height 11
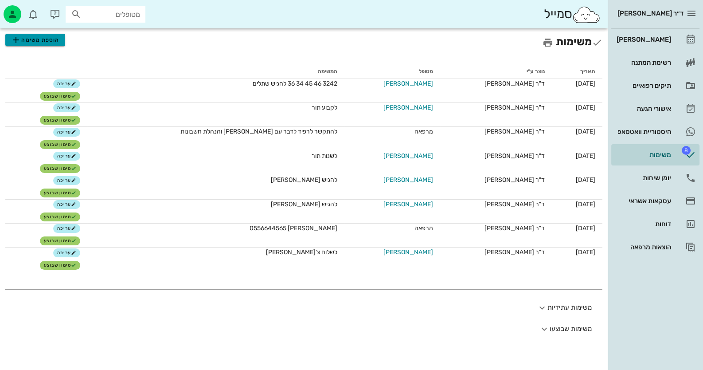
click at [51, 40] on span "הוספת משימה" at bounding box center [35, 40] width 49 height 11
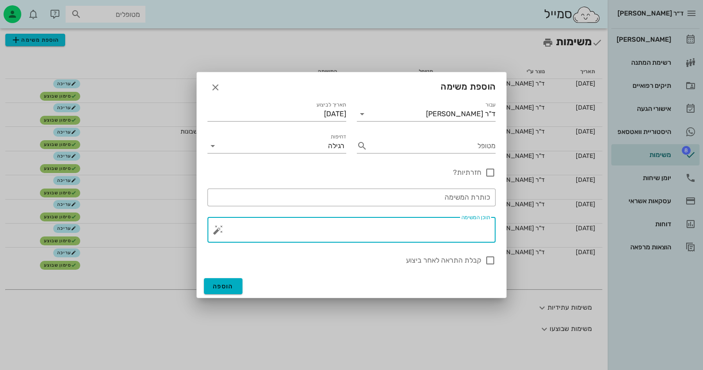
click at [442, 235] on textarea "תוכן המשימה" at bounding box center [355, 231] width 270 height 21
type textarea "025198706 [PERSON_NAME] הפניה לצילום 0527211919"
click at [240, 283] on button "הוספה" at bounding box center [223, 286] width 39 height 16
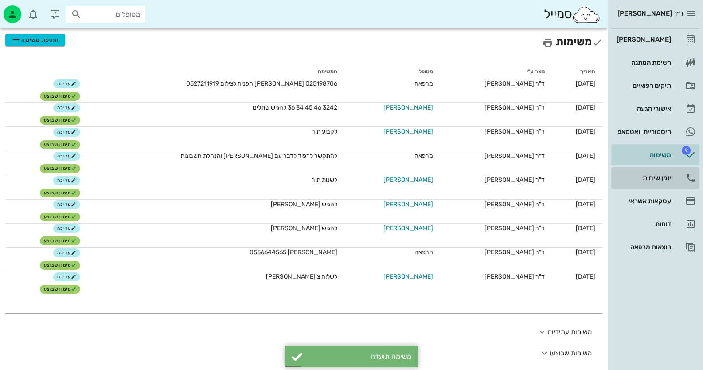
click at [677, 171] on link "יומן שיחות" at bounding box center [655, 177] width 88 height 21
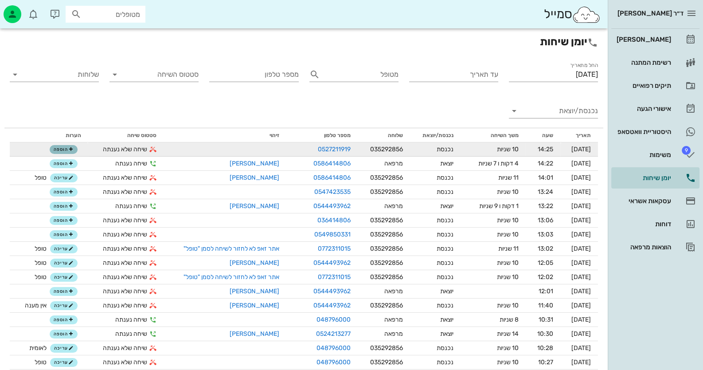
click at [50, 152] on button "הוספה" at bounding box center [63, 149] width 27 height 9
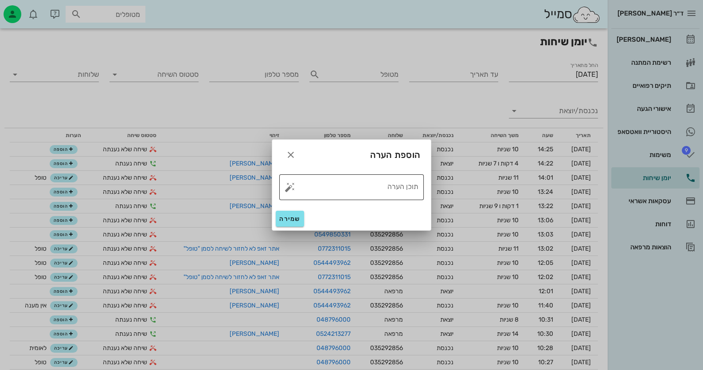
click at [293, 184] on button "button" at bounding box center [290, 187] width 11 height 11
click at [344, 181] on div "טופל" at bounding box center [328, 177] width 66 height 23
type textarea "טופל"
click at [290, 219] on span "שמירה" at bounding box center [289, 219] width 21 height 8
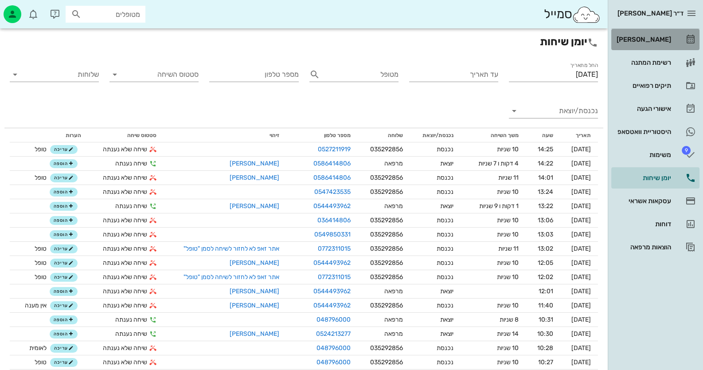
click at [657, 42] on div "[PERSON_NAME]" at bounding box center [643, 39] width 56 height 7
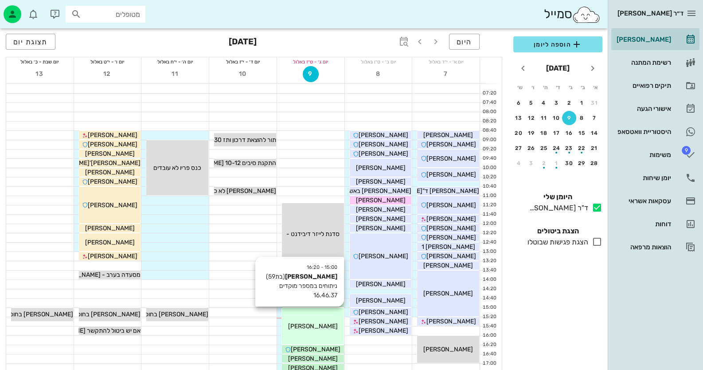
click at [329, 325] on span "[PERSON_NAME]" at bounding box center [313, 326] width 50 height 8
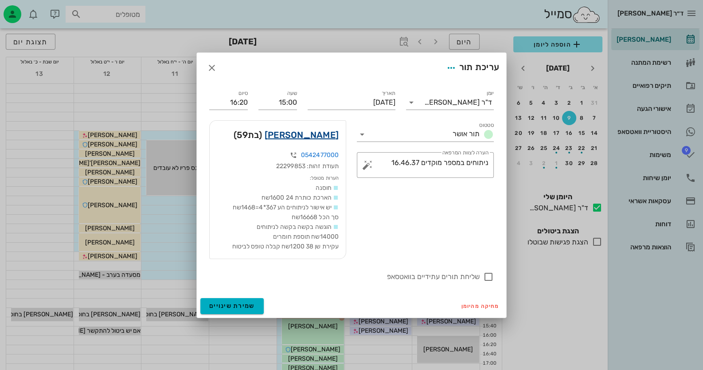
click at [319, 137] on link "[PERSON_NAME]" at bounding box center [302, 135] width 74 height 14
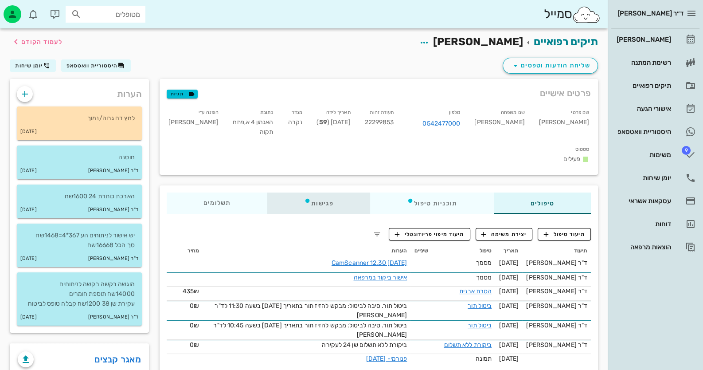
click at [320, 192] on div "פגישות" at bounding box center [318, 202] width 103 height 21
